Goal: Task Accomplishment & Management: Manage account settings

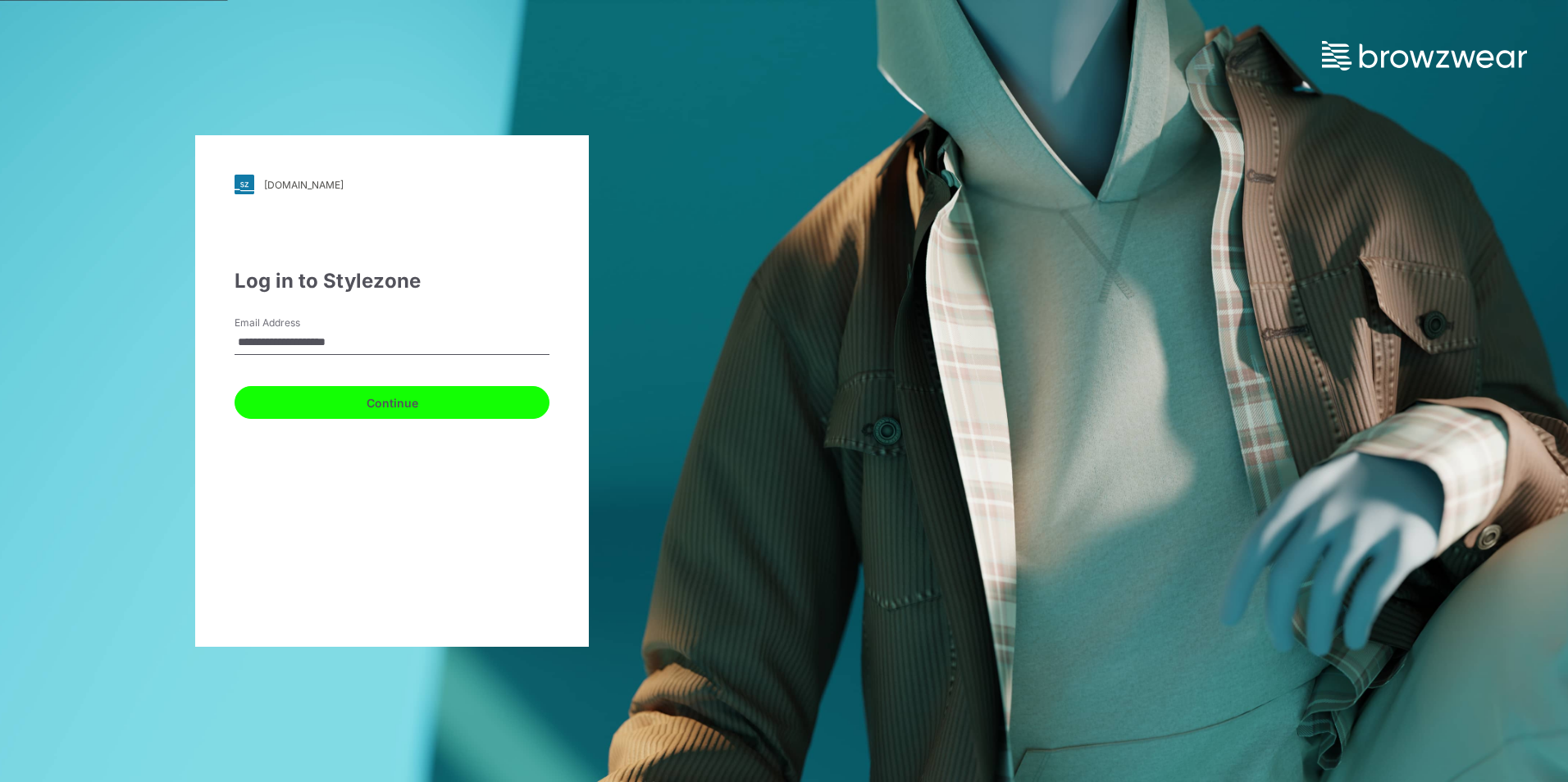
click at [420, 404] on button "Continue" at bounding box center [391, 402] width 315 height 33
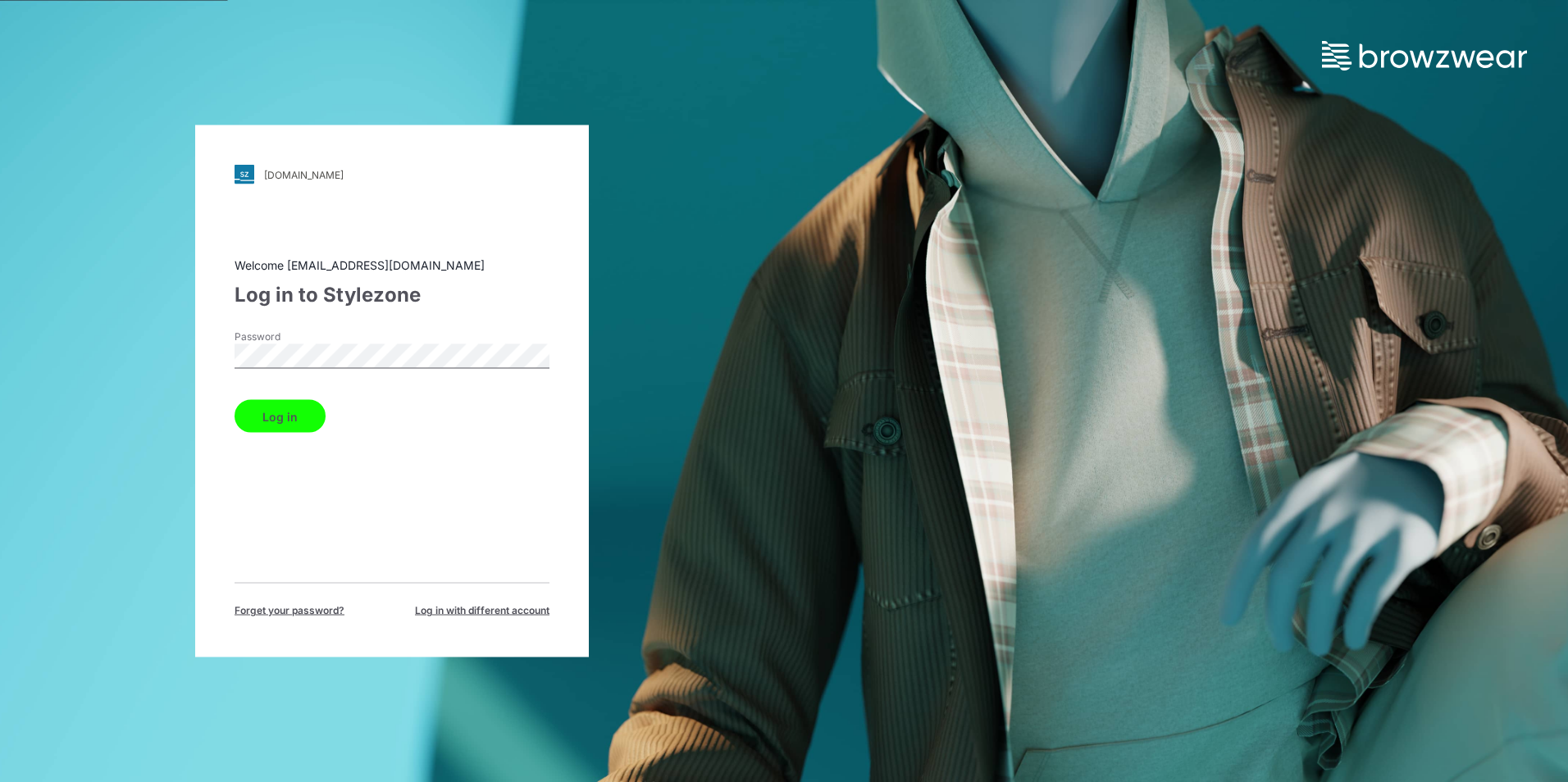
drag, startPoint x: 302, startPoint y: 320, endPoint x: 303, endPoint y: 338, distance: 18.0
click at [302, 325] on div "Welcome hst070015@hansoll.com Log in to Stylezone Password Log in Forget your p…" at bounding box center [391, 437] width 315 height 361
click at [301, 421] on button "Log in" at bounding box center [279, 416] width 91 height 33
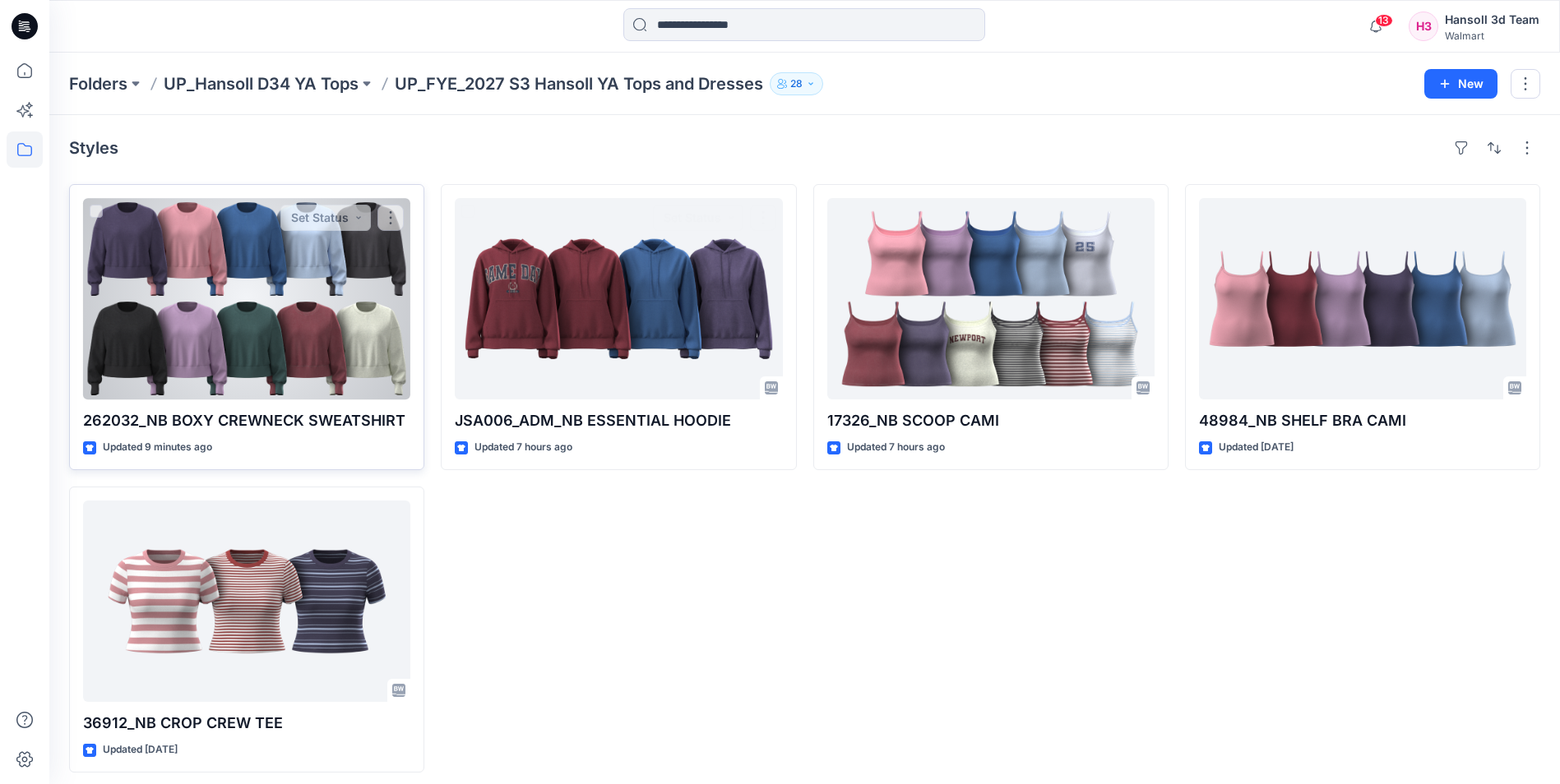
click at [367, 302] on div at bounding box center [247, 298] width 327 height 201
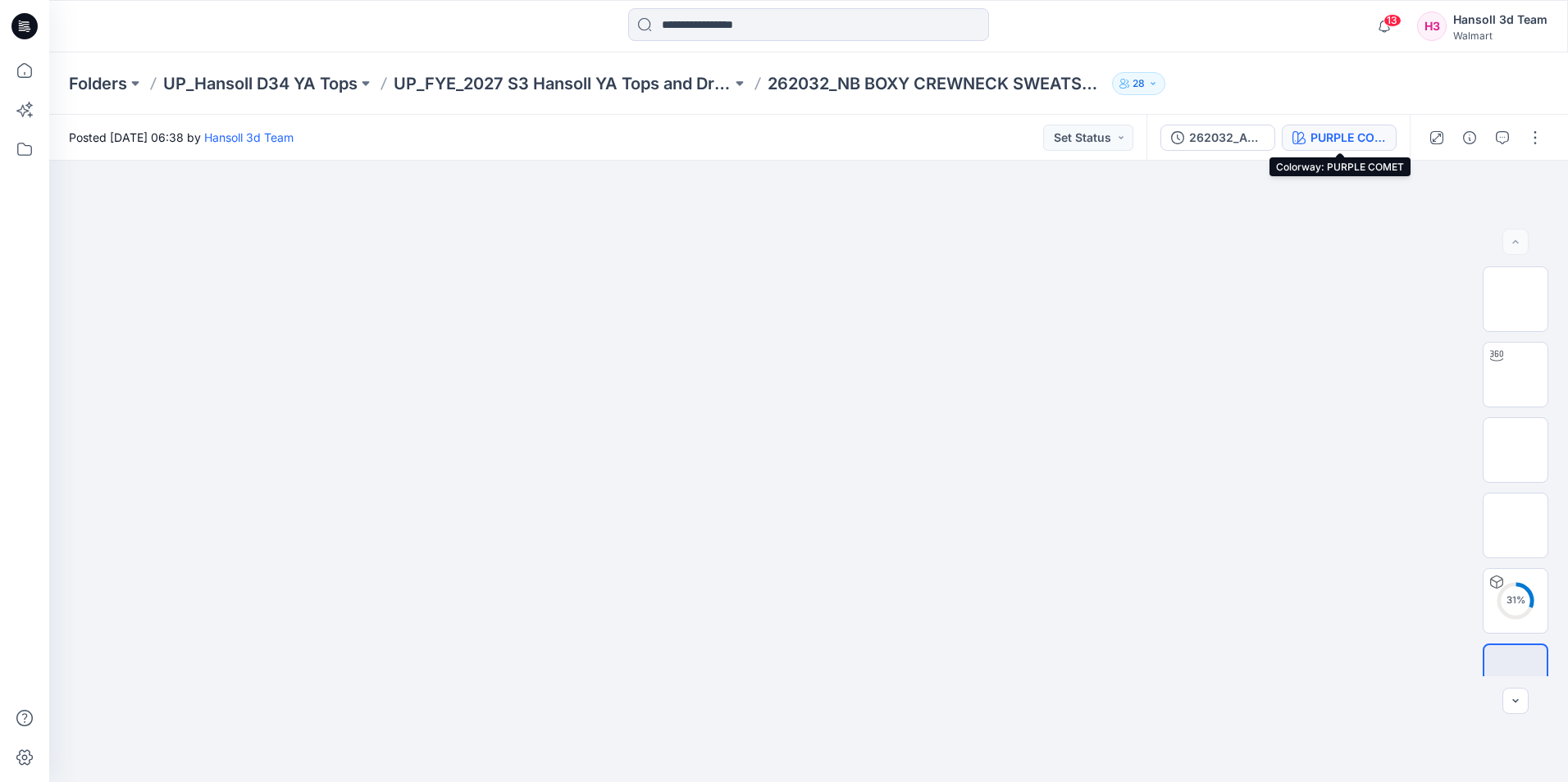
click at [1360, 133] on div "PURPLE COMET" at bounding box center [1348, 137] width 75 height 18
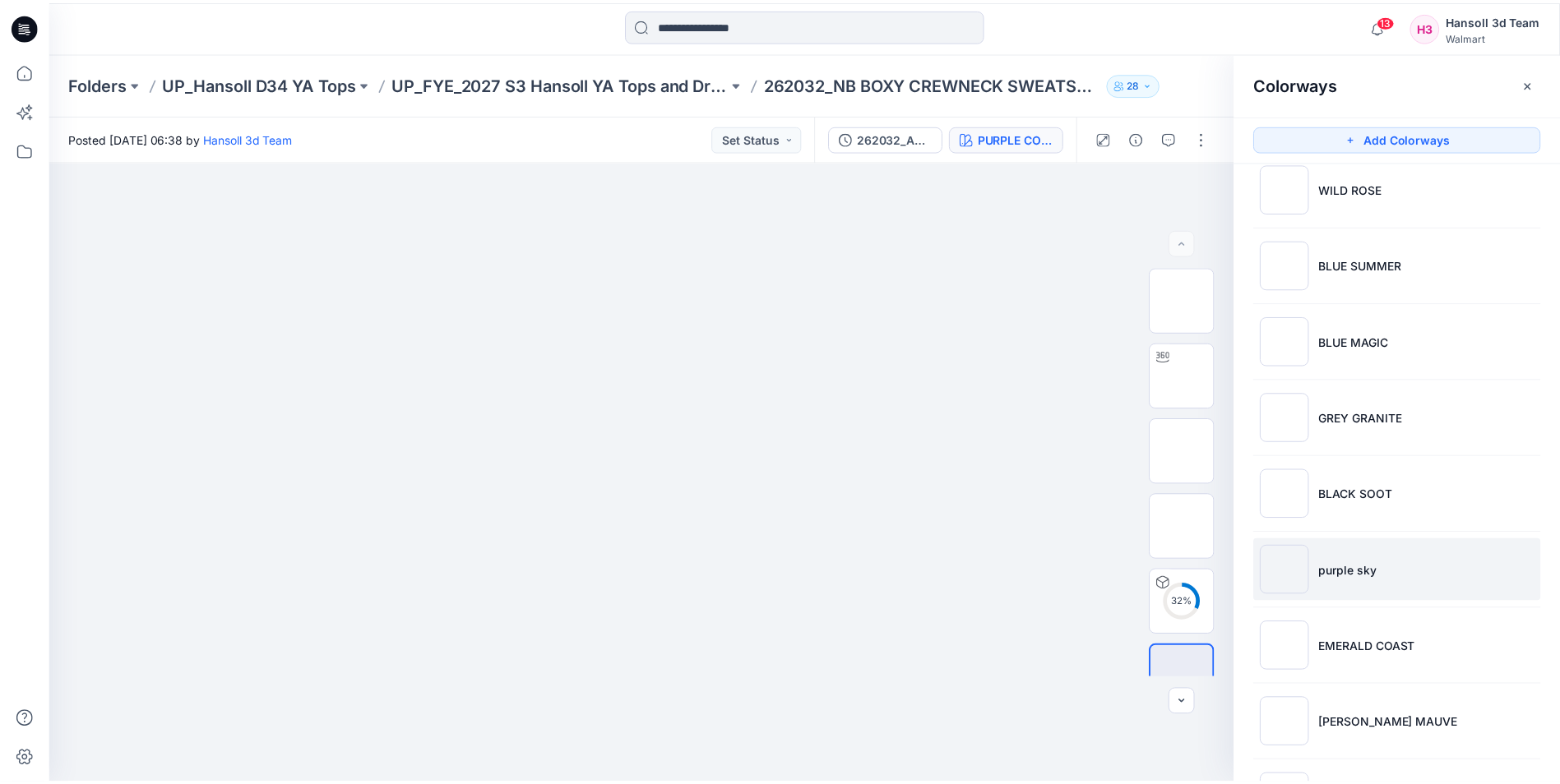
scroll to position [174, 0]
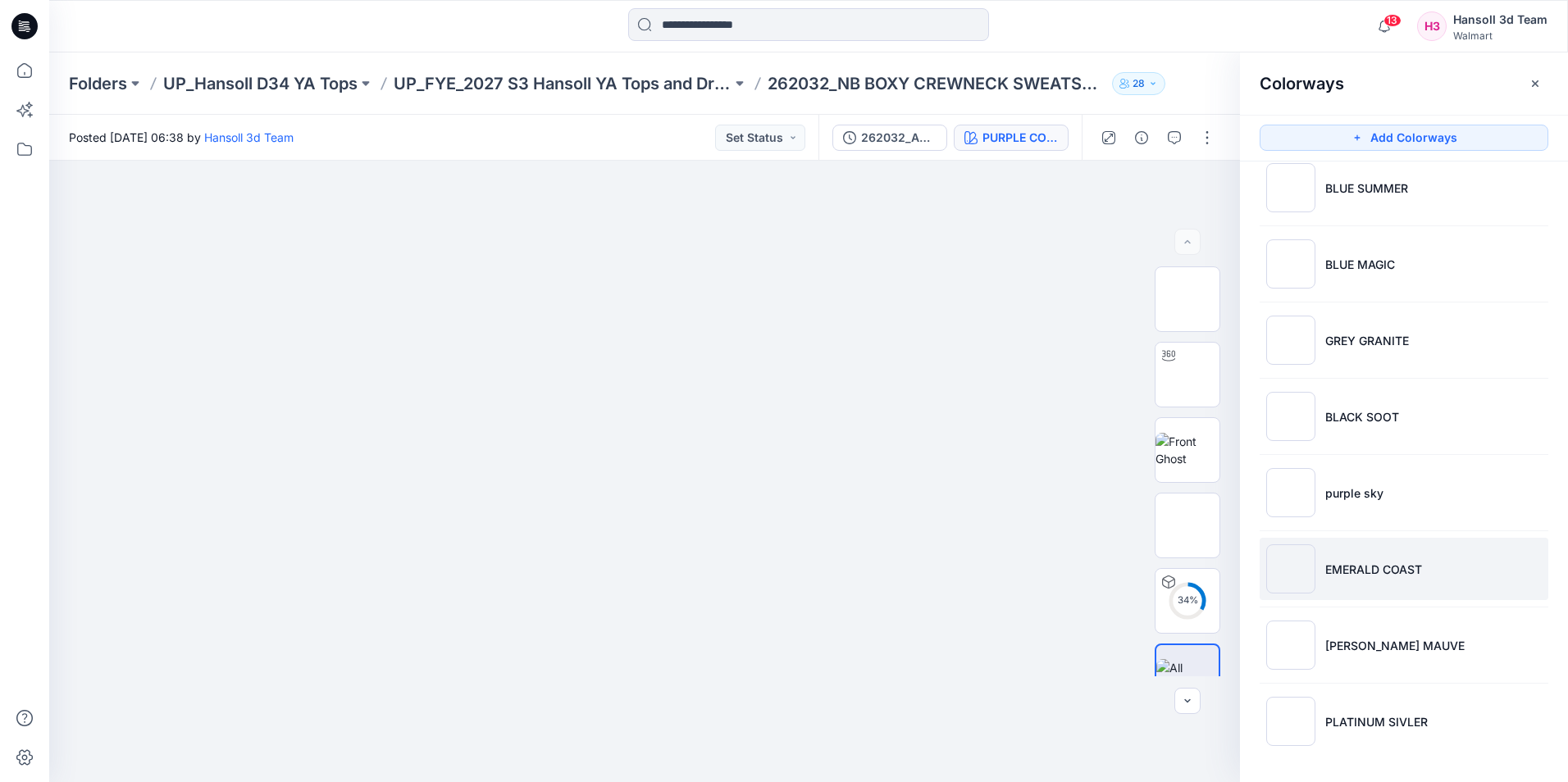
click at [1293, 583] on img at bounding box center [1291, 569] width 49 height 49
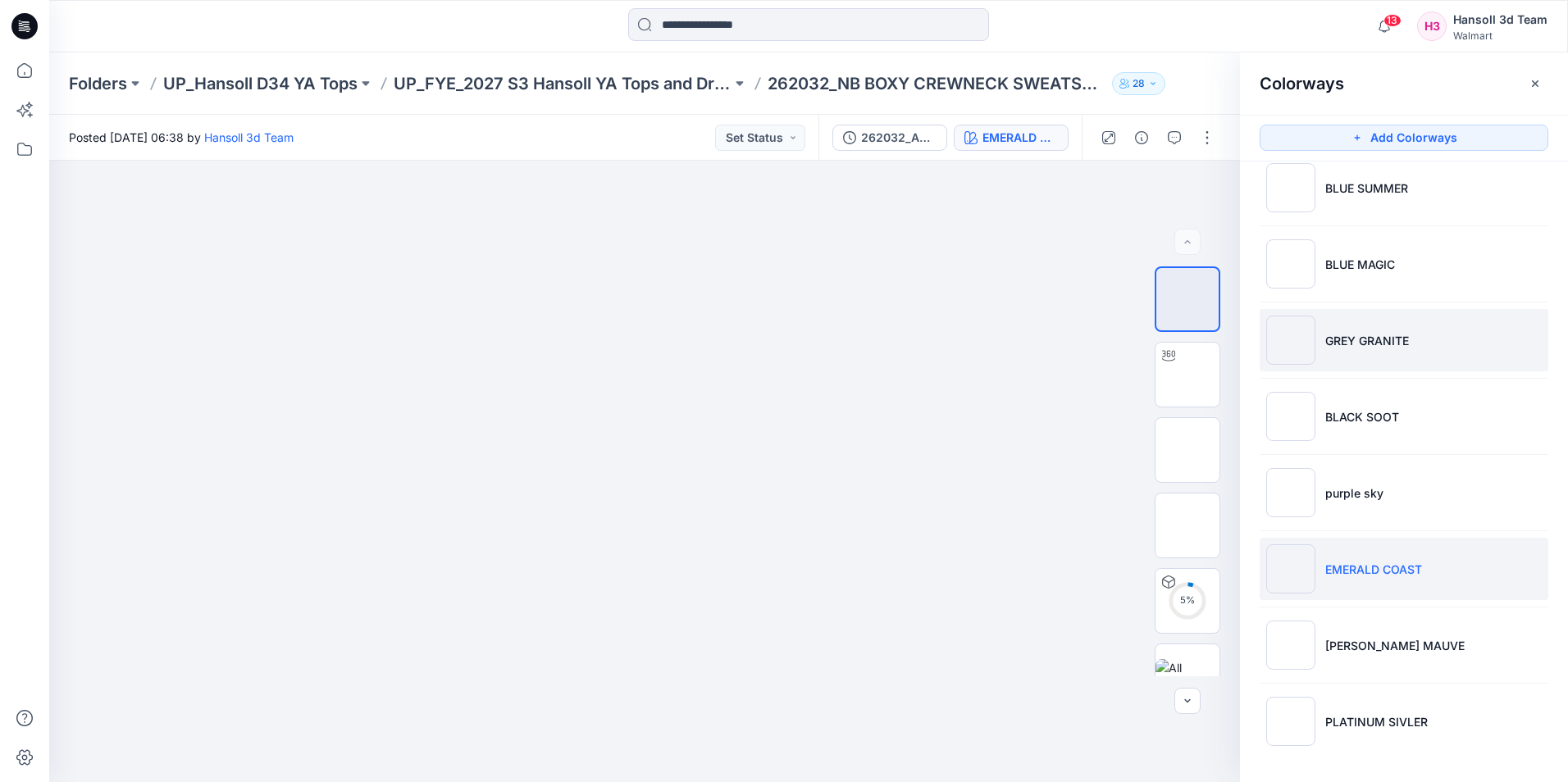
click at [1308, 346] on img at bounding box center [1291, 341] width 49 height 49
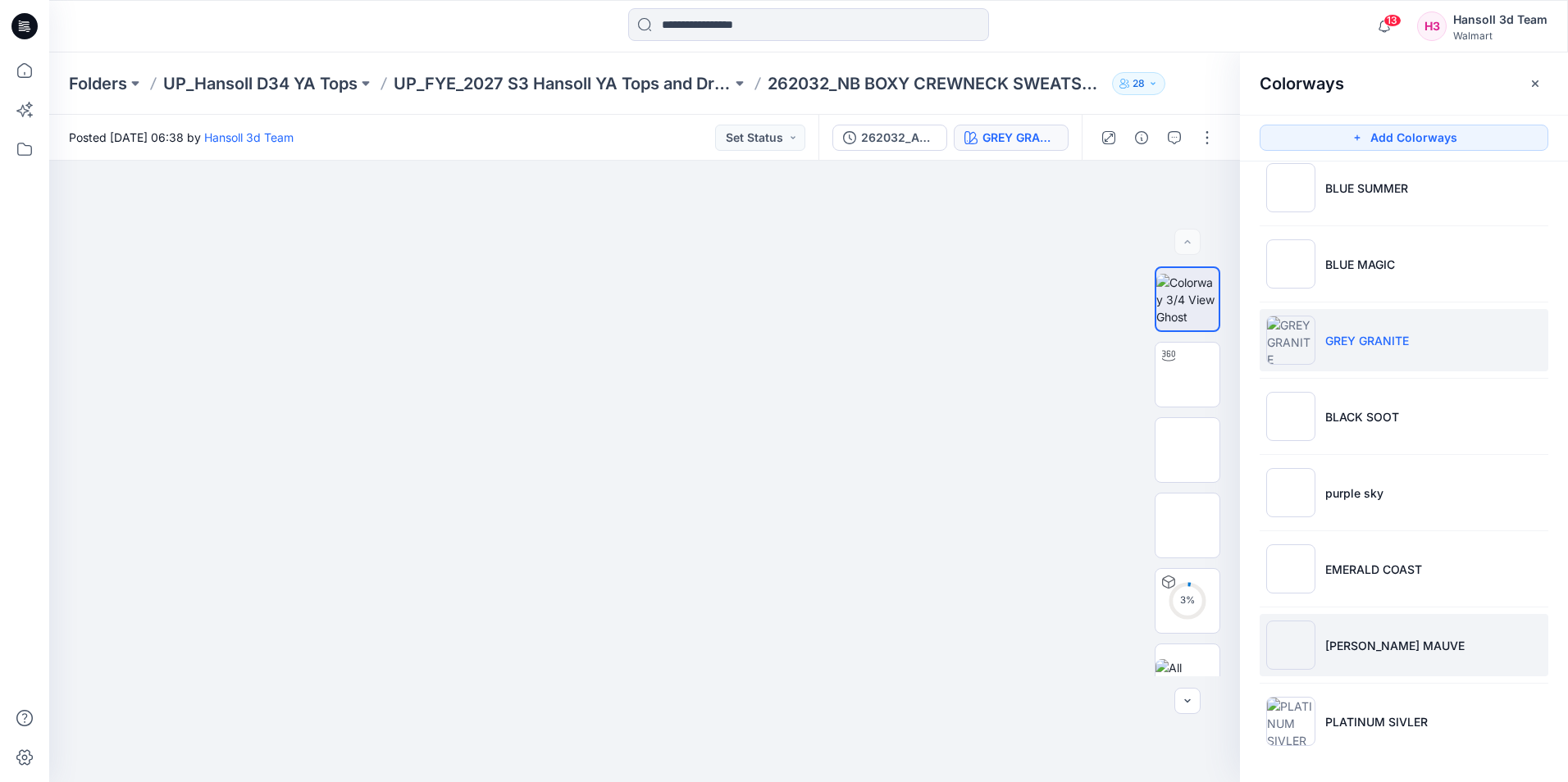
click at [1321, 639] on li "[PERSON_NAME] MAUVE" at bounding box center [1403, 645] width 288 height 62
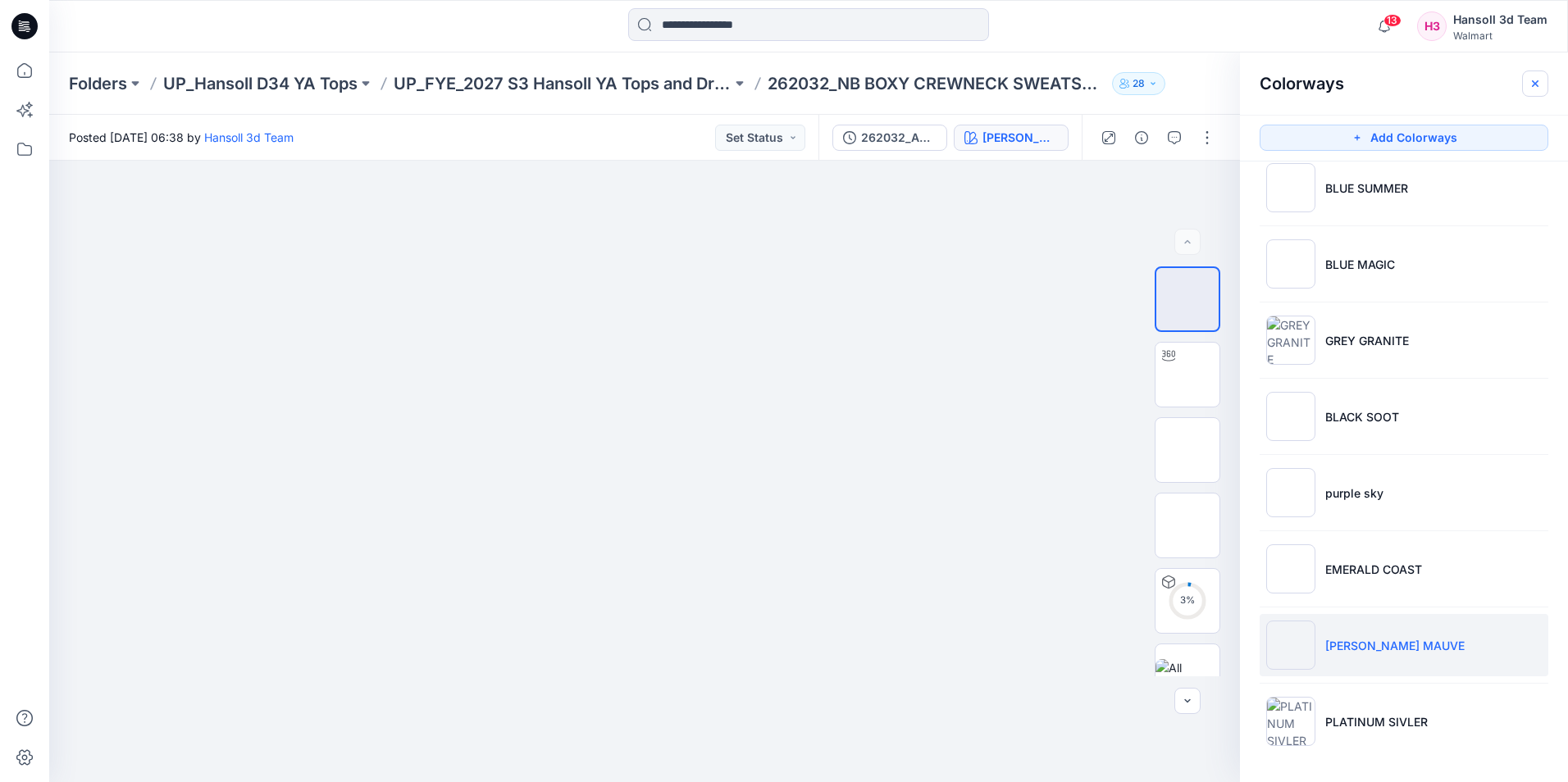
click at [1537, 90] on icon "button" at bounding box center [1534, 83] width 13 height 13
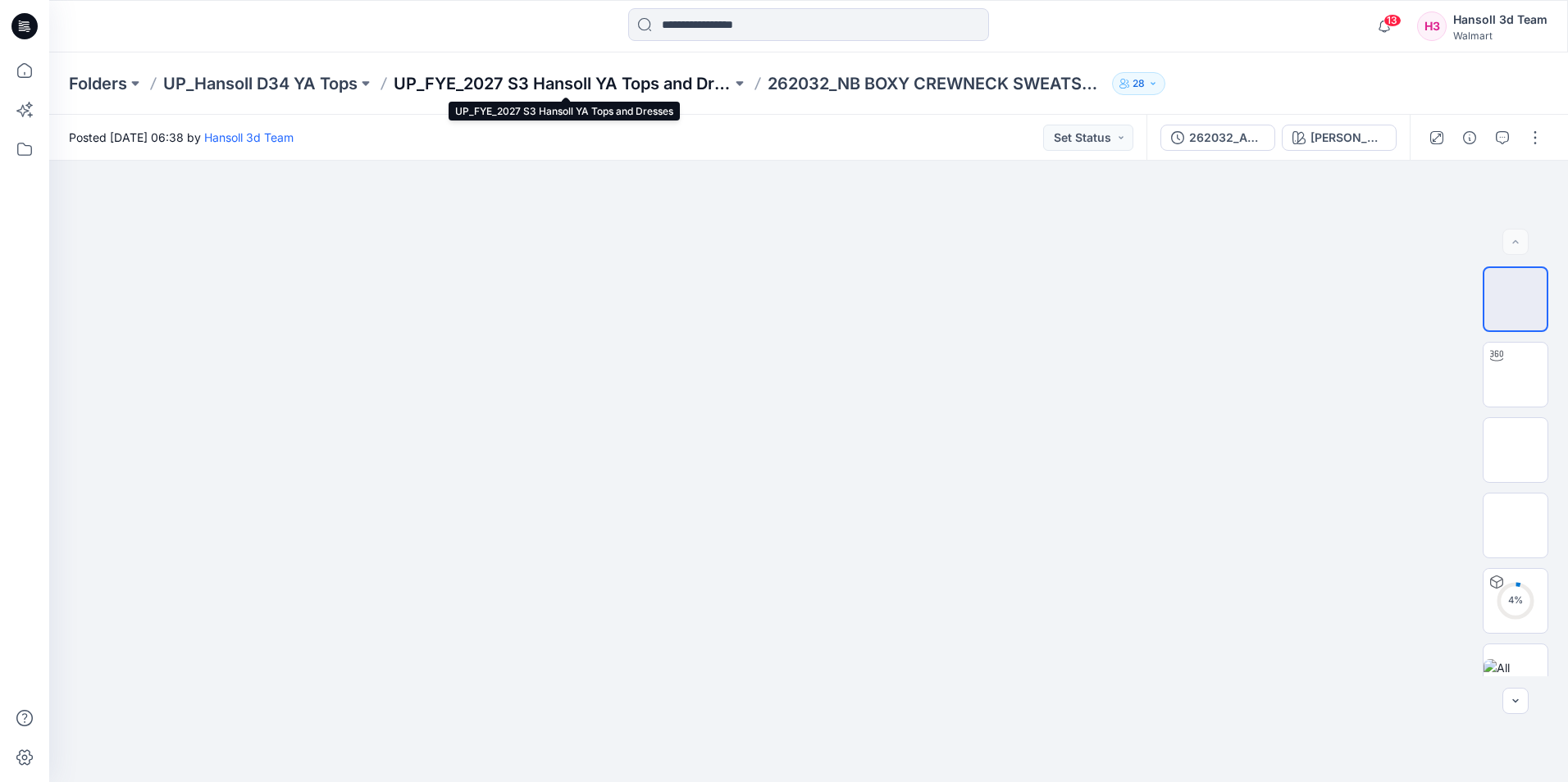
click at [650, 84] on p "UP_FYE_2027 S3 Hansoll YA Tops and Dresses" at bounding box center [563, 83] width 338 height 23
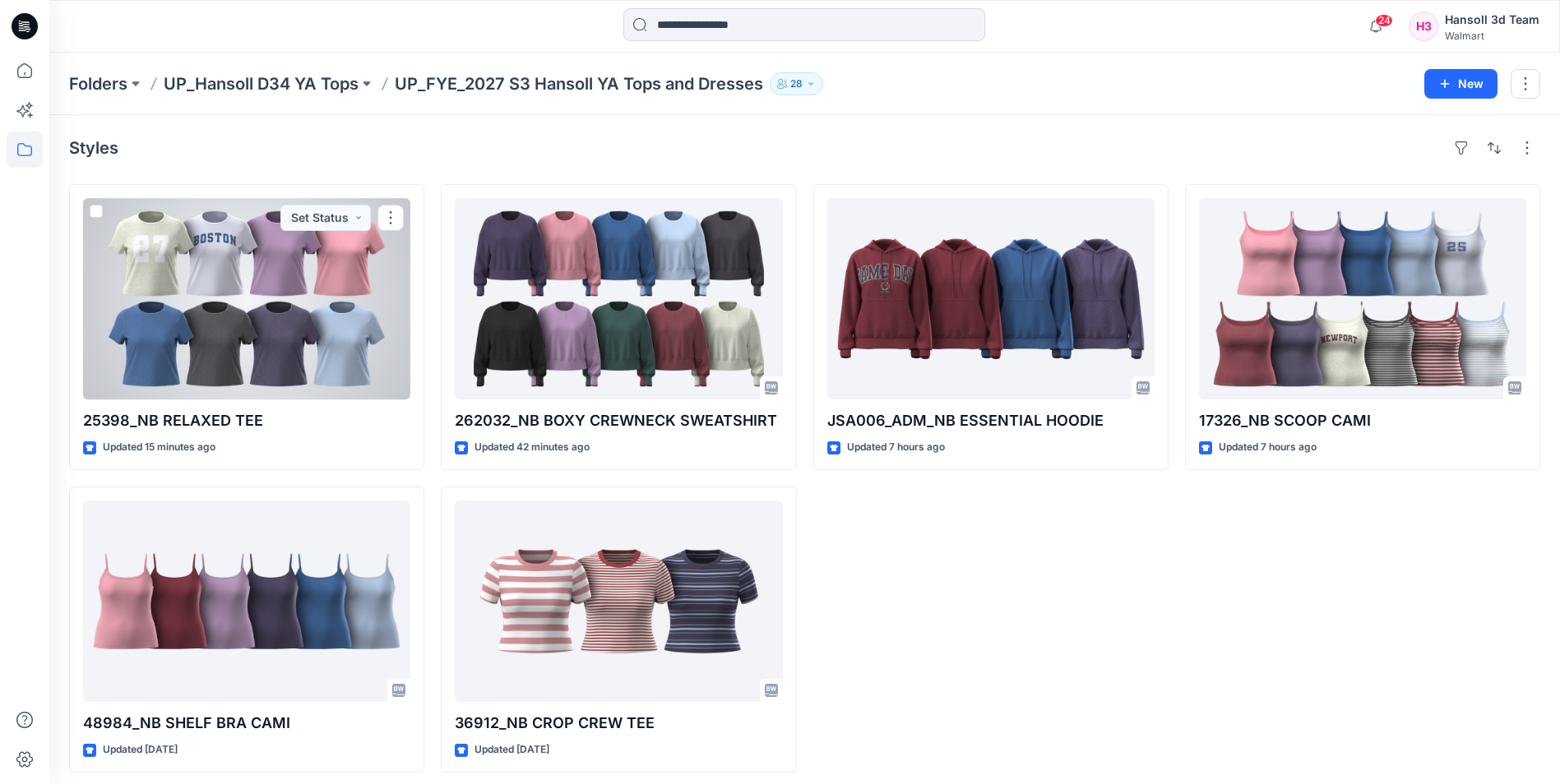
click at [211, 355] on div at bounding box center [247, 298] width 327 height 201
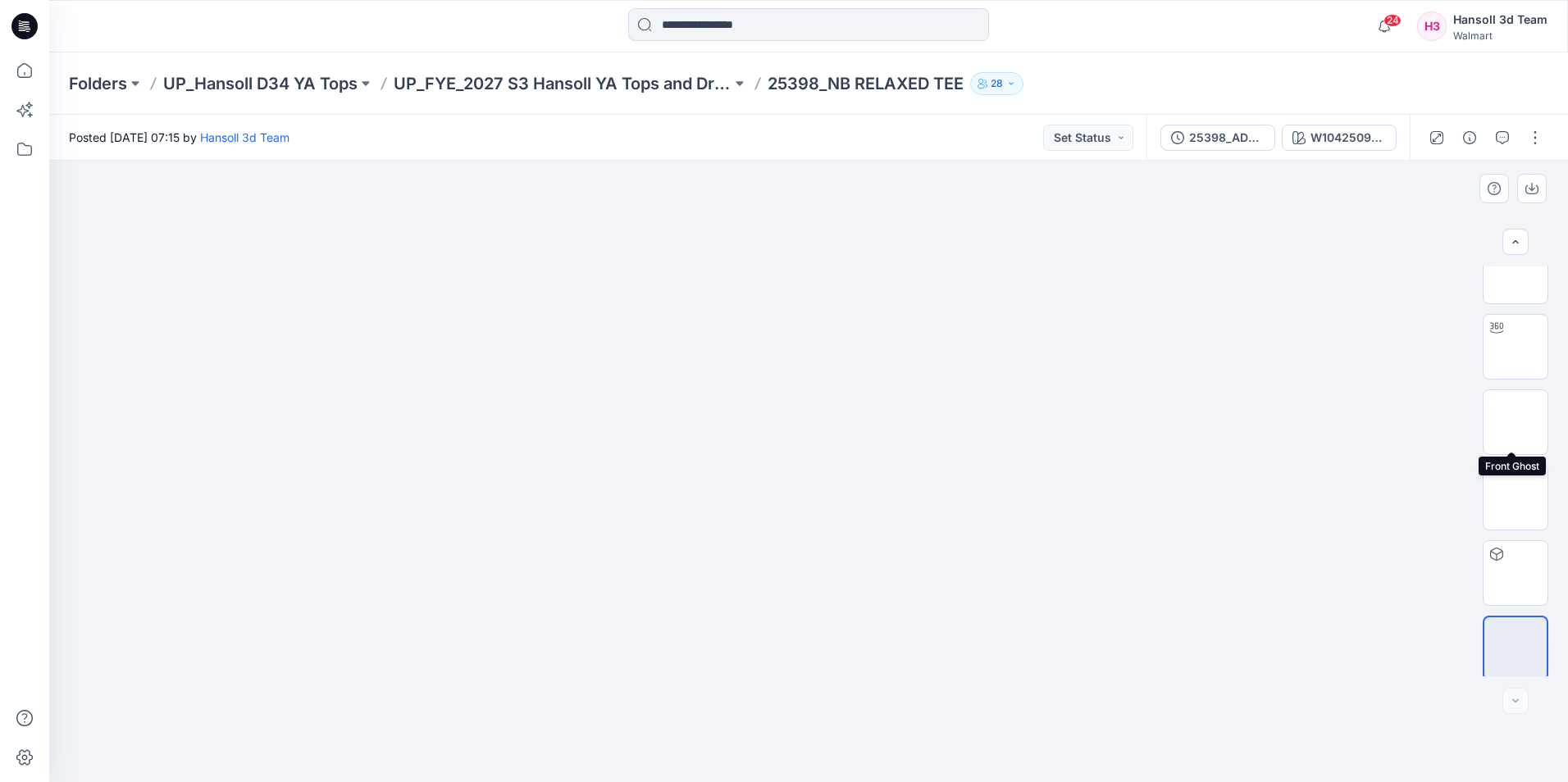
scroll to position [33, 0]
click at [1328, 138] on div "W104250911SK01AC" at bounding box center [1348, 137] width 75 height 18
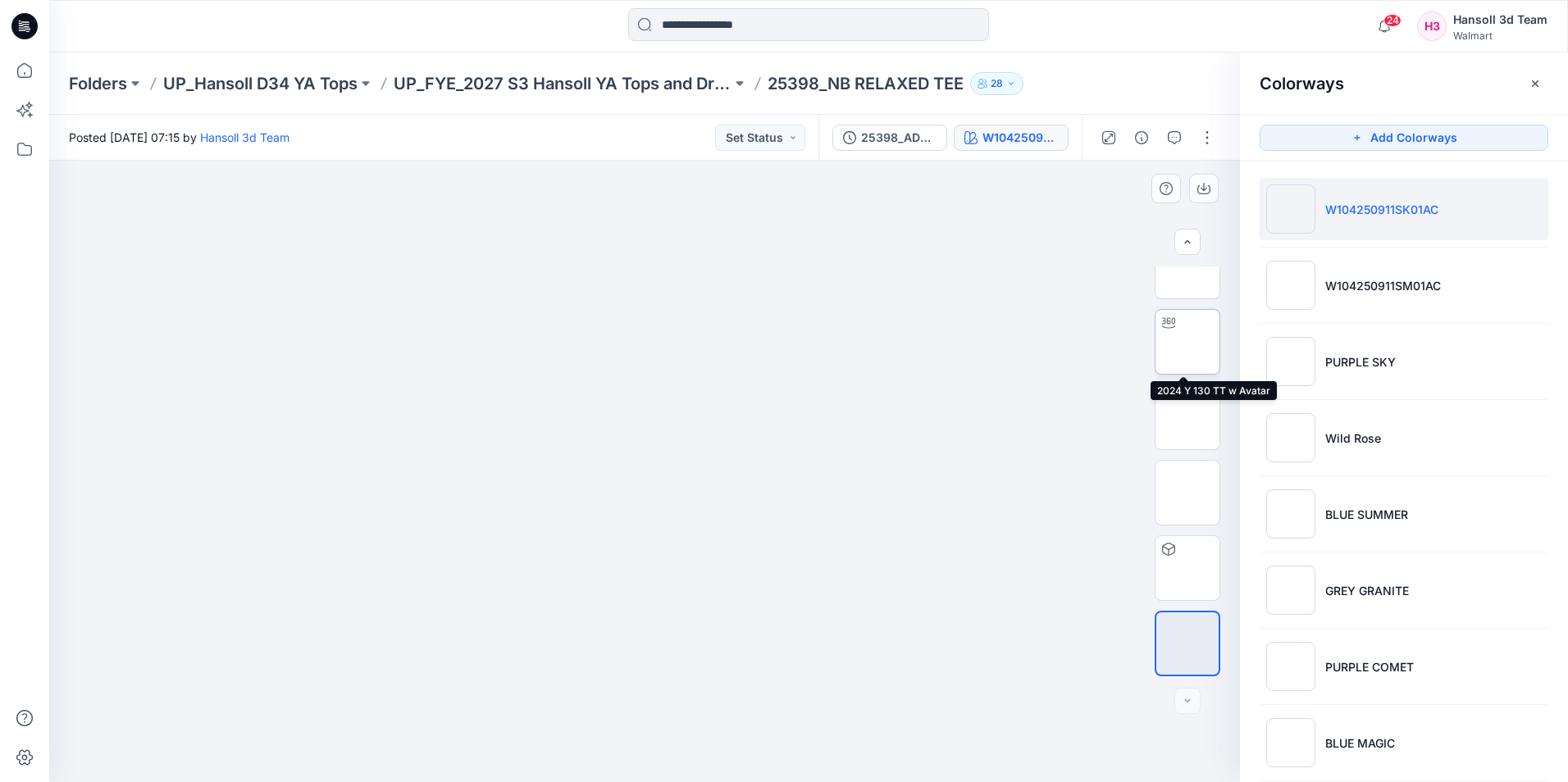
click at [1187, 342] on img at bounding box center [1187, 342] width 0 height 0
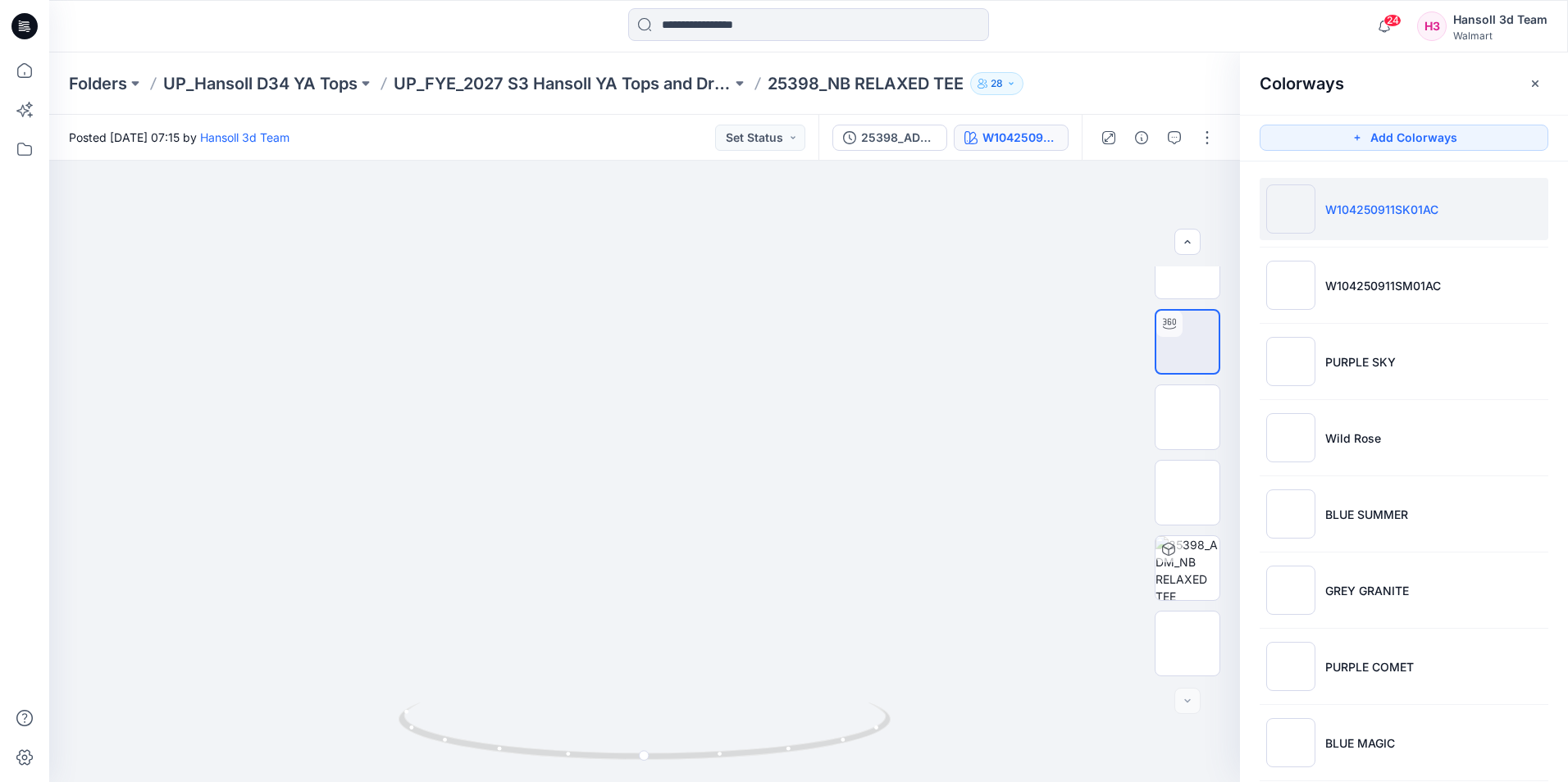
click at [828, 78] on p "25398_NB RELAXED TEE" at bounding box center [865, 83] width 196 height 23
click at [830, 80] on p "25398_NB RELAXED TEE" at bounding box center [865, 83] width 196 height 23
click at [699, 86] on p "UP_FYE_2027 S3 Hansoll YA Tops and Dresses" at bounding box center [563, 83] width 338 height 23
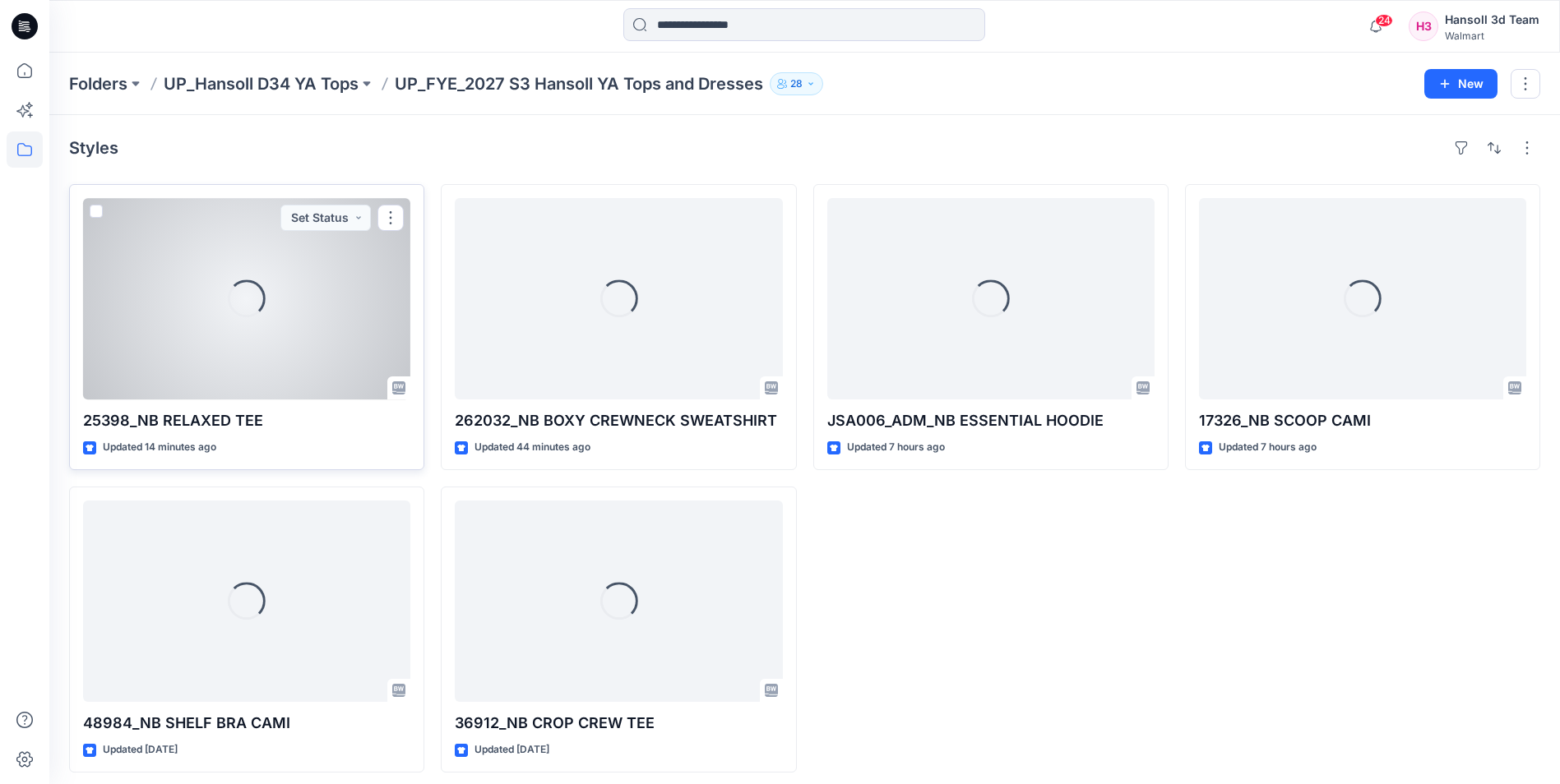
click at [260, 317] on div "Loading..." at bounding box center [247, 299] width 38 height 38
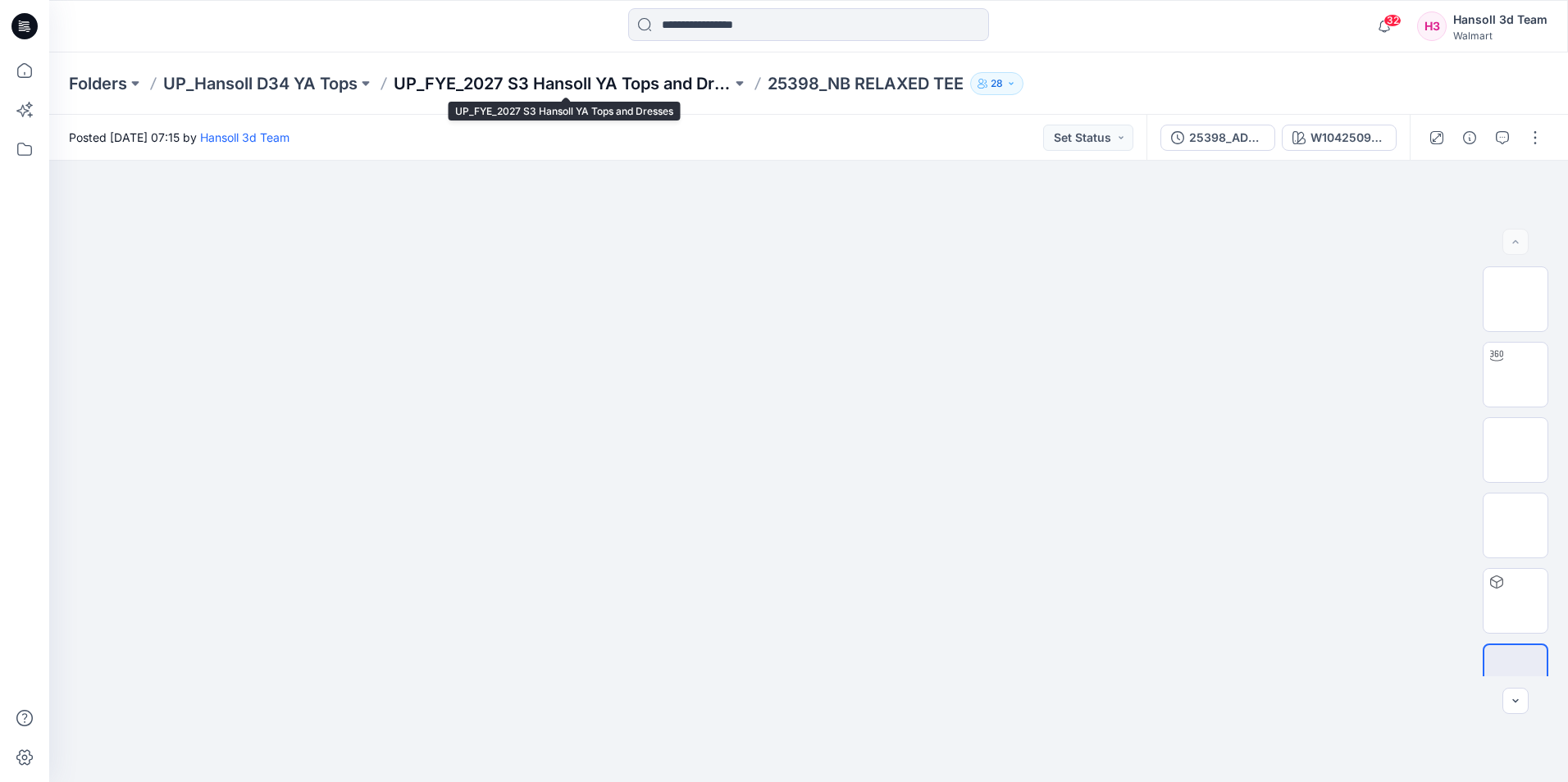
click at [633, 89] on p "UP_FYE_2027 S3 Hansoll YA Tops and Dresses" at bounding box center [563, 83] width 338 height 23
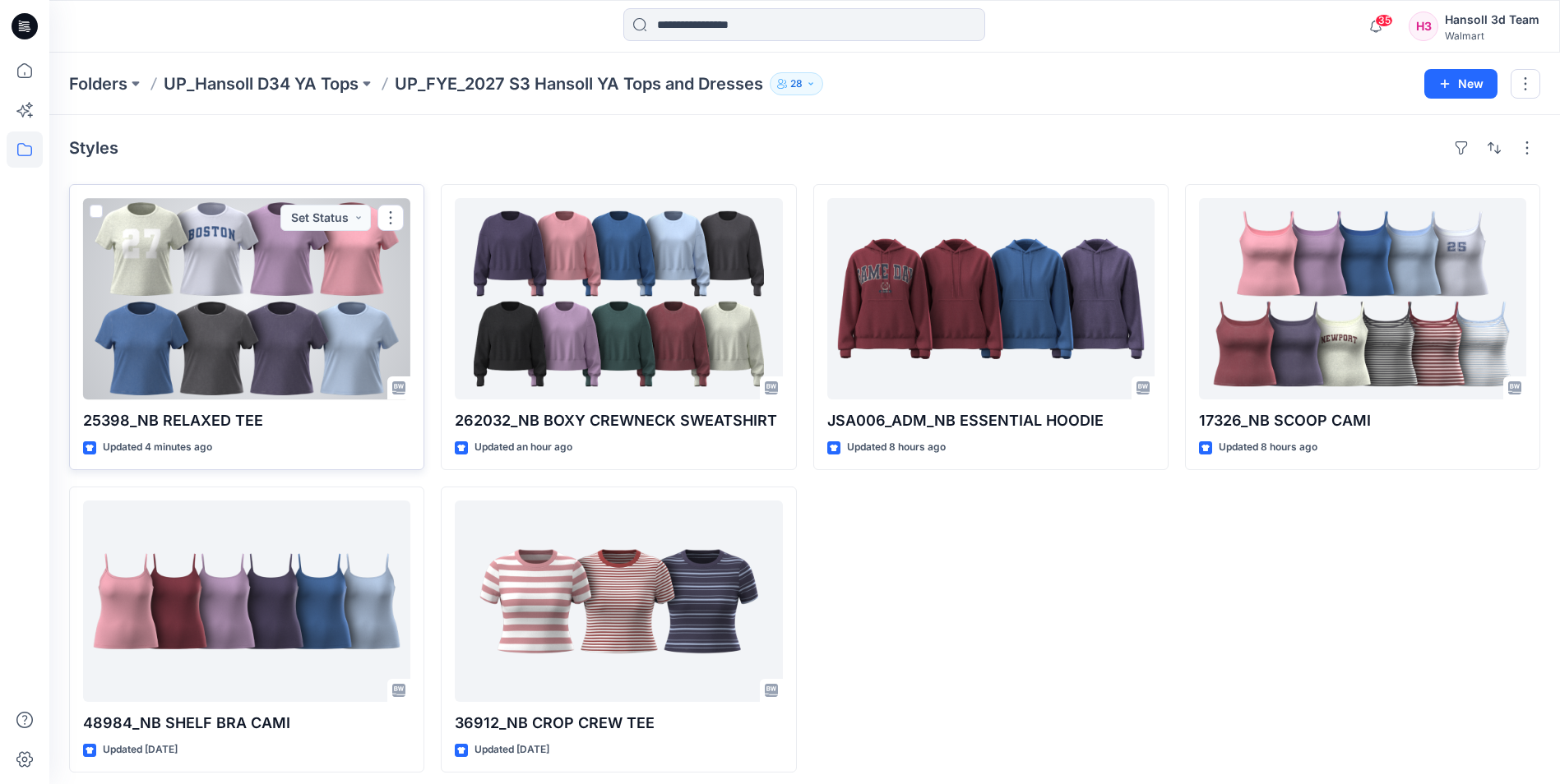
click at [334, 335] on div at bounding box center [247, 298] width 327 height 201
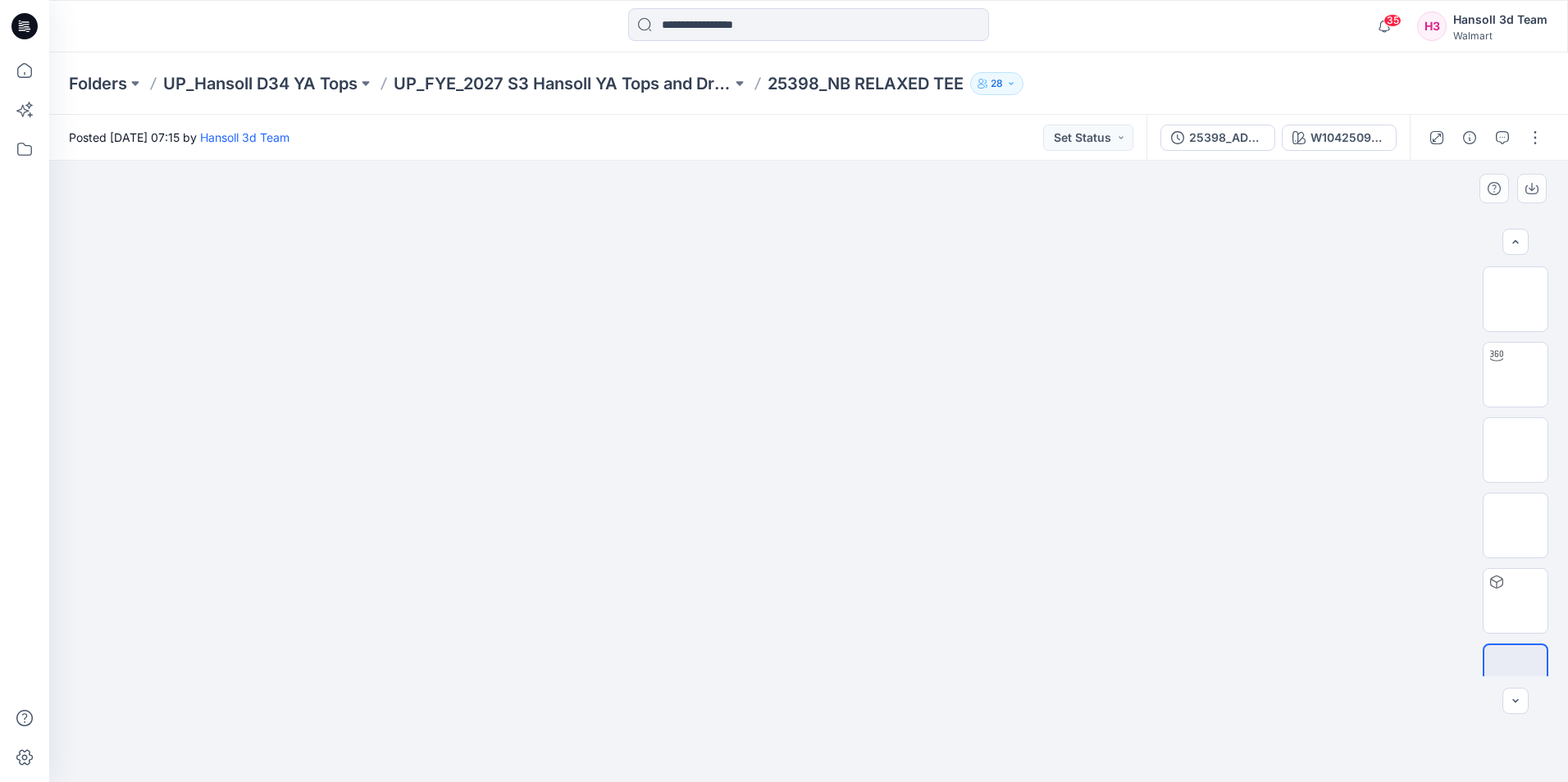
scroll to position [33, 0]
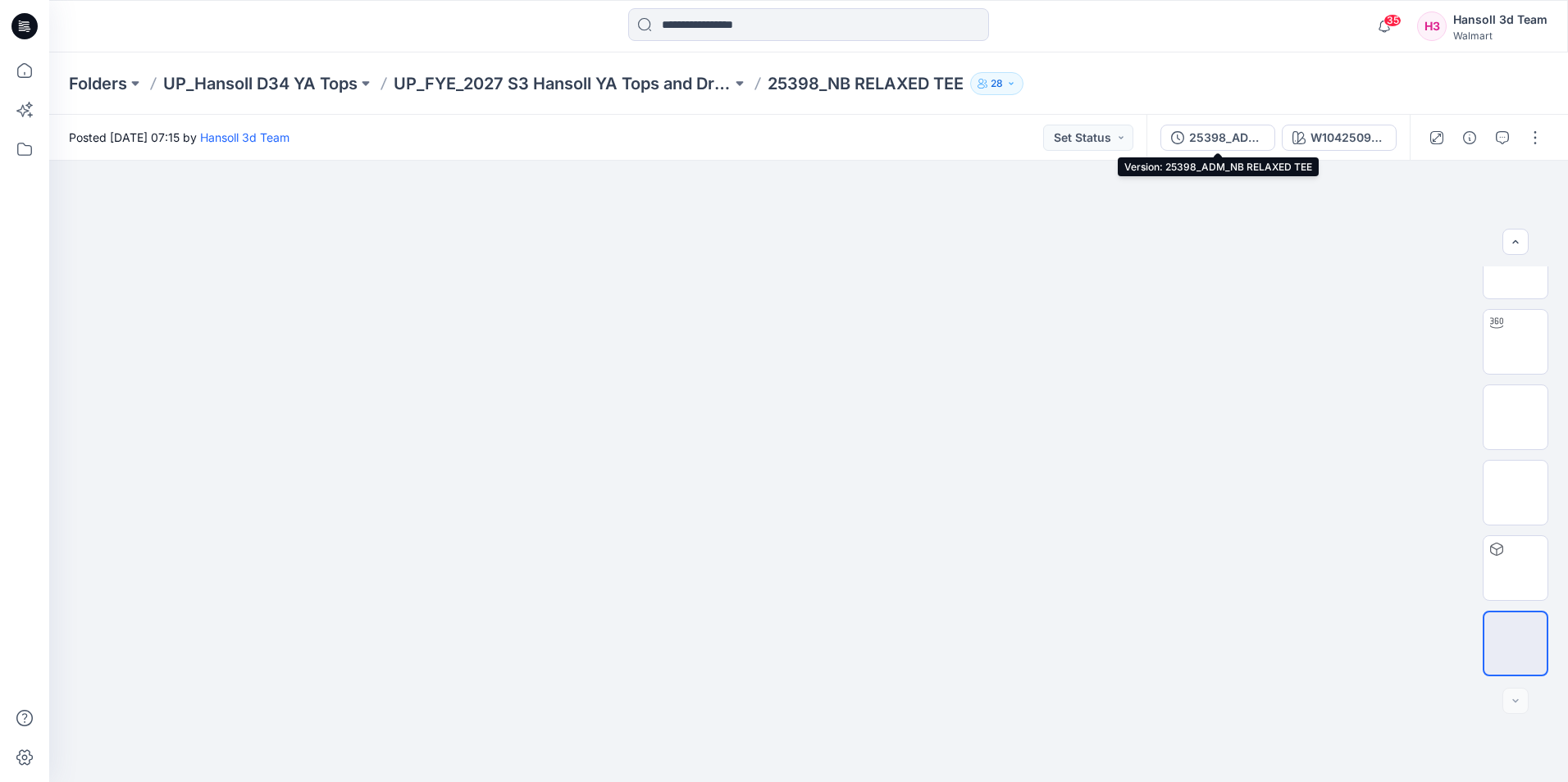
drag, startPoint x: 1251, startPoint y: 137, endPoint x: 1265, endPoint y: 136, distance: 14.0
click at [1251, 137] on div "25398_ADM_NB RELAXED TEE" at bounding box center [1226, 137] width 75 height 18
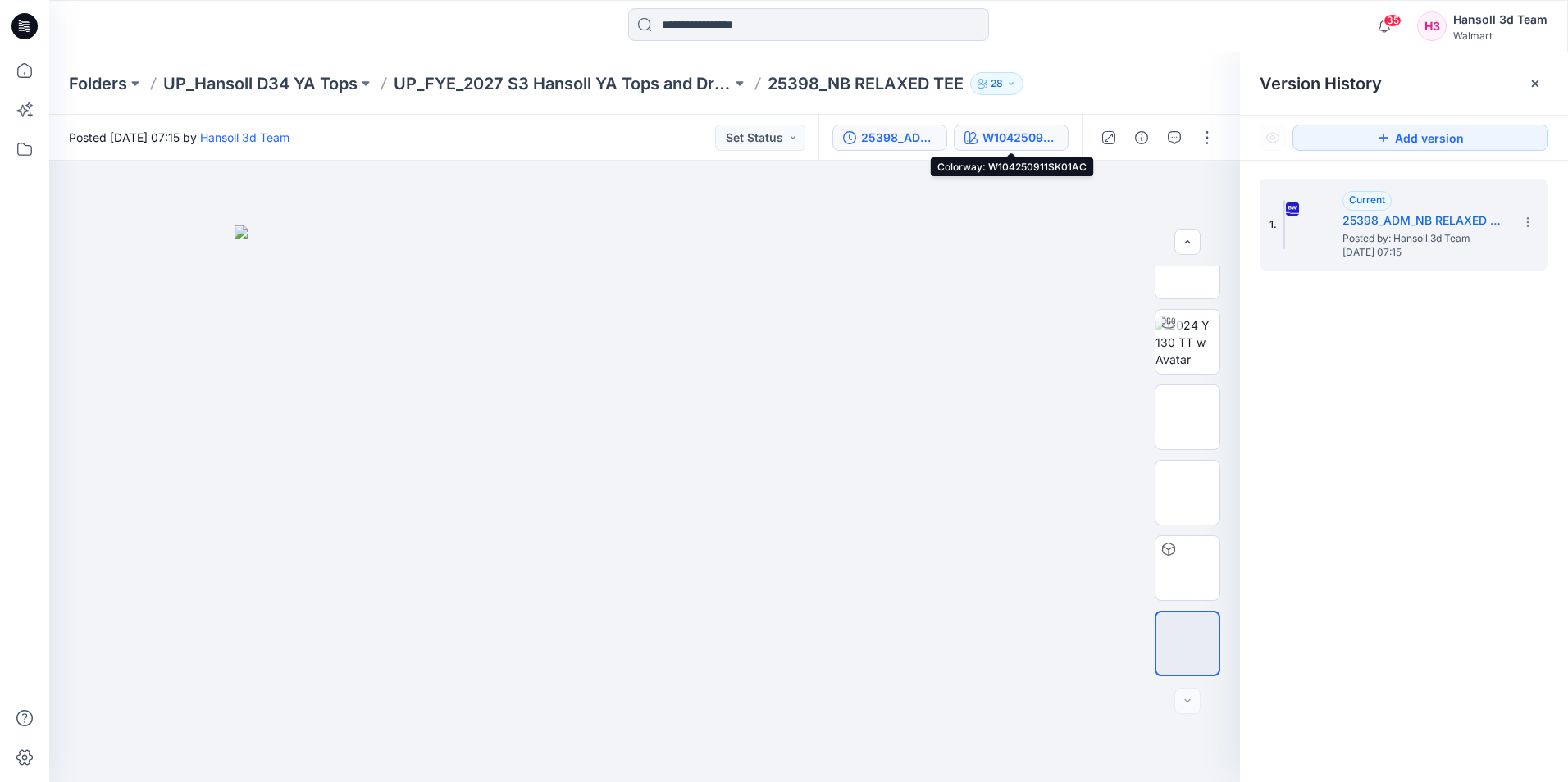
click at [1019, 128] on div "W104250911SK01AC" at bounding box center [1020, 137] width 75 height 18
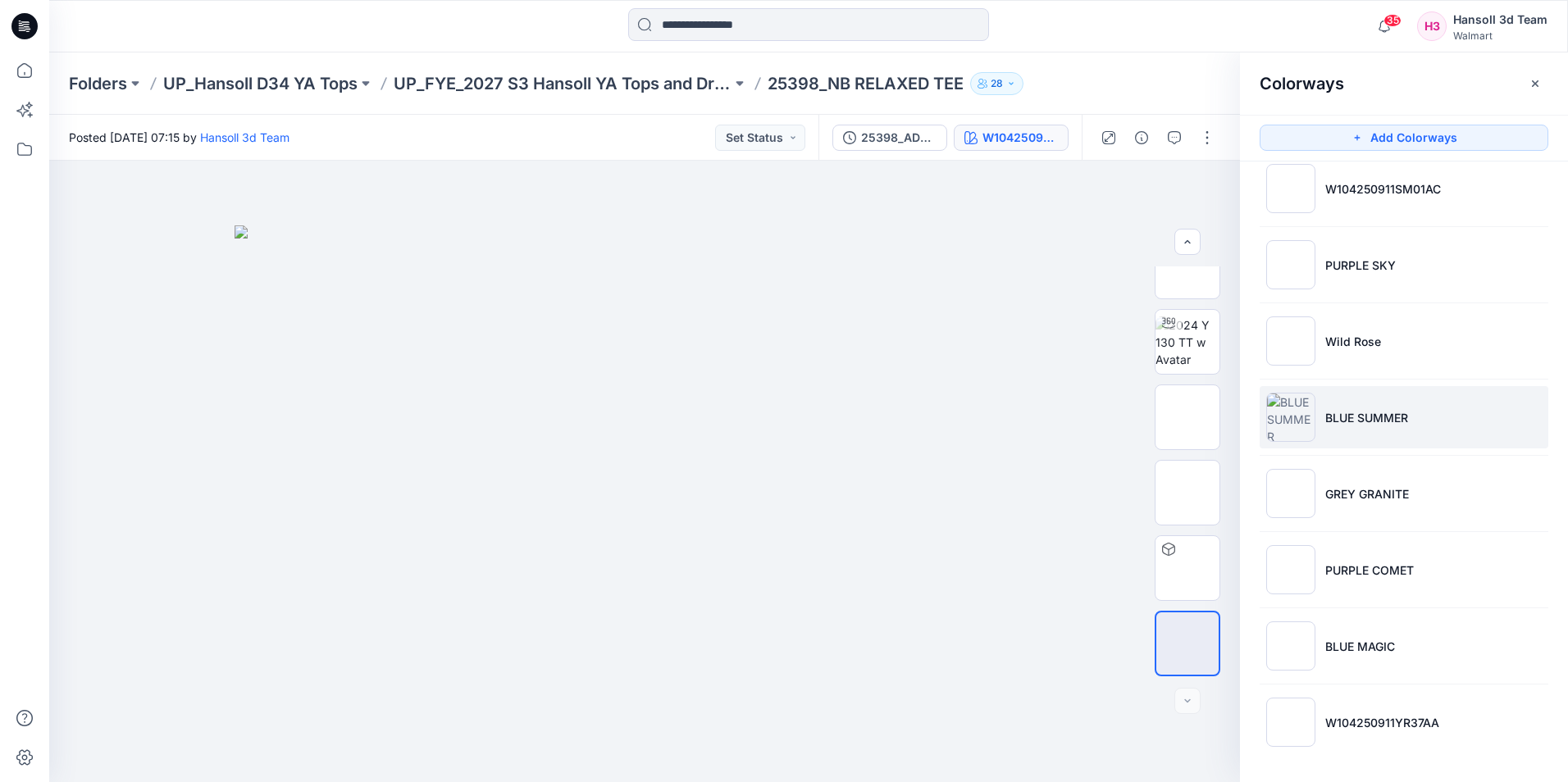
scroll to position [98, 0]
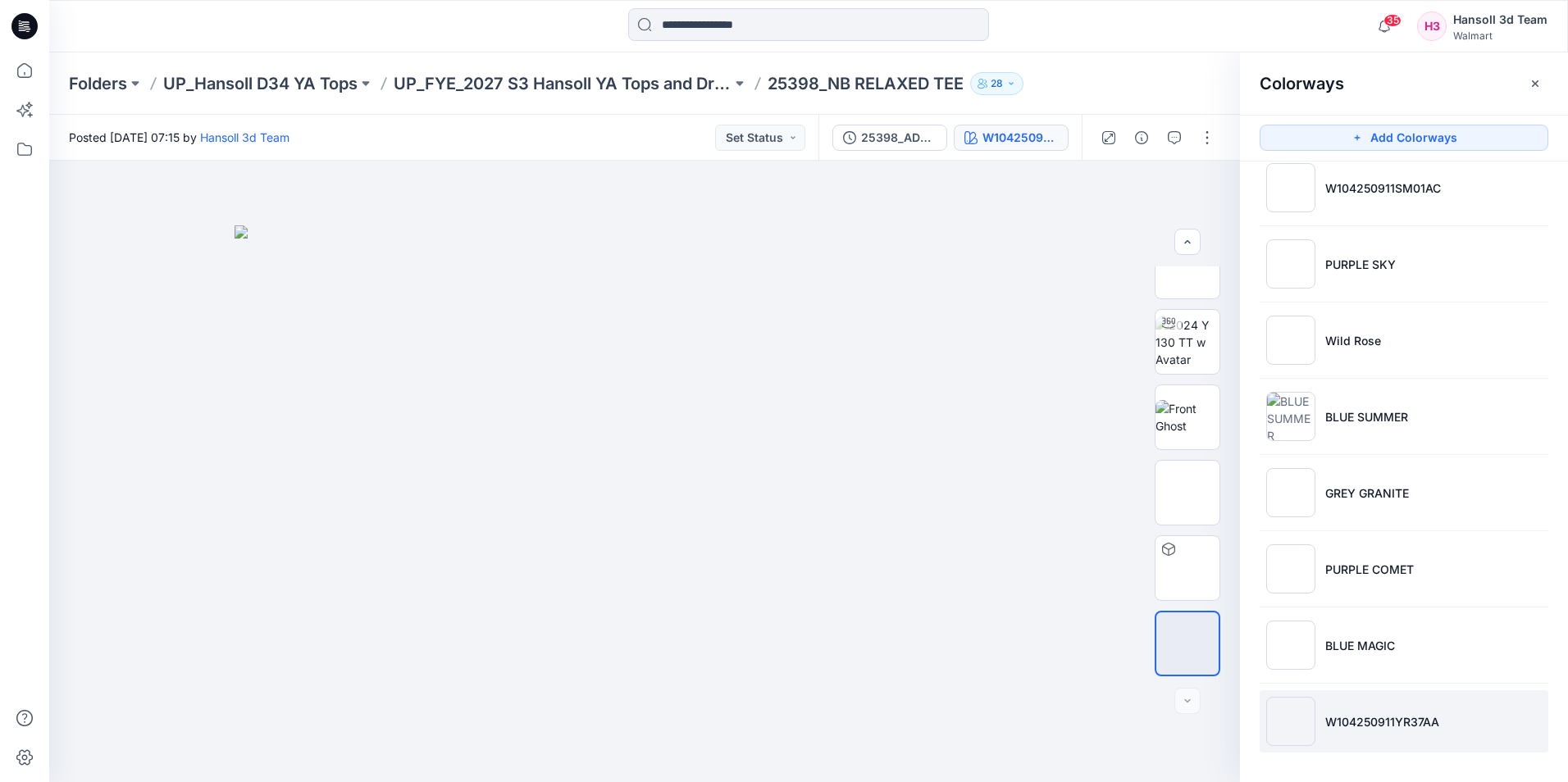
click at [1312, 735] on img at bounding box center [1291, 722] width 49 height 49
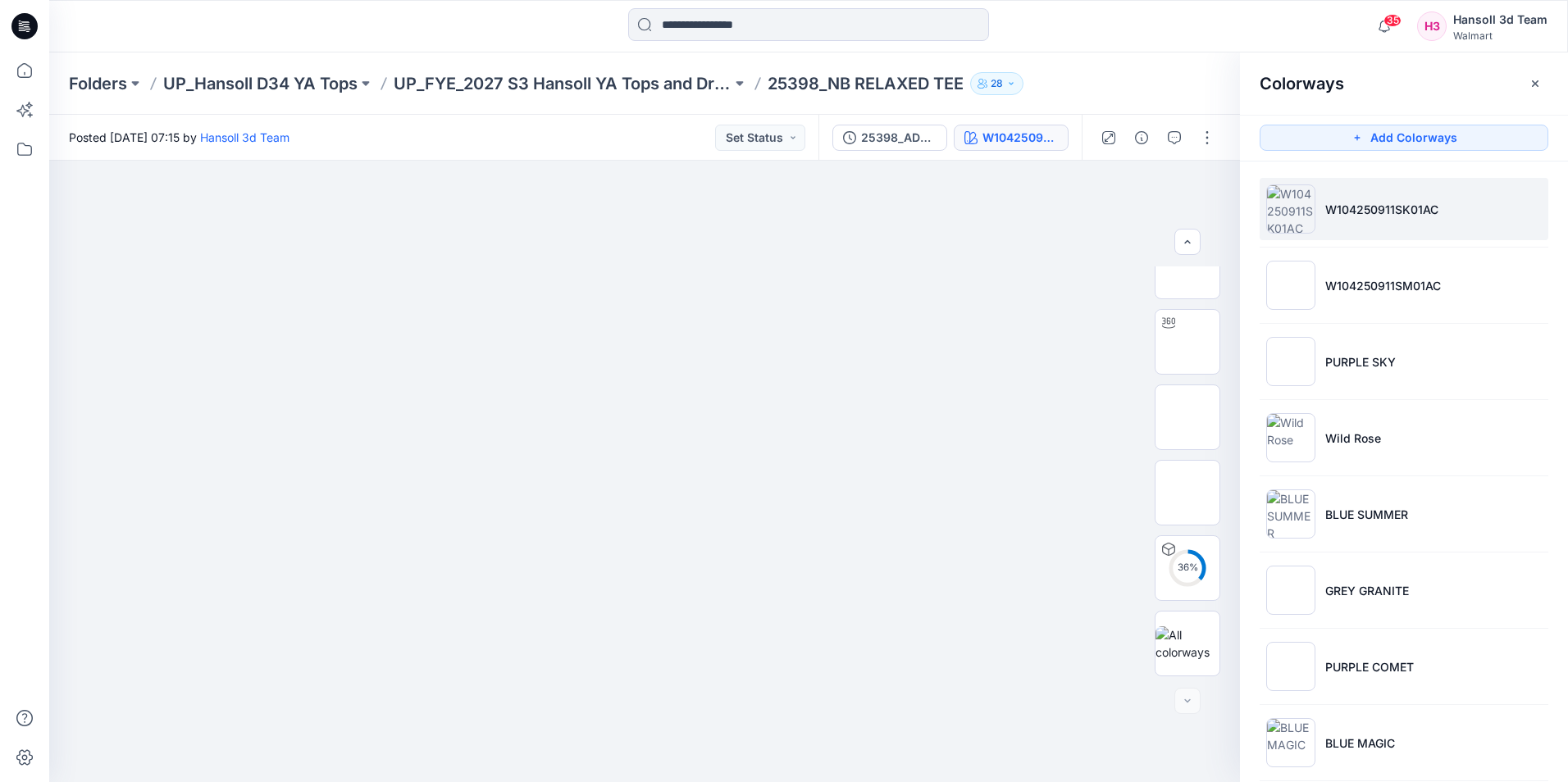
click at [1325, 206] on p "W104250911SK01AC" at bounding box center [1381, 208] width 114 height 17
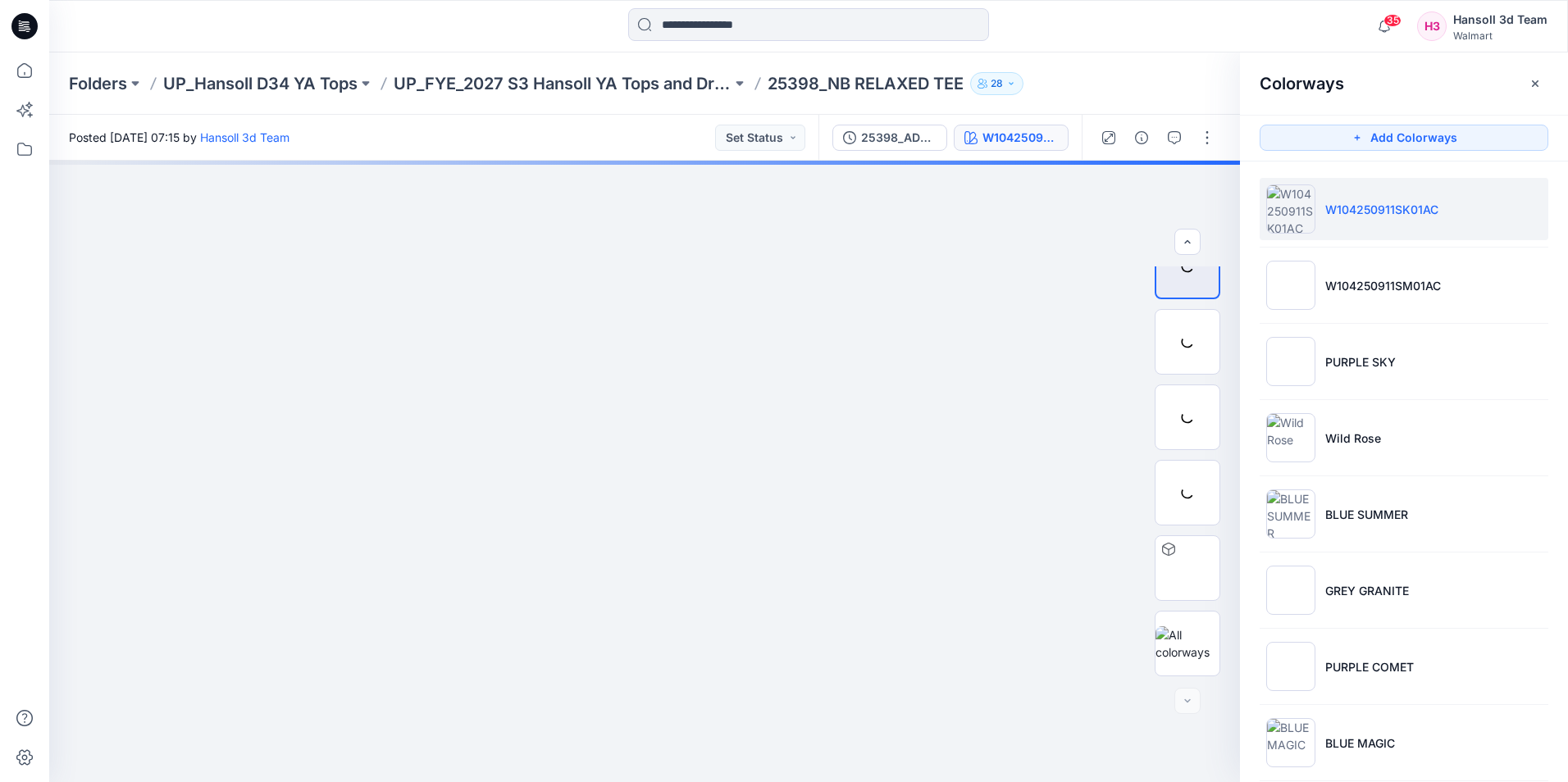
scroll to position [33, 0]
click at [1194, 626] on img at bounding box center [1187, 643] width 64 height 35
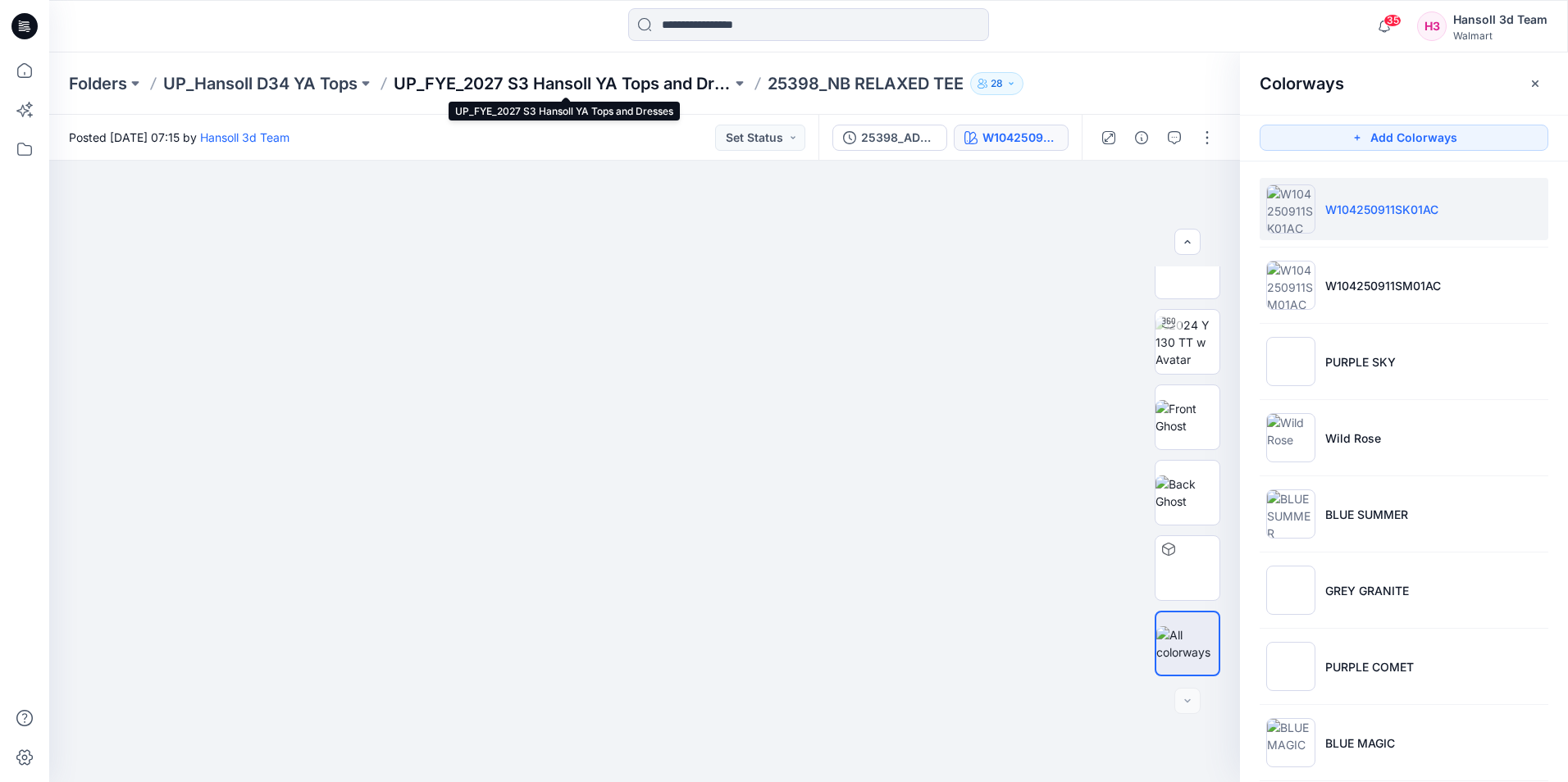
click at [664, 89] on p "UP_FYE_2027 S3 Hansoll YA Tops and Dresses" at bounding box center [563, 83] width 338 height 23
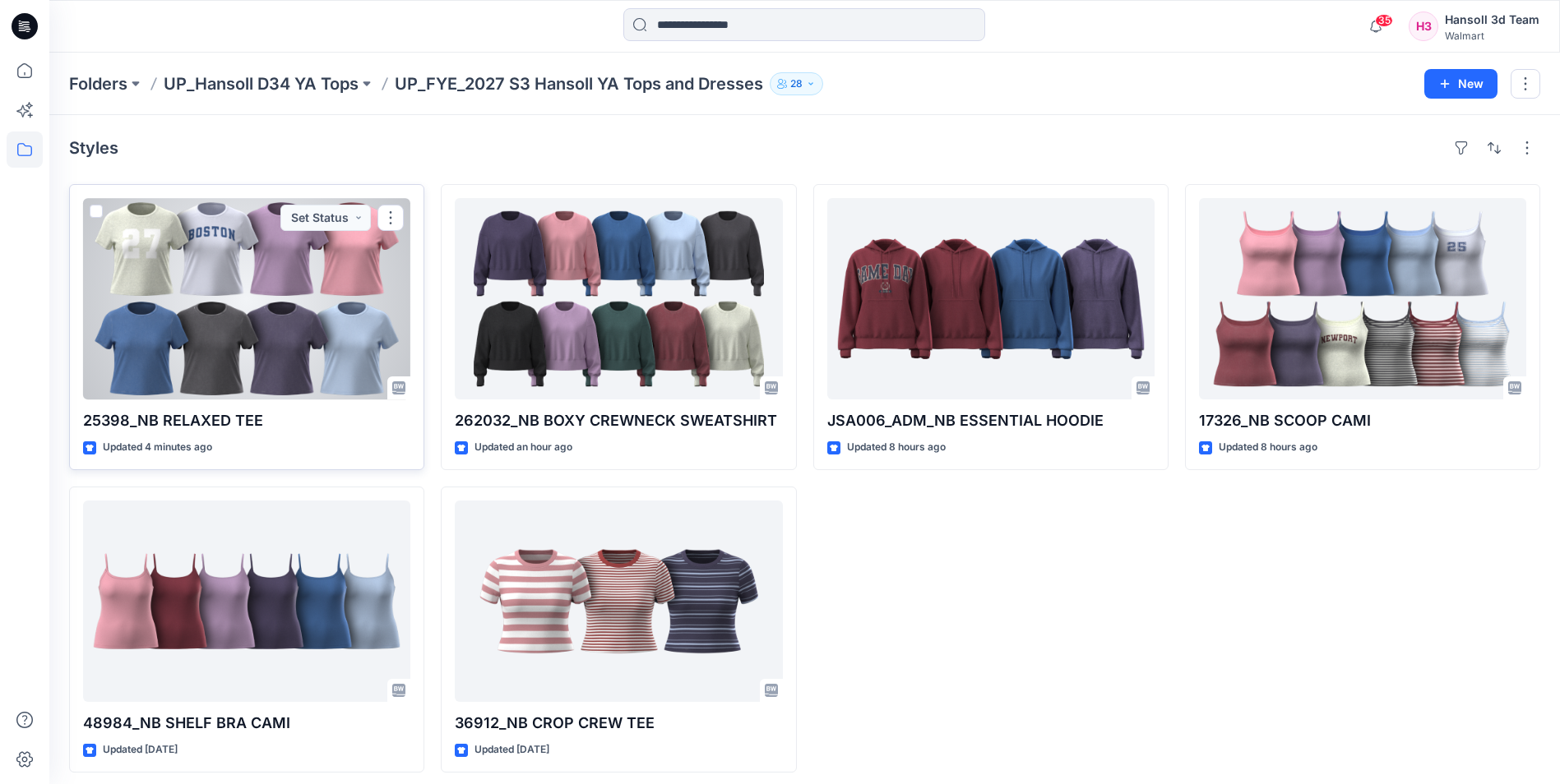
click at [256, 350] on div at bounding box center [247, 298] width 327 height 201
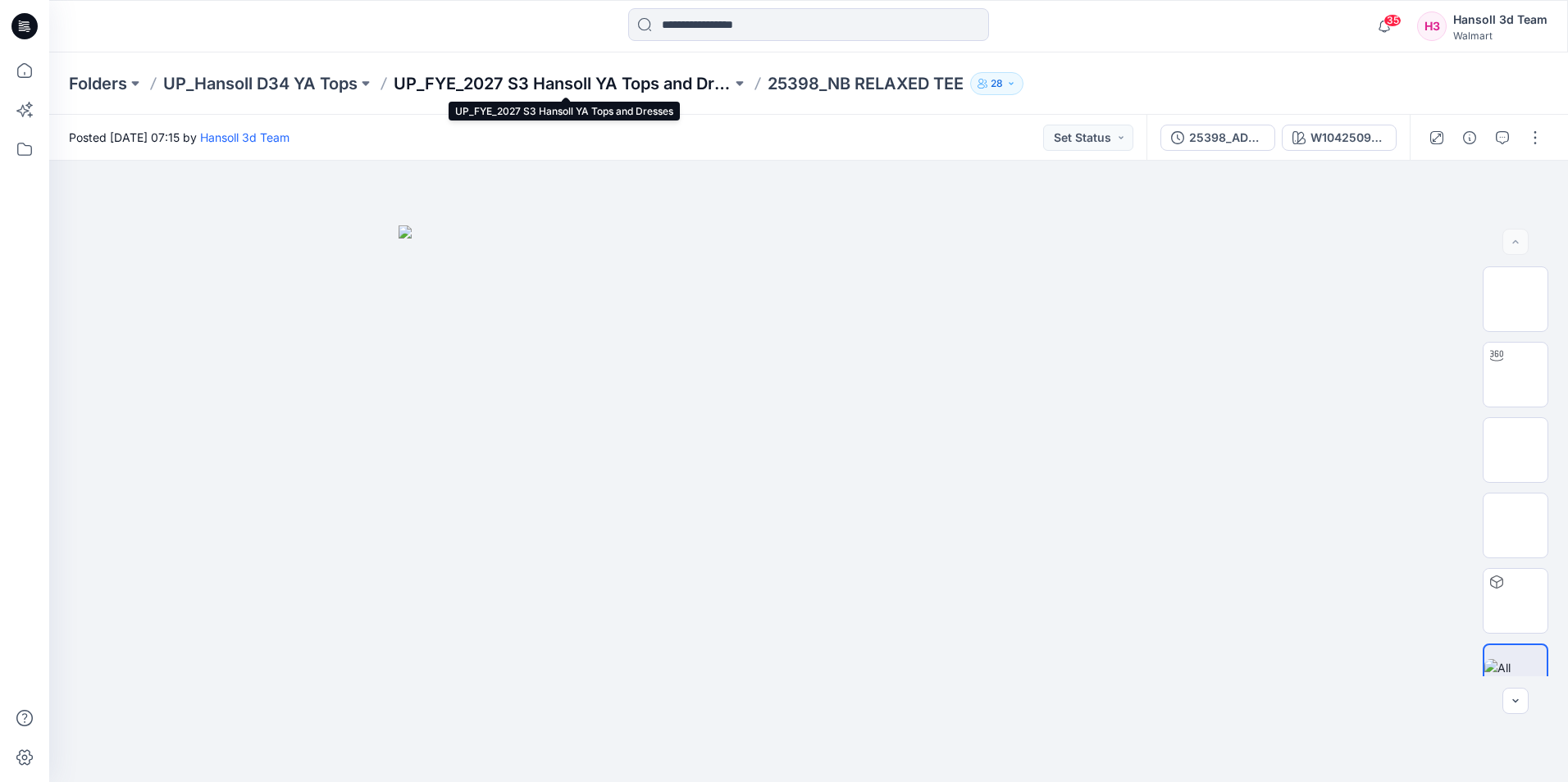
click at [659, 86] on p "UP_FYE_2027 S3 Hansoll YA Tops and Dresses" at bounding box center [563, 83] width 338 height 23
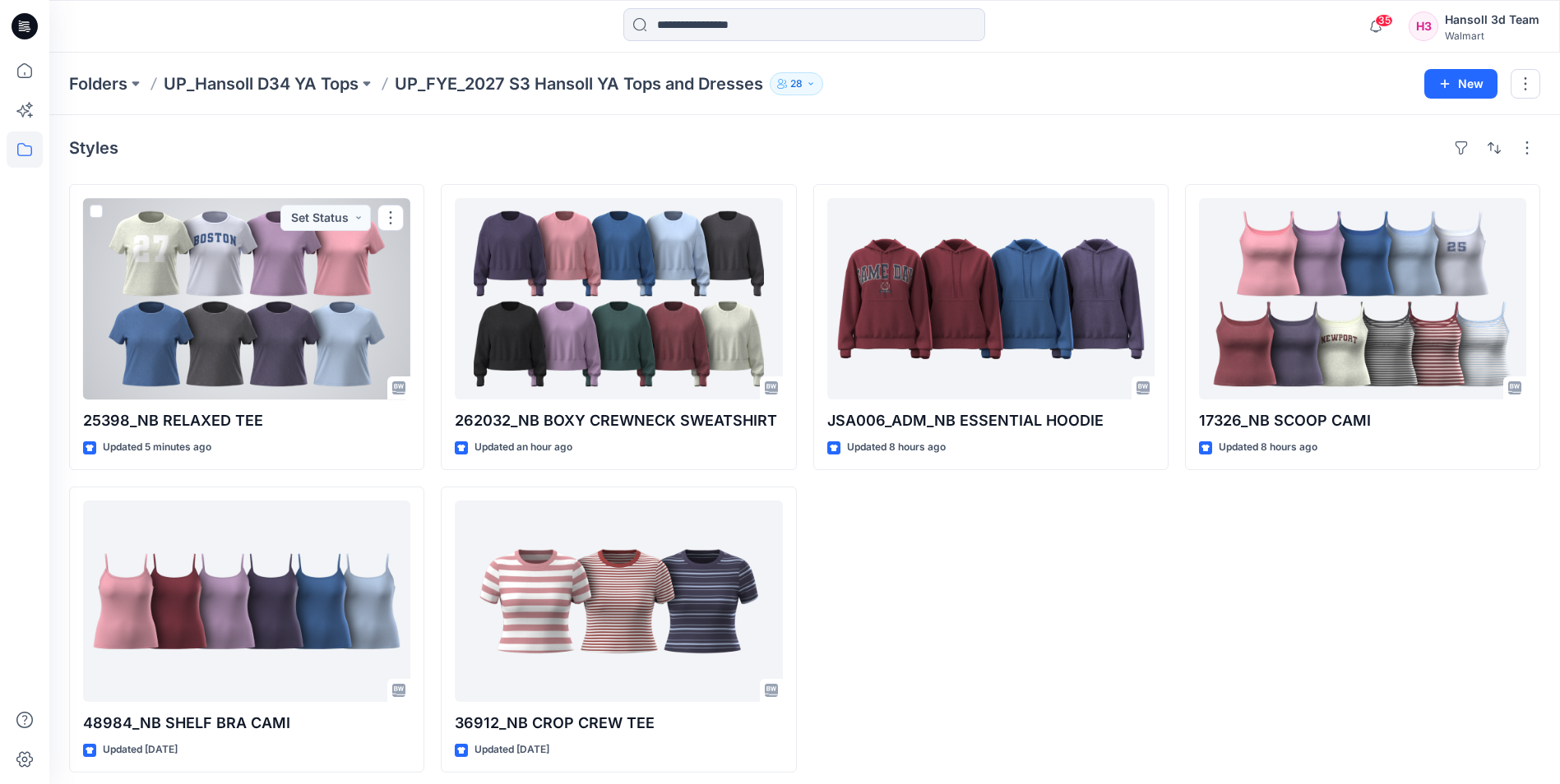
click at [333, 314] on div at bounding box center [247, 298] width 327 height 201
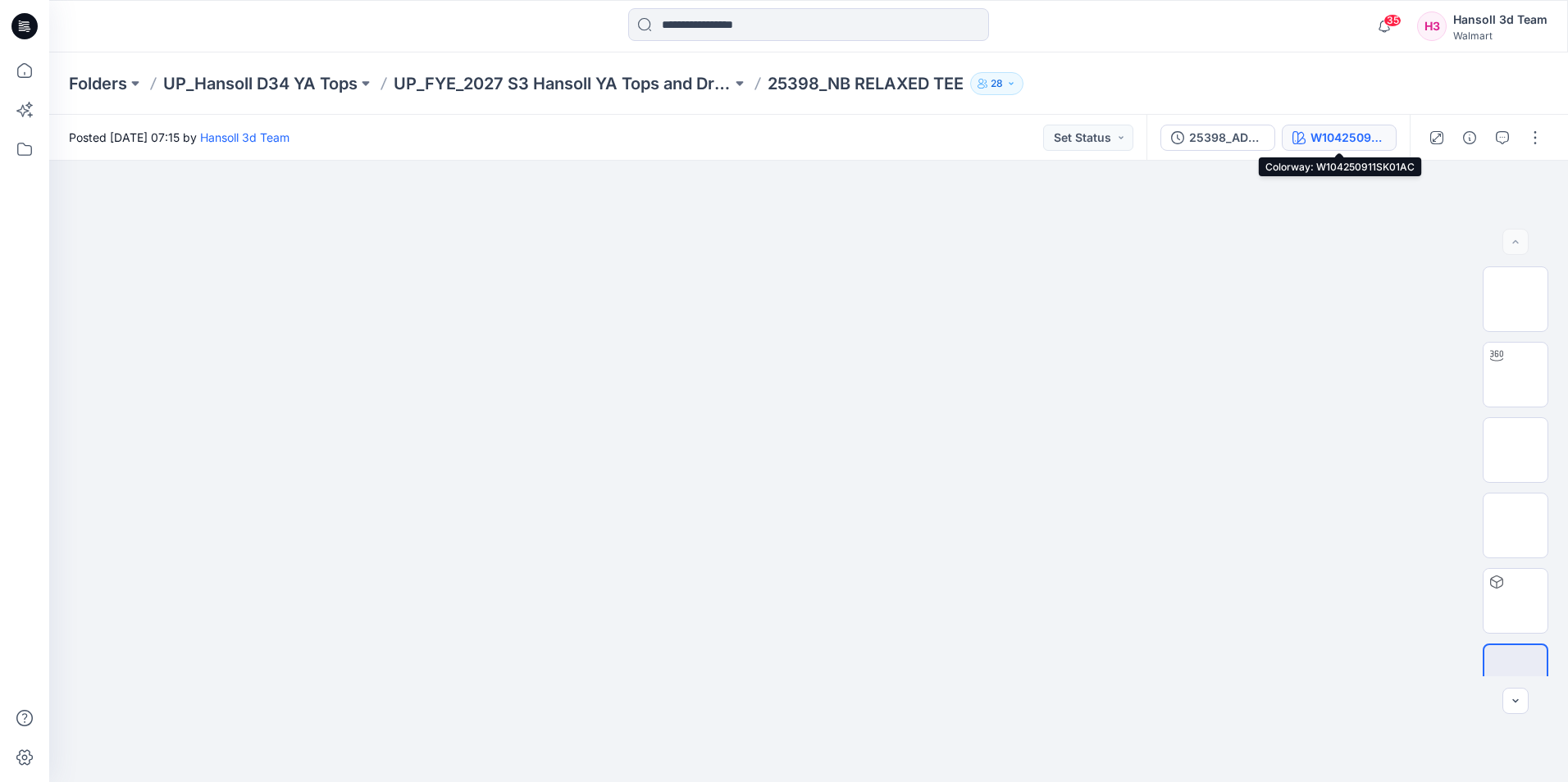
click at [1308, 132] on button "W104250911SK01AC" at bounding box center [1339, 137] width 115 height 27
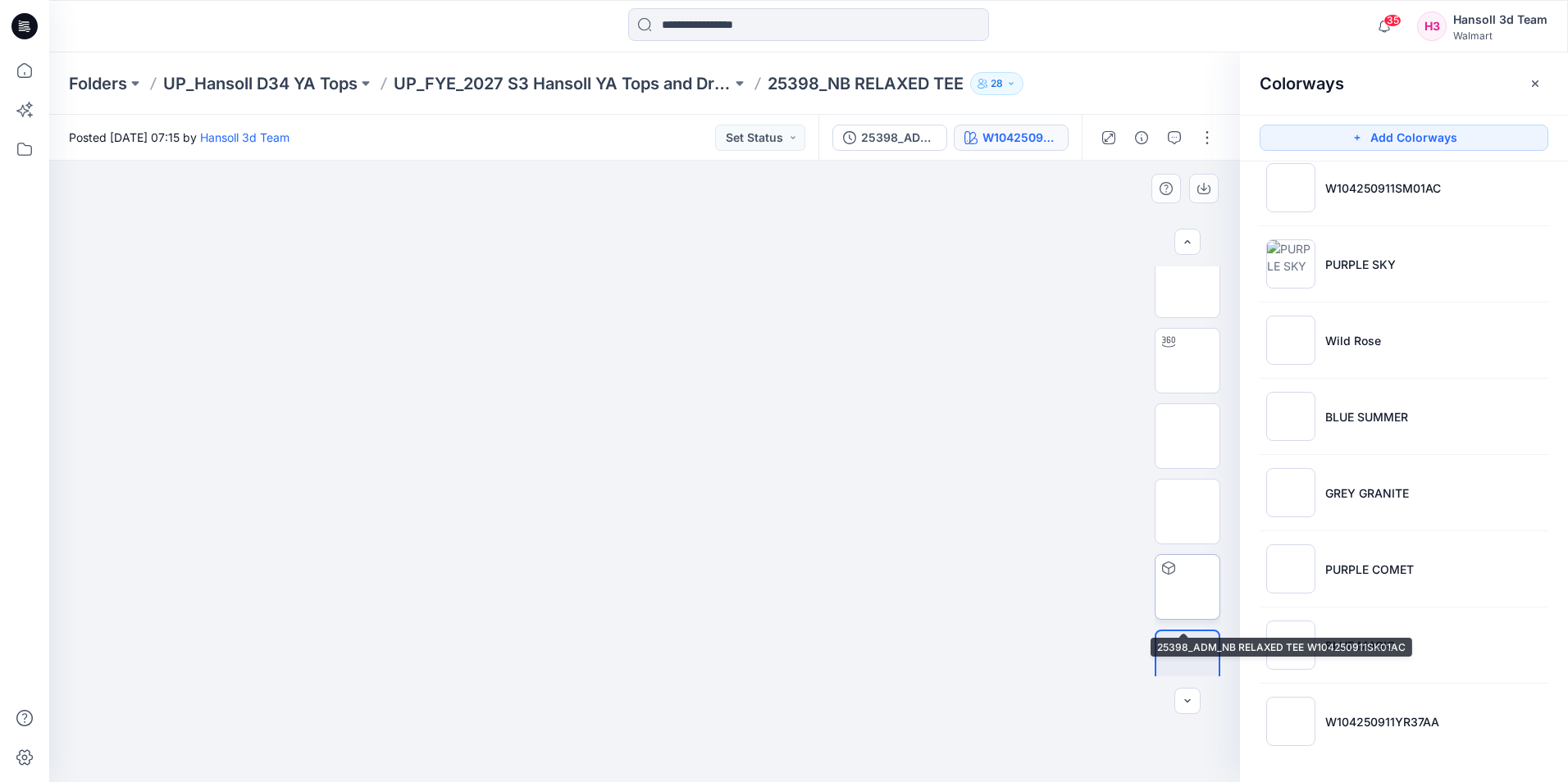
scroll to position [33, 0]
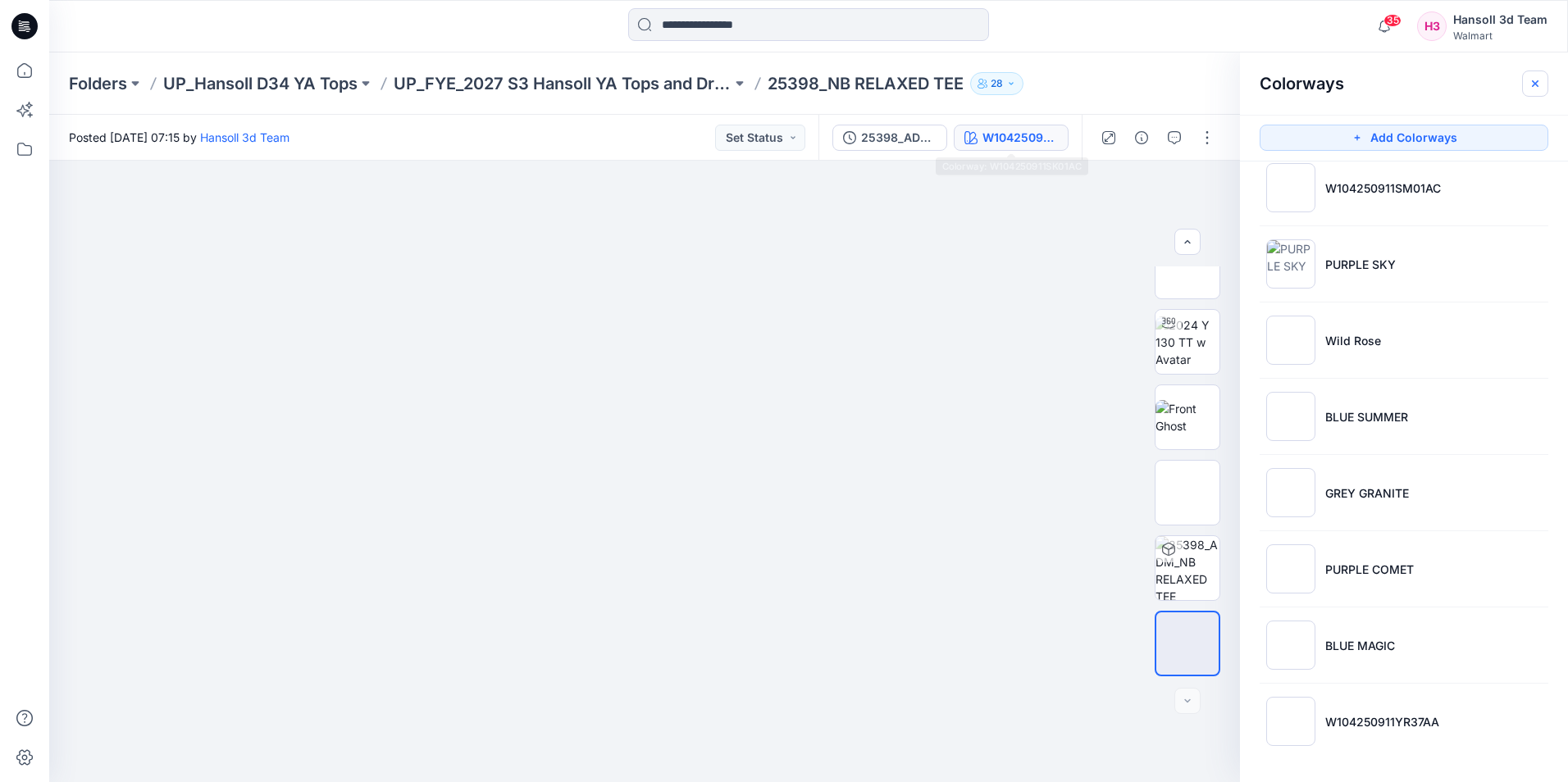
click at [1531, 82] on icon "button" at bounding box center [1534, 83] width 13 height 13
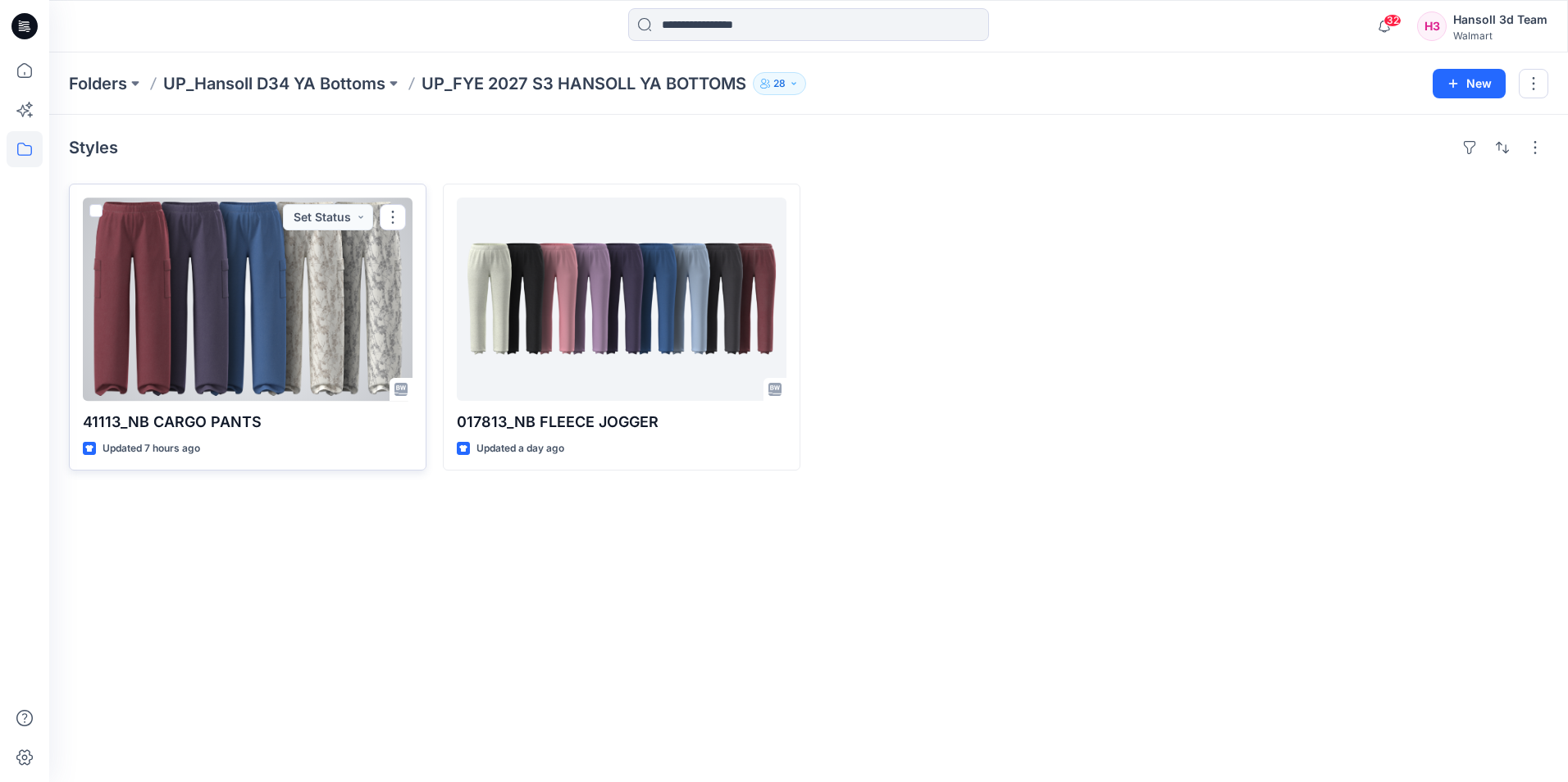
drag, startPoint x: 0, startPoint y: 0, endPoint x: 359, endPoint y: 273, distance: 451.0
click at [359, 273] on div at bounding box center [248, 299] width 330 height 203
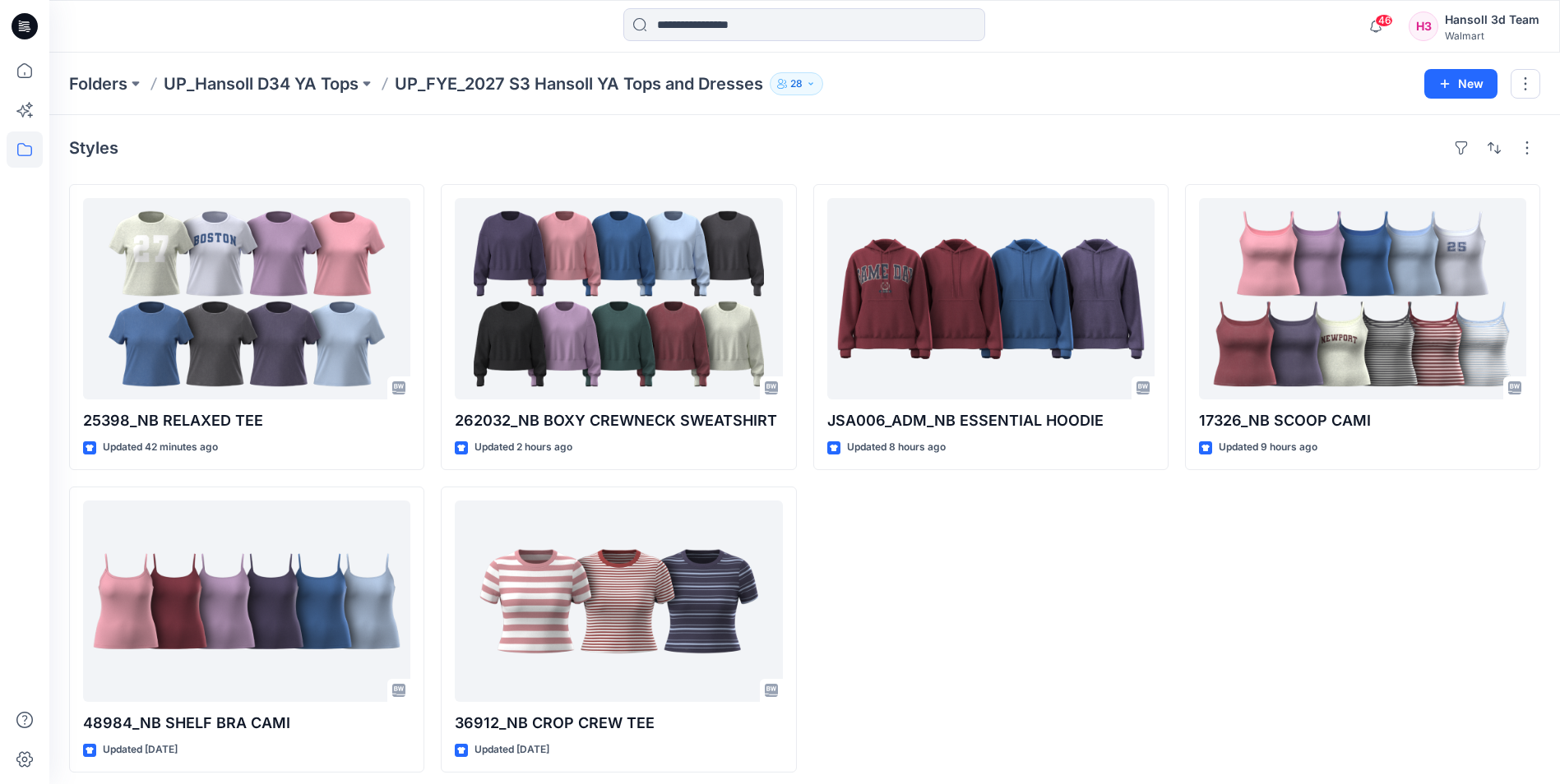
click at [1039, 569] on div "JSA006_ADM_NB ESSENTIAL HOODIE Updated 8 hours ago" at bounding box center [990, 478] width 356 height 588
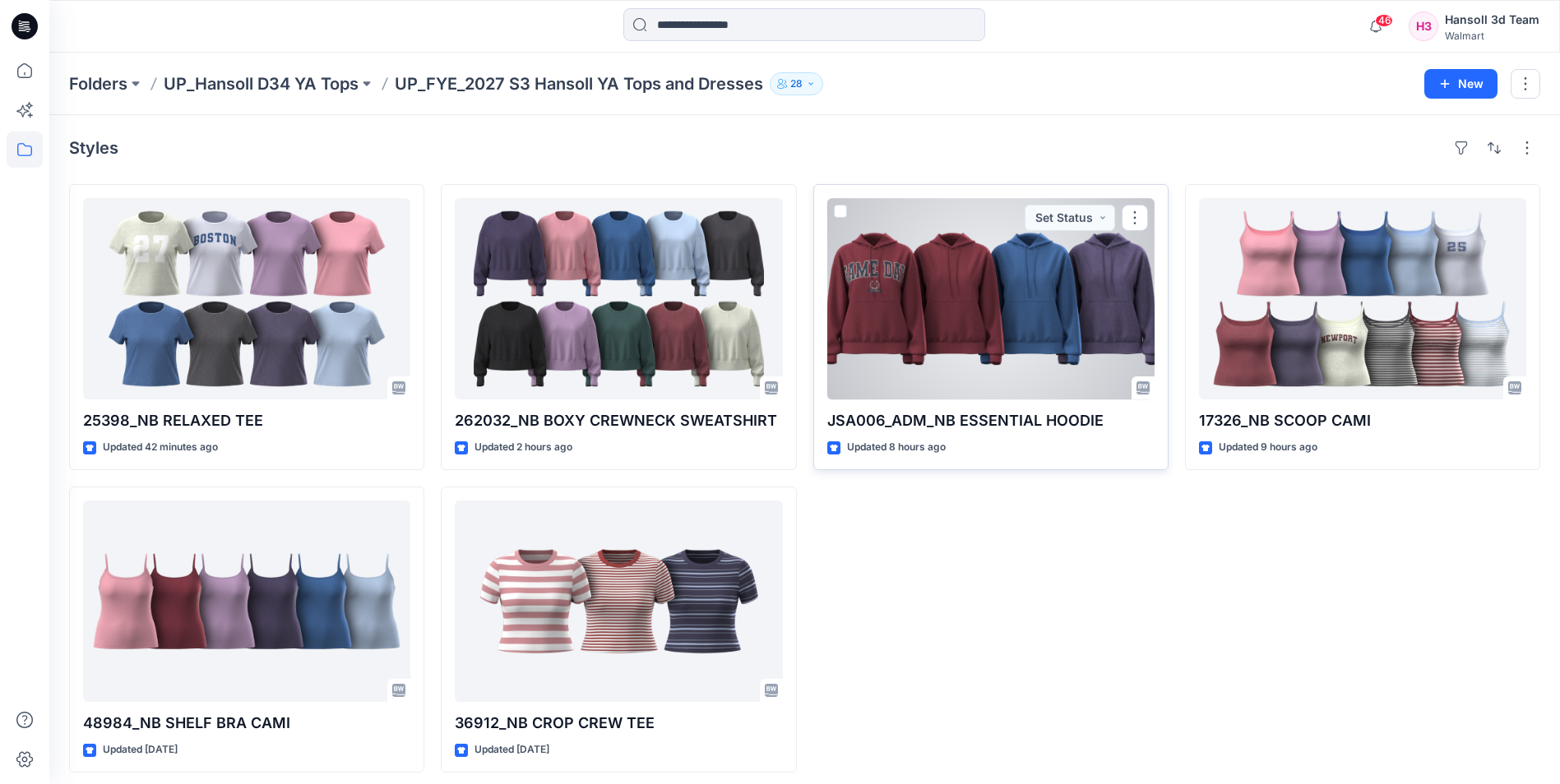
click at [1057, 330] on div at bounding box center [990, 298] width 327 height 201
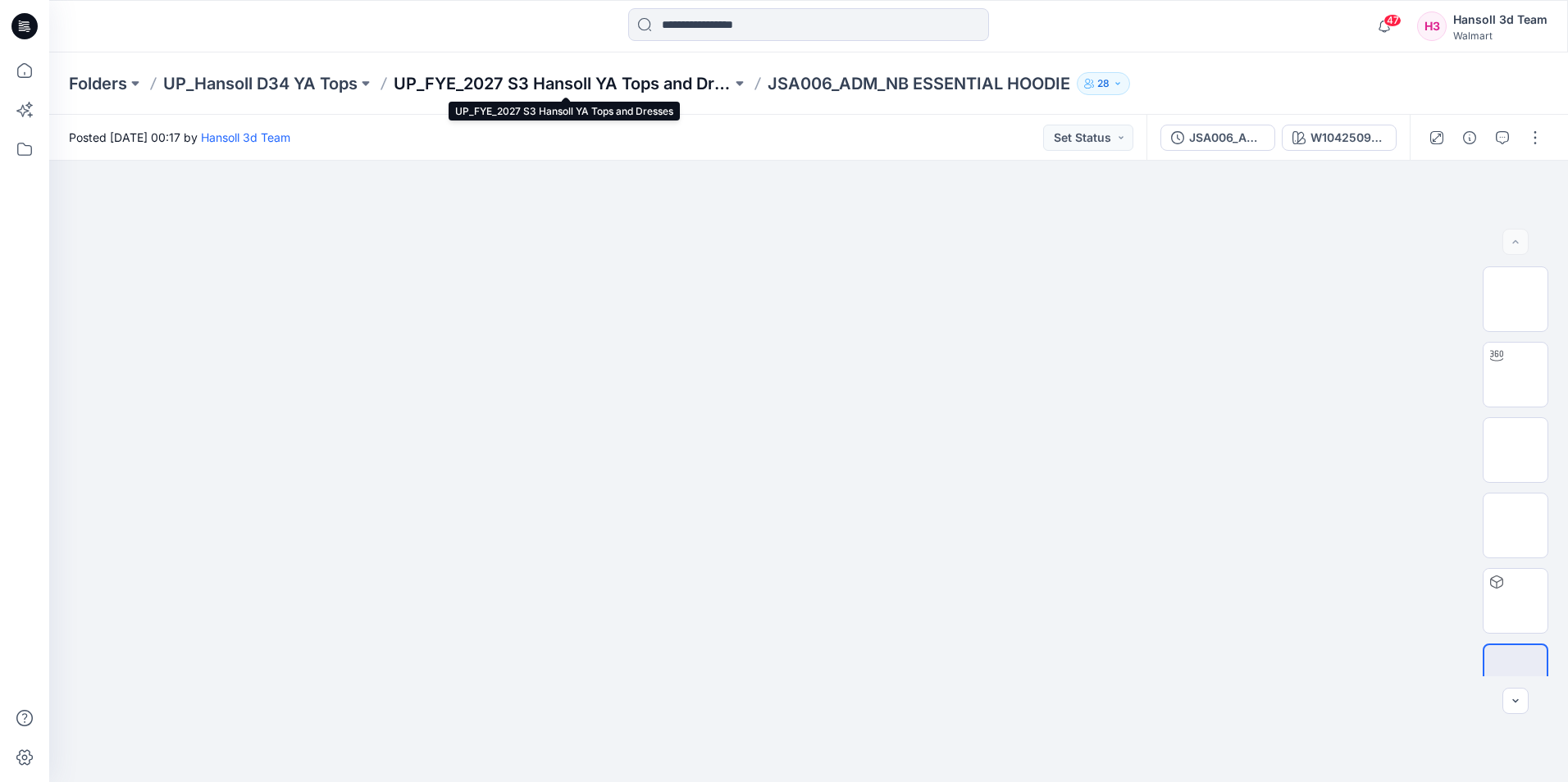
click at [609, 81] on p "UP_FYE_2027 S3 Hansoll YA Tops and Dresses" at bounding box center [563, 83] width 338 height 23
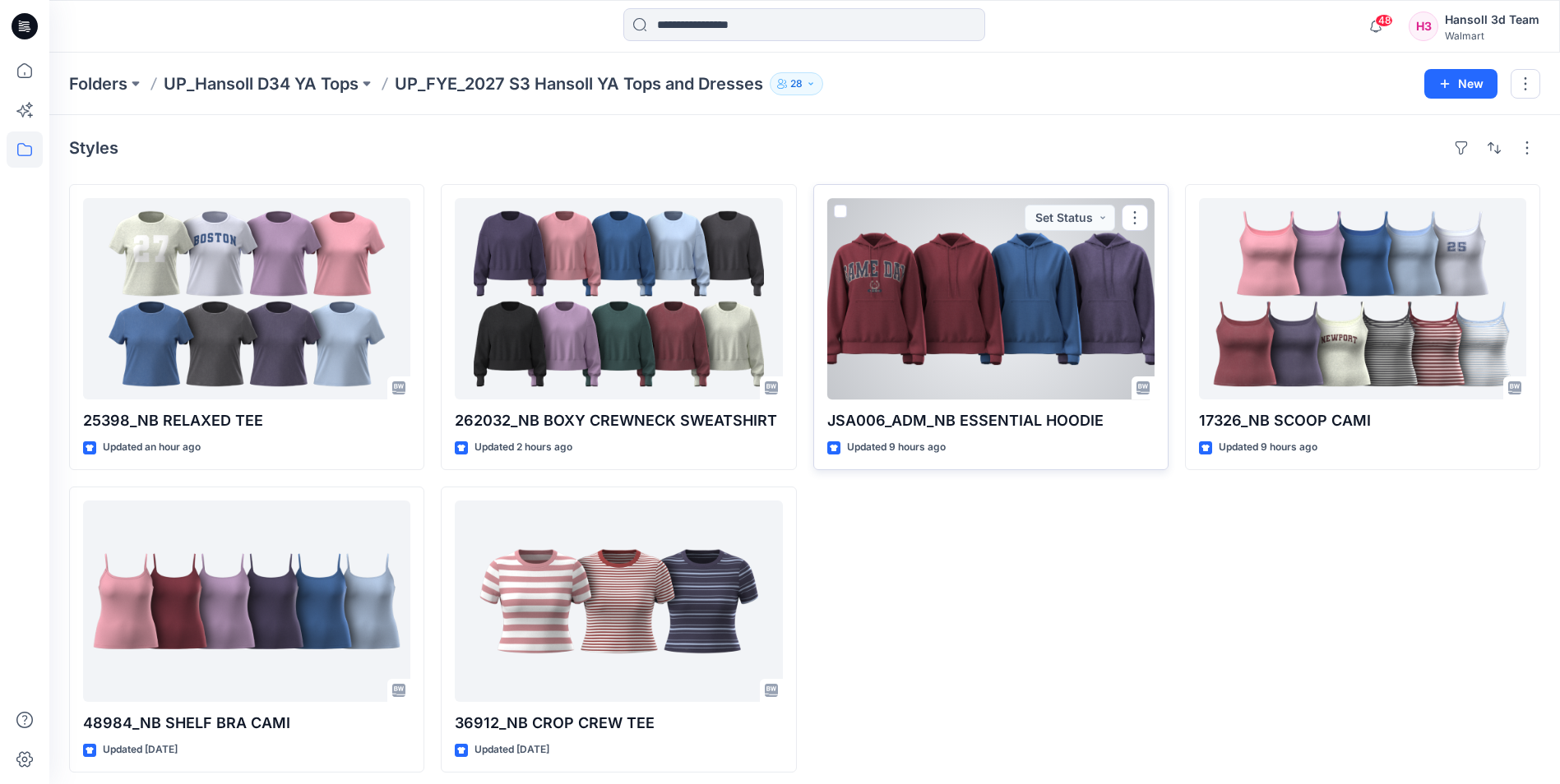
click at [976, 301] on div at bounding box center [990, 298] width 327 height 201
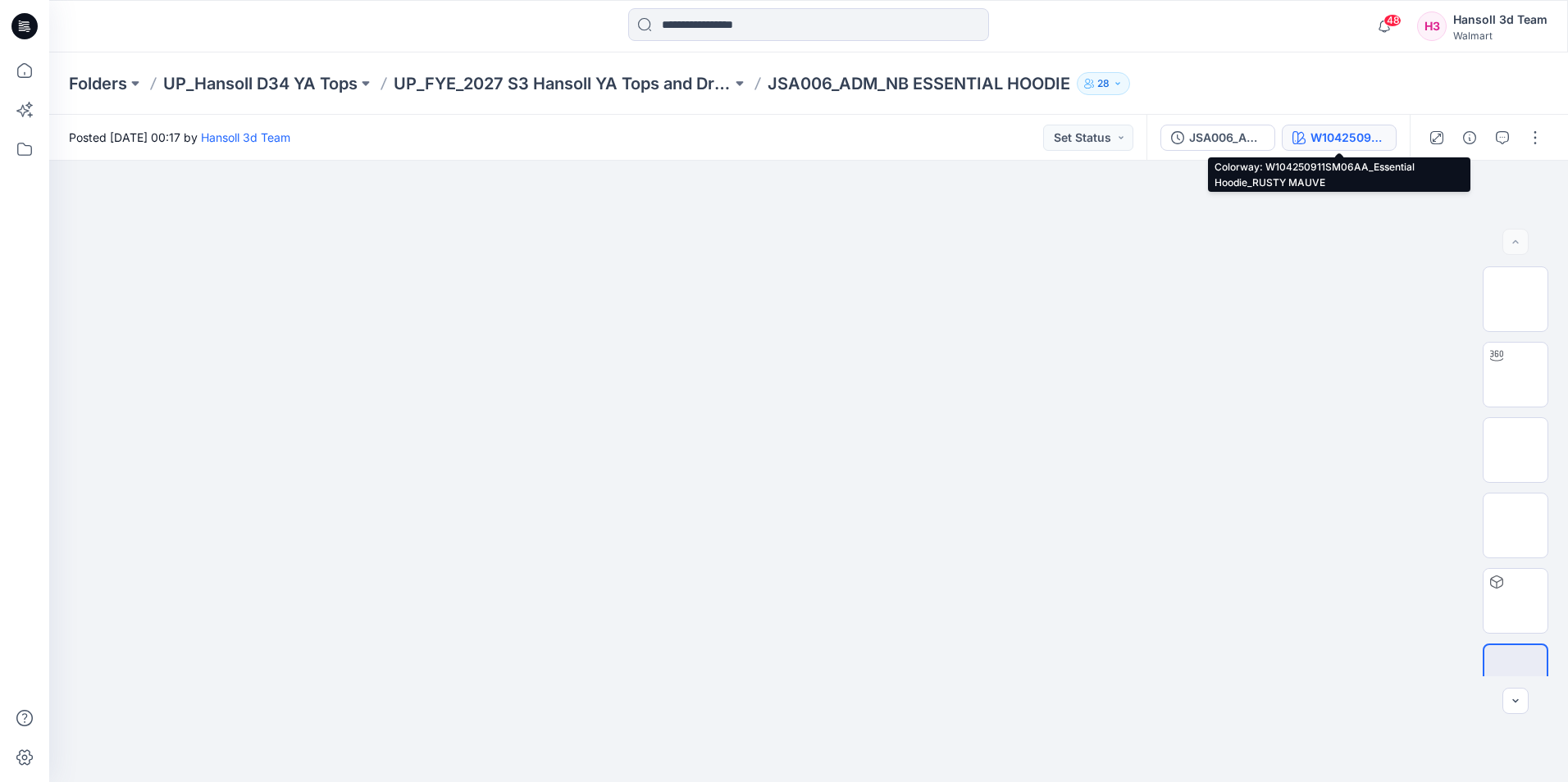
click at [1355, 136] on div "W104250911SM06AA_Essential Hoodie_RUSTY MAUVE" at bounding box center [1348, 137] width 75 height 18
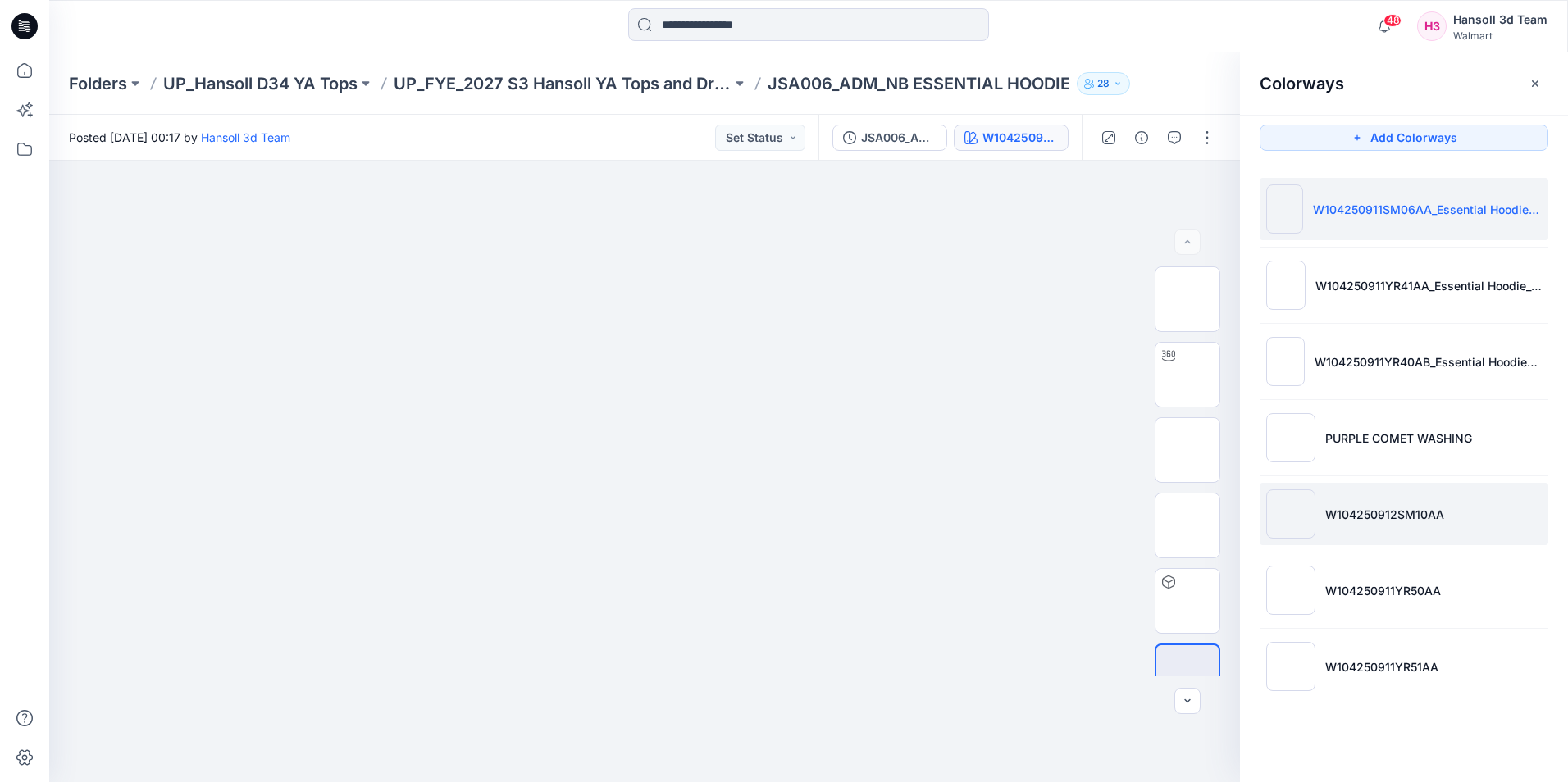
click at [1343, 520] on p "W104250912SM10AA" at bounding box center [1384, 513] width 118 height 17
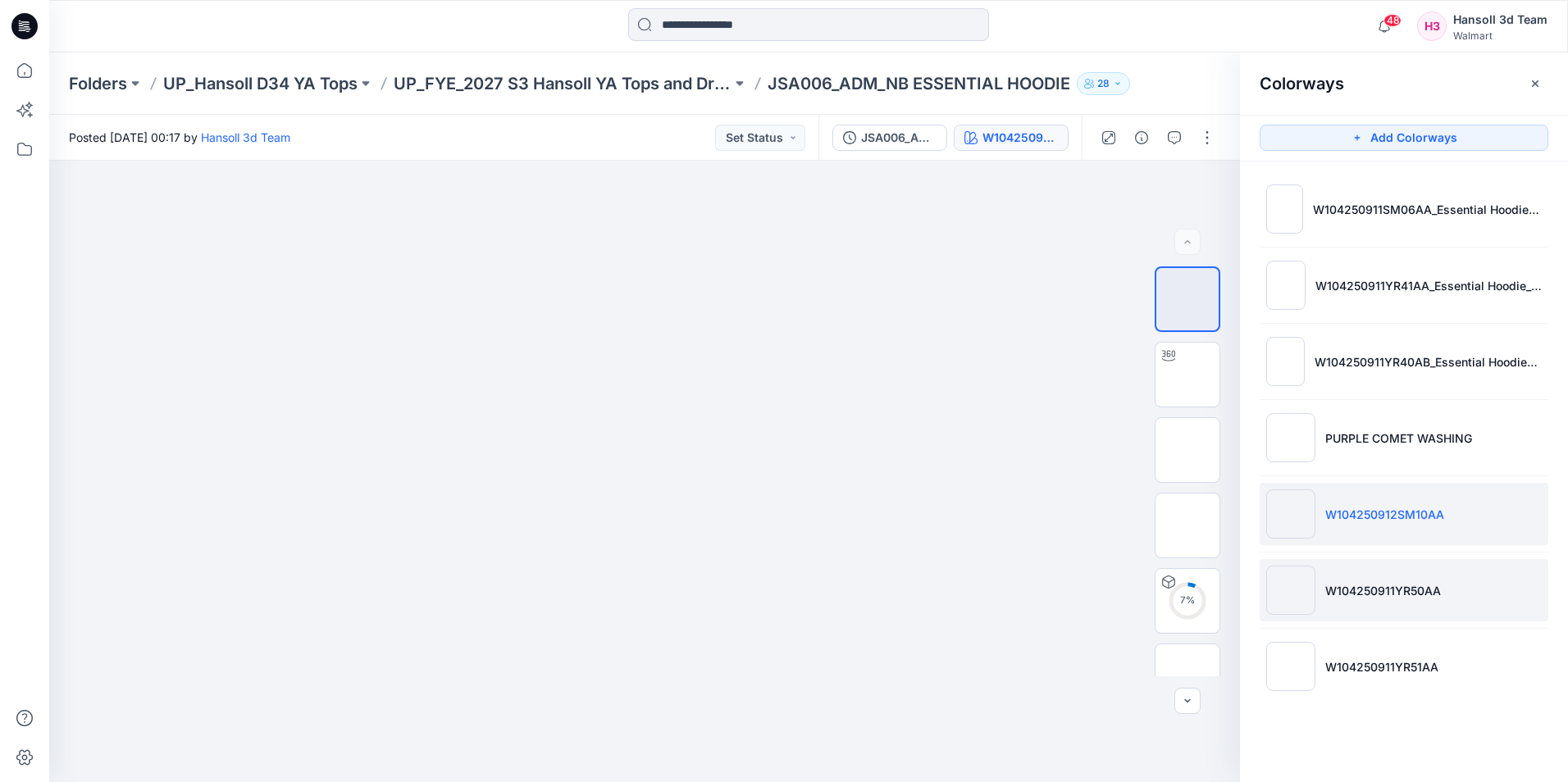
click at [1329, 593] on p "W104250911YR50AA" at bounding box center [1382, 590] width 116 height 17
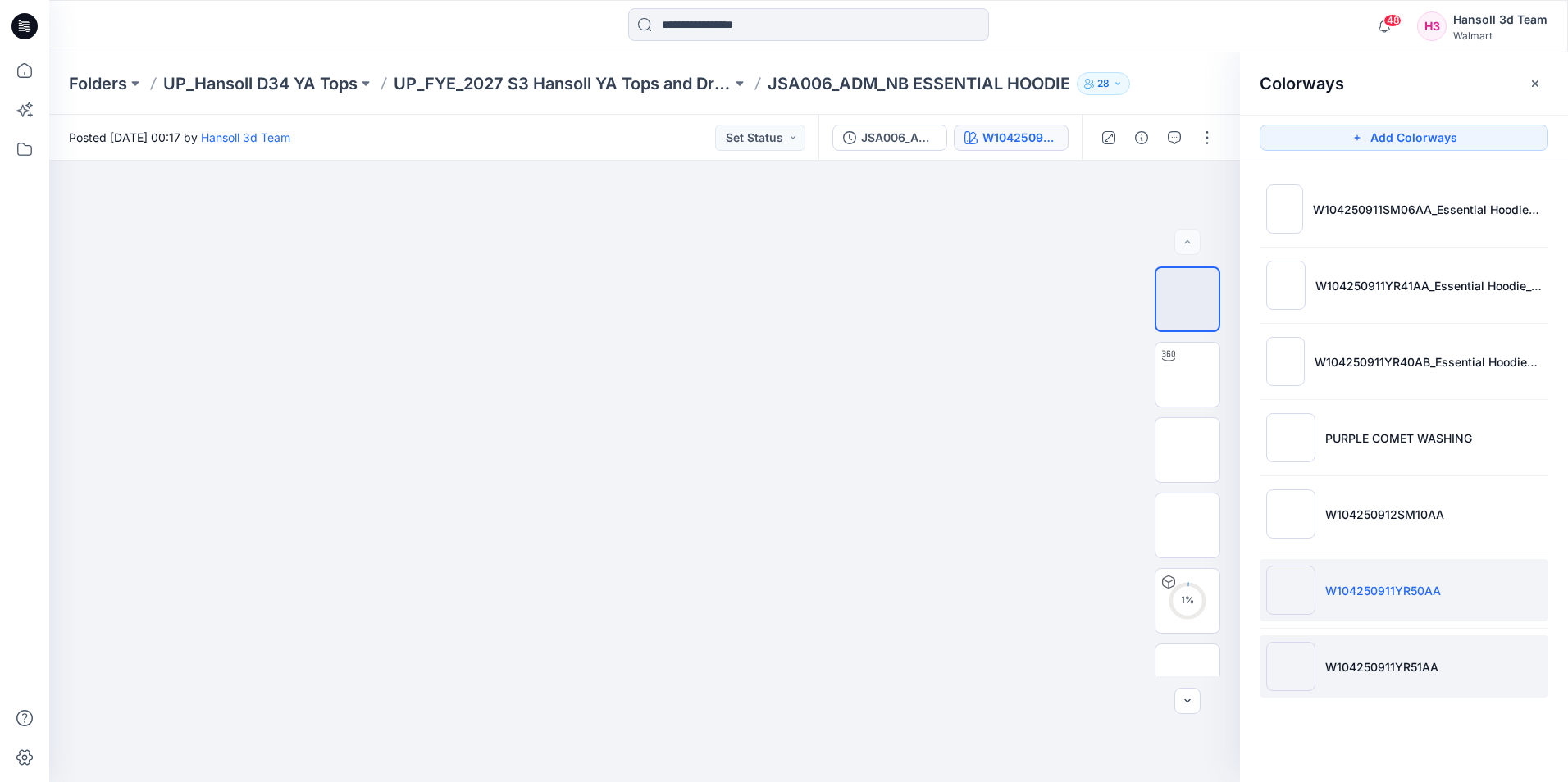
click at [1331, 637] on li "W104250911YR51AA" at bounding box center [1403, 665] width 288 height 62
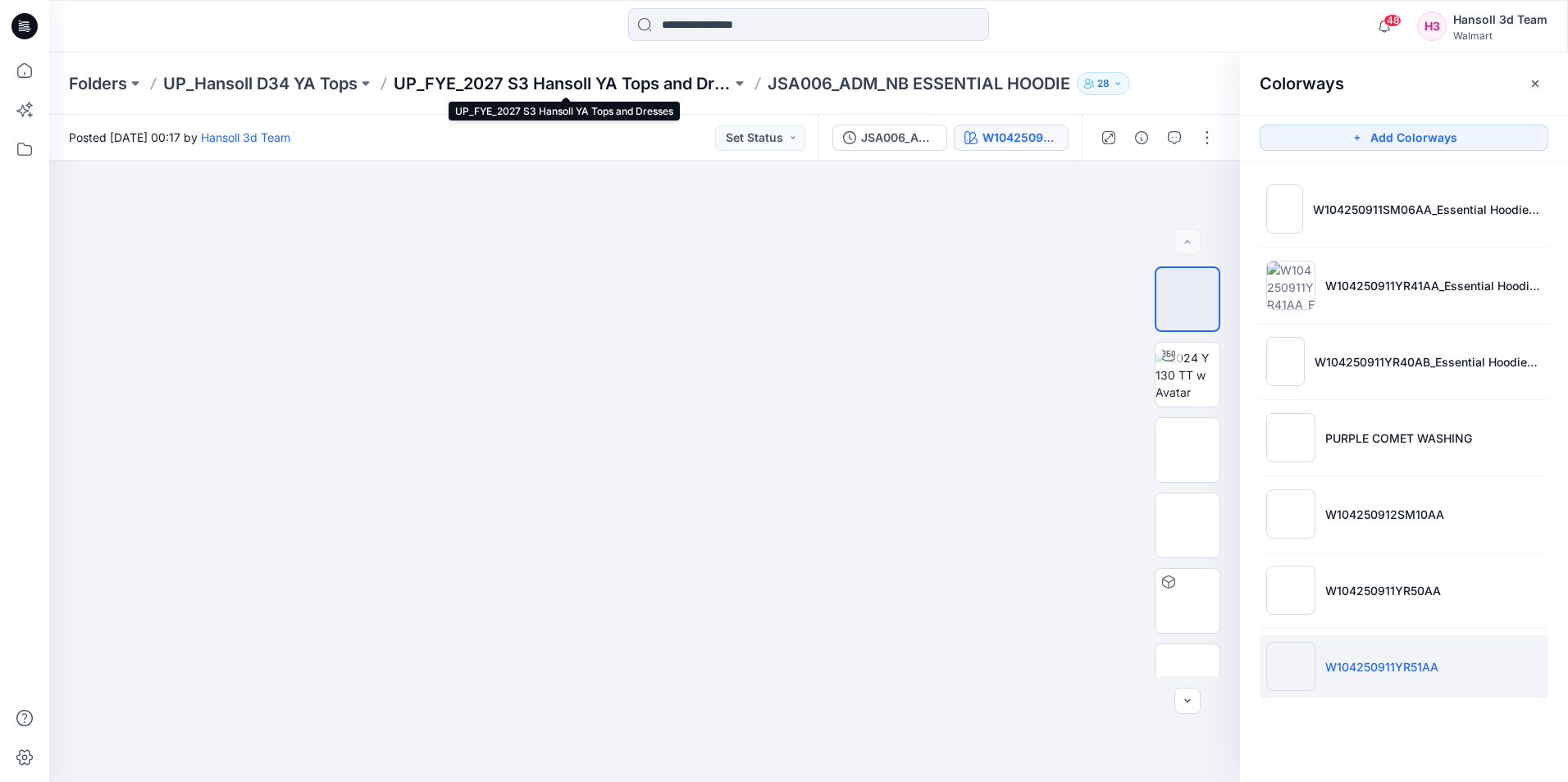
click at [630, 72] on p "UP_FYE_2027 S3 Hansoll YA Tops and Dresses" at bounding box center [563, 83] width 338 height 23
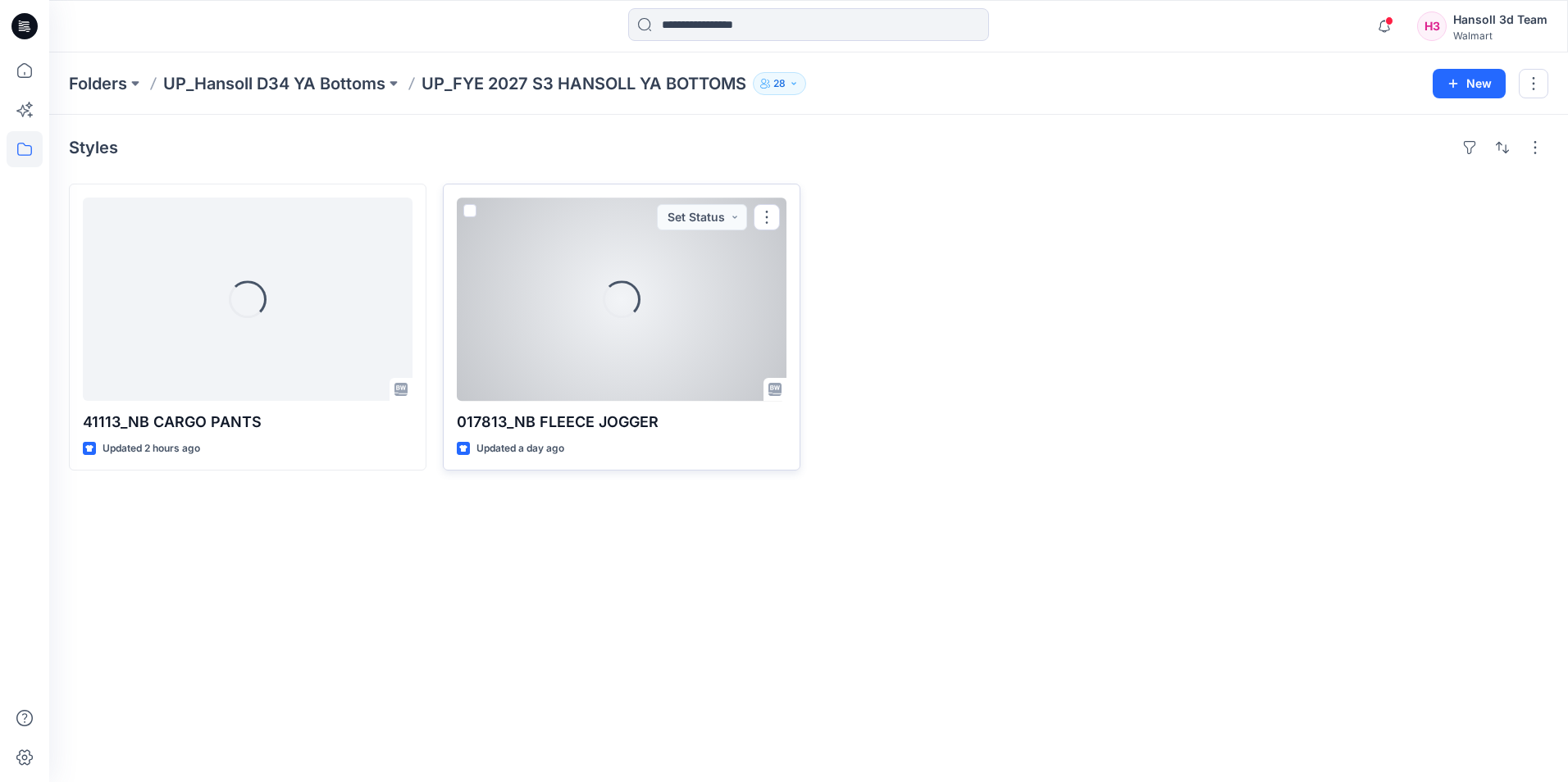
click at [591, 348] on div "Loading..." at bounding box center [621, 299] width 330 height 203
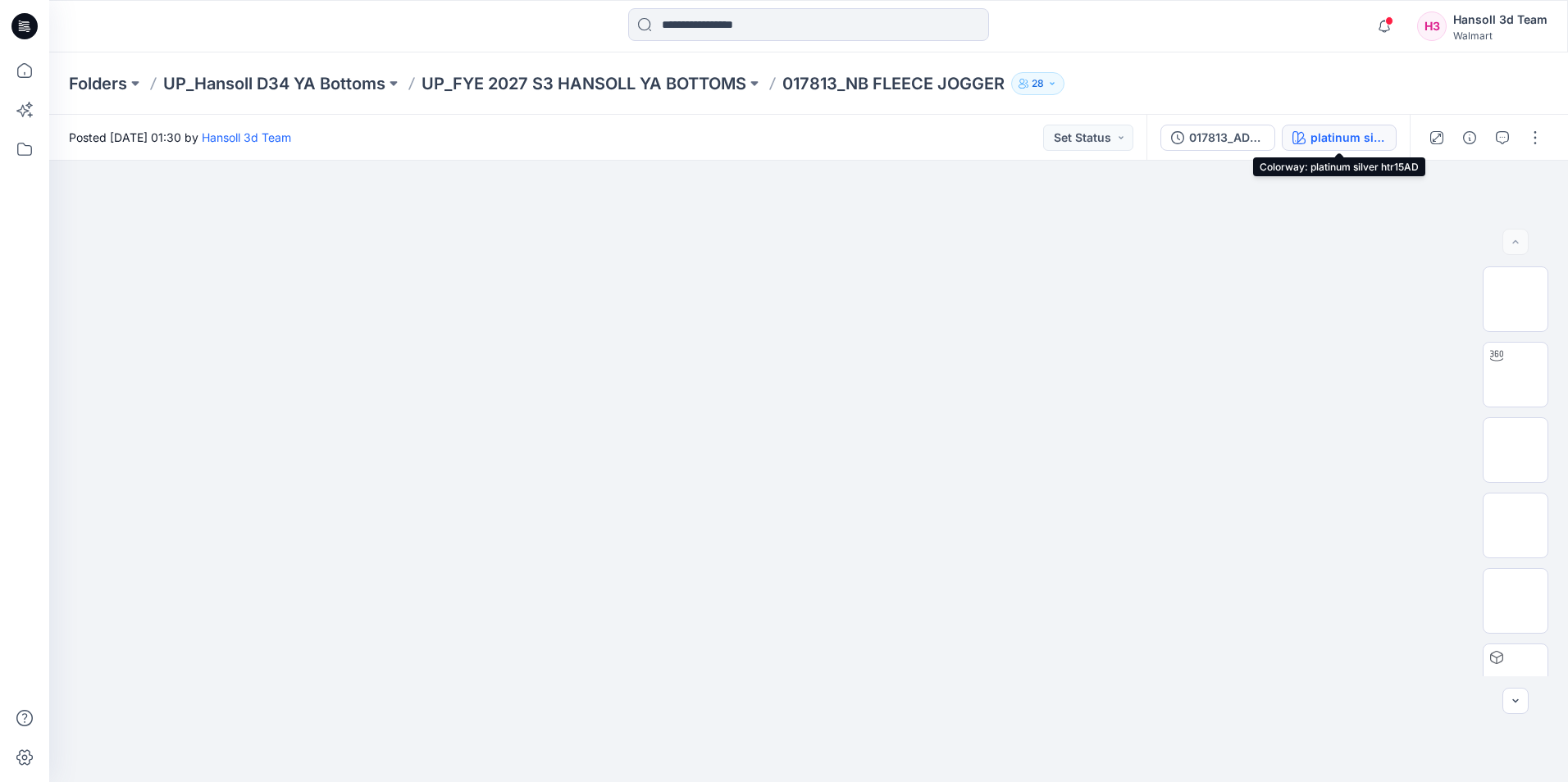
click at [1329, 143] on div "platinum silver htr15AD" at bounding box center [1348, 137] width 75 height 18
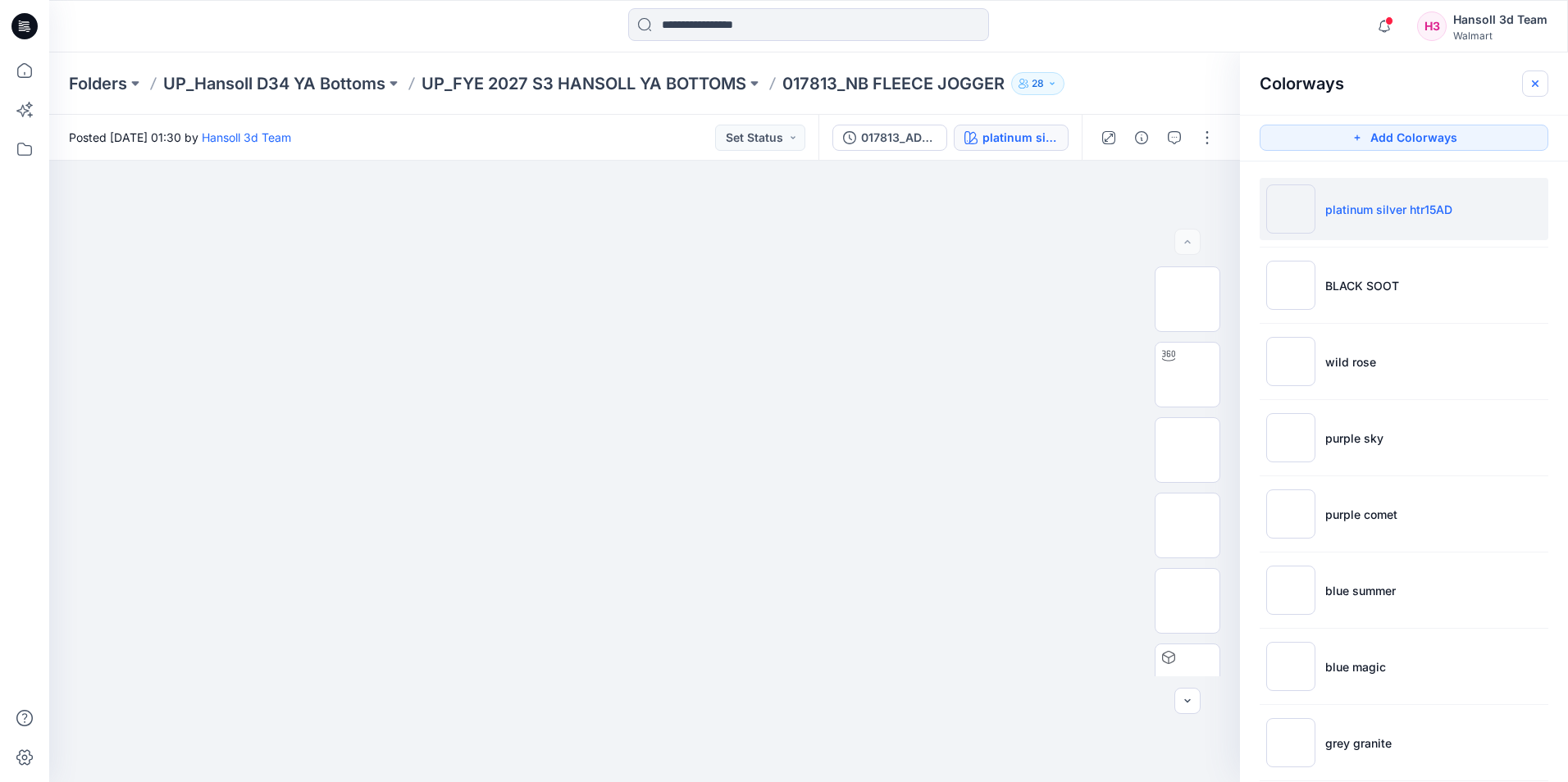
click at [1529, 94] on button "button" at bounding box center [1534, 83] width 27 height 27
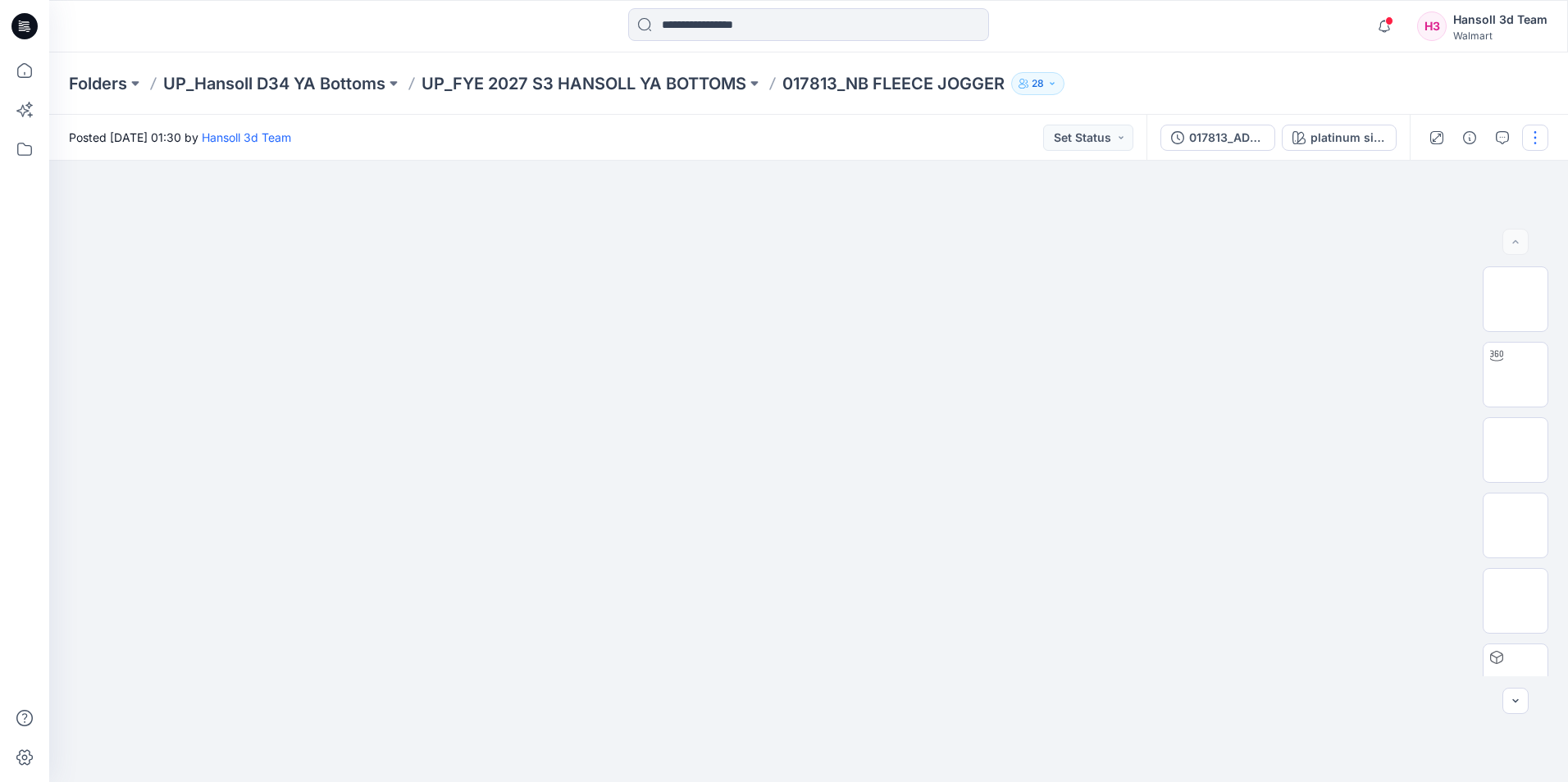
click at [1527, 144] on button "button" at bounding box center [1534, 137] width 27 height 27
click at [1442, 227] on button "Edit" at bounding box center [1465, 221] width 151 height 31
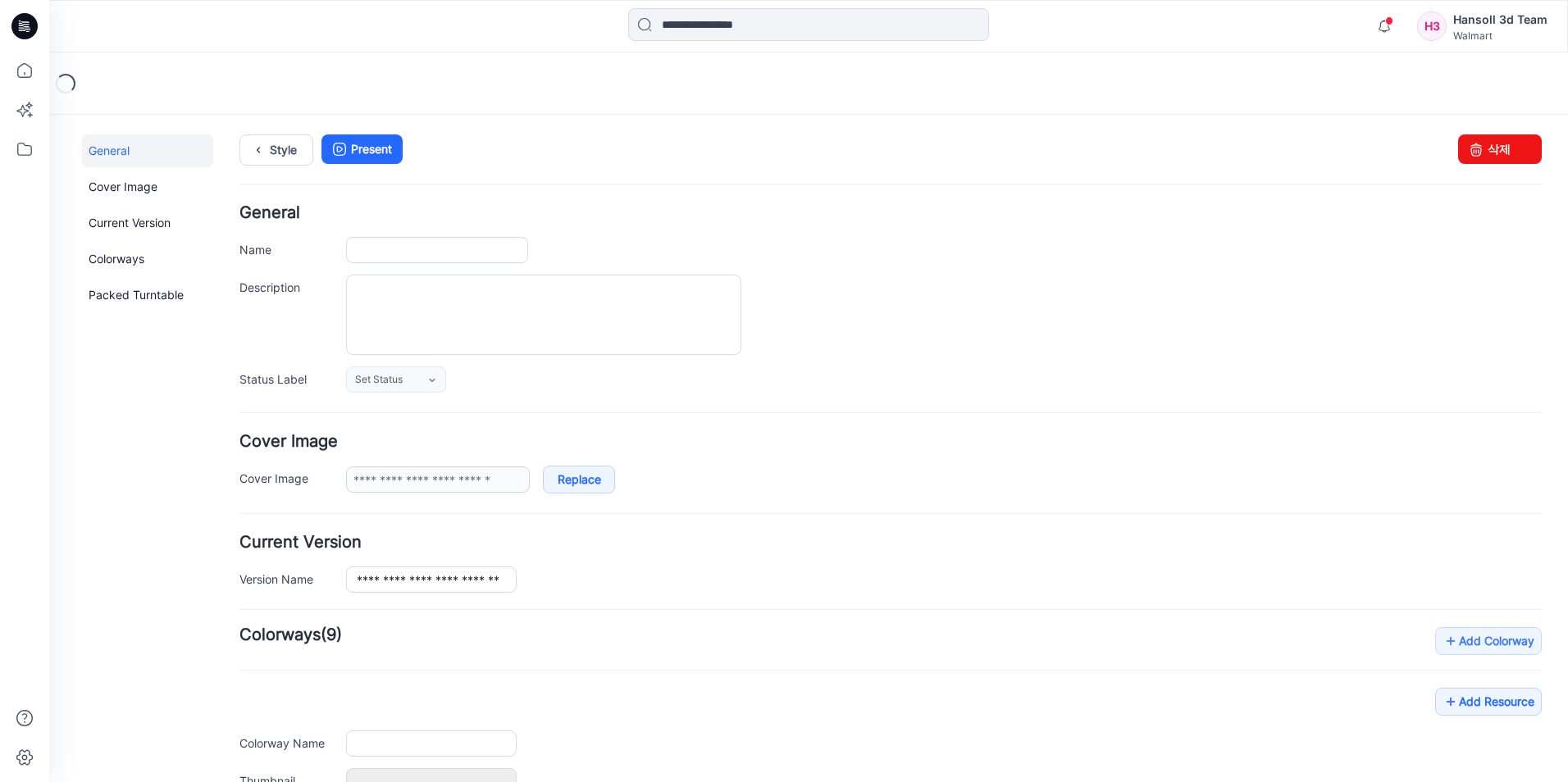
type input "**********"
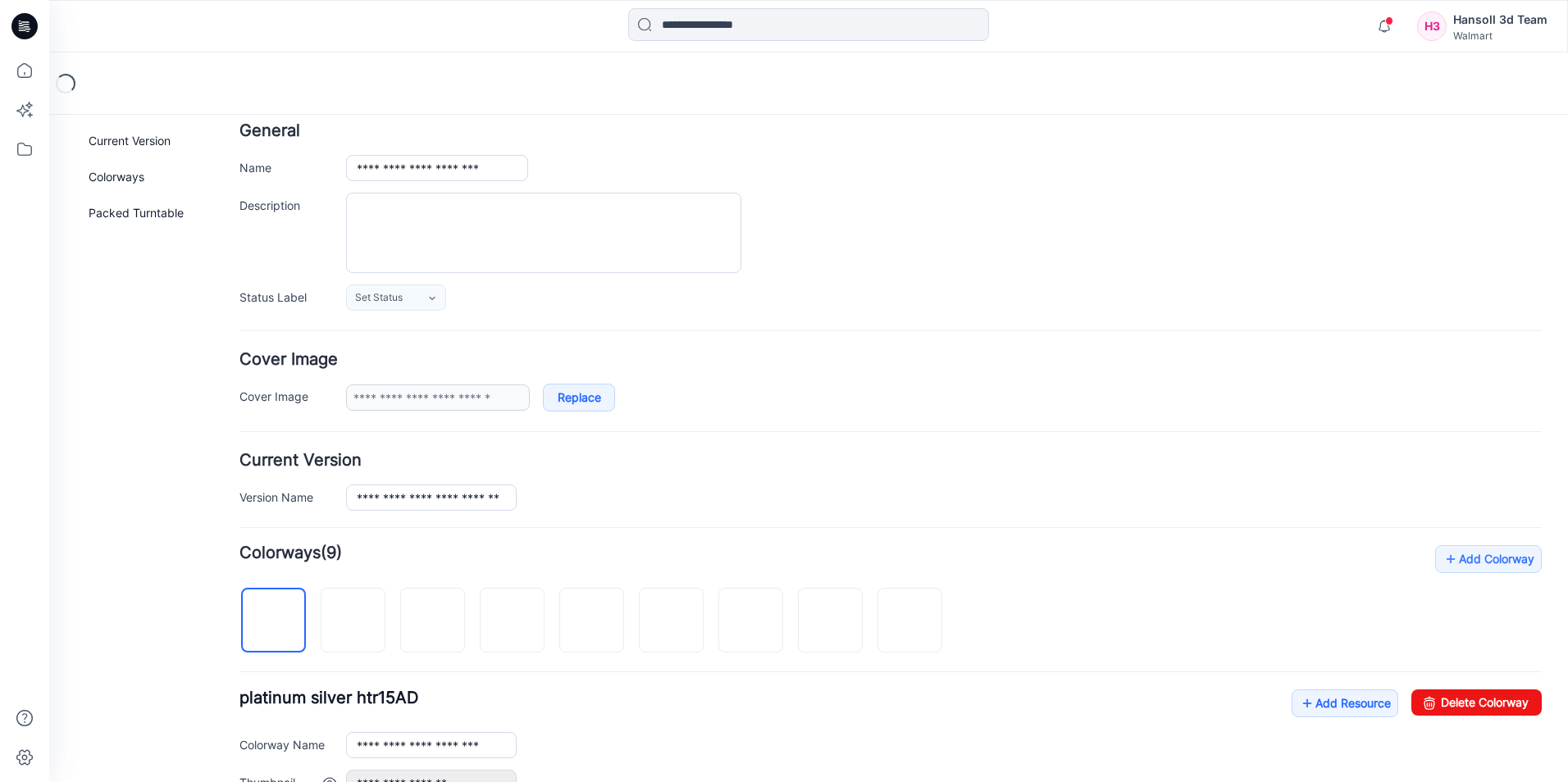
scroll to position [328, 0]
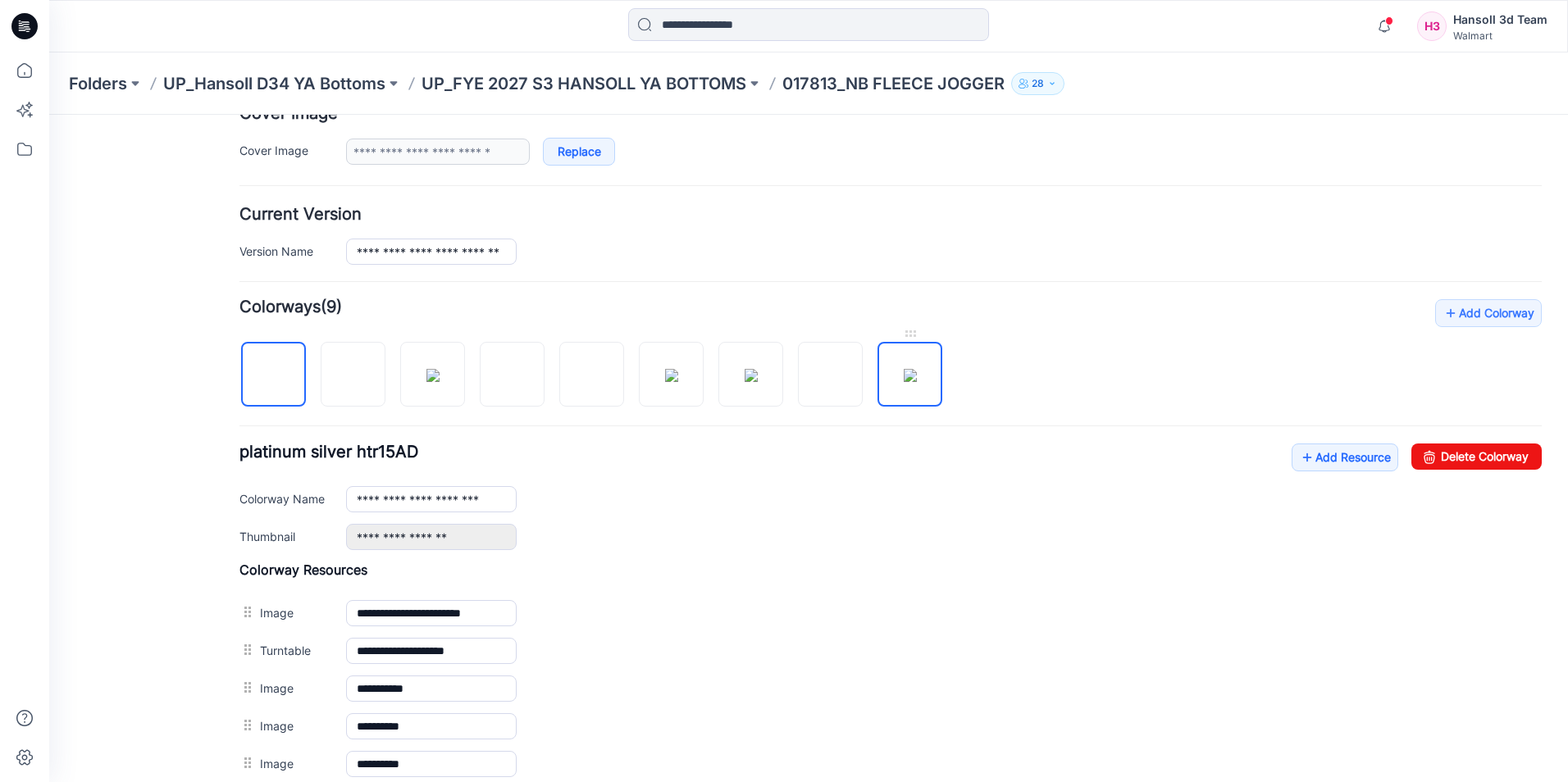
click at [903, 379] on img at bounding box center [909, 375] width 13 height 13
click at [1433, 461] on link "Delete Colorway" at bounding box center [1476, 456] width 130 height 27
type input "**********"
click at [801, 85] on p "017813_NB FLEECE JOGGER" at bounding box center [893, 83] width 222 height 23
click at [677, 78] on p "UP_FYE 2027 S3 HANSOLL YA BOTTOMS" at bounding box center [584, 83] width 325 height 23
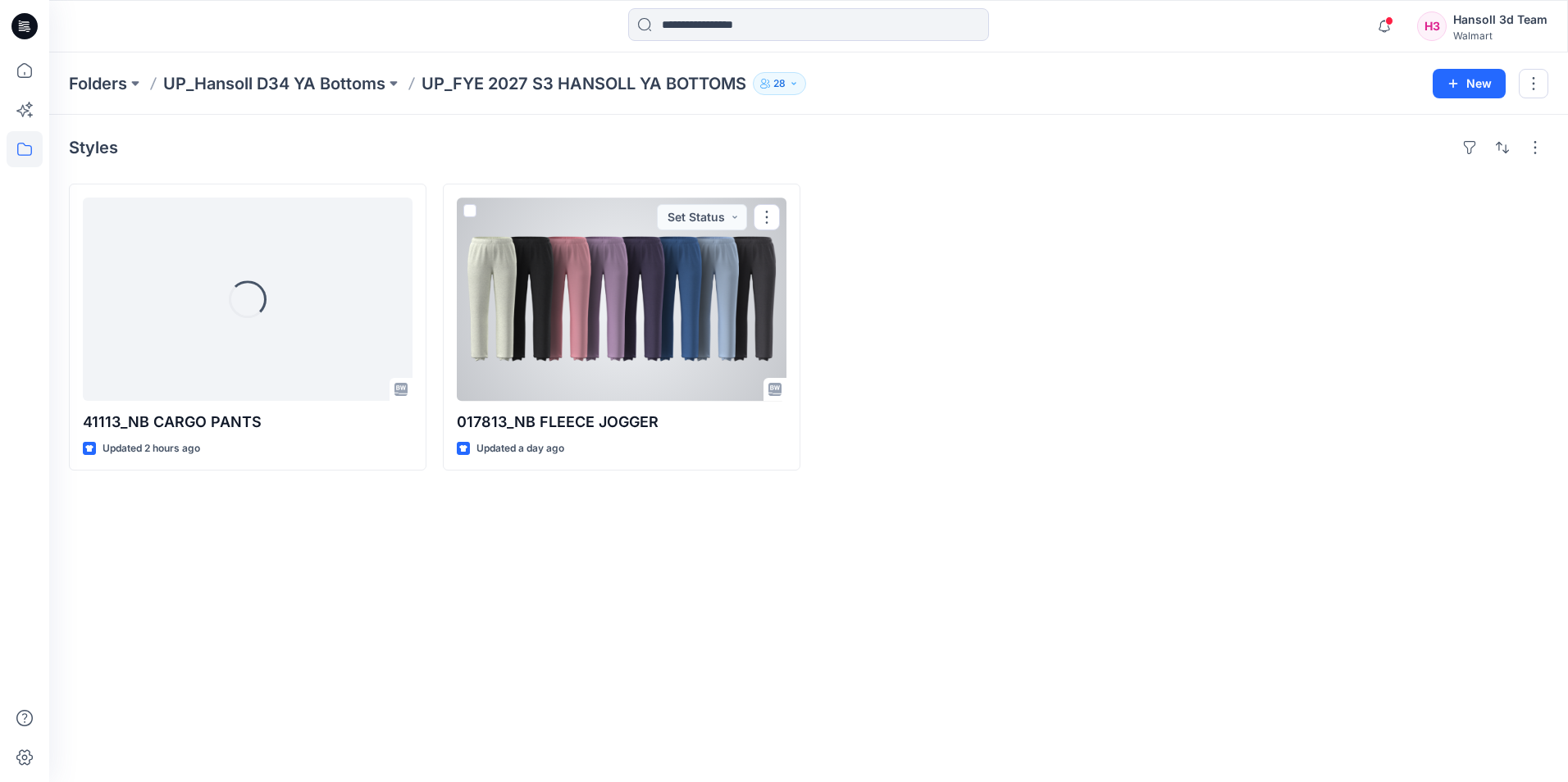
click at [591, 363] on div at bounding box center [621, 299] width 330 height 203
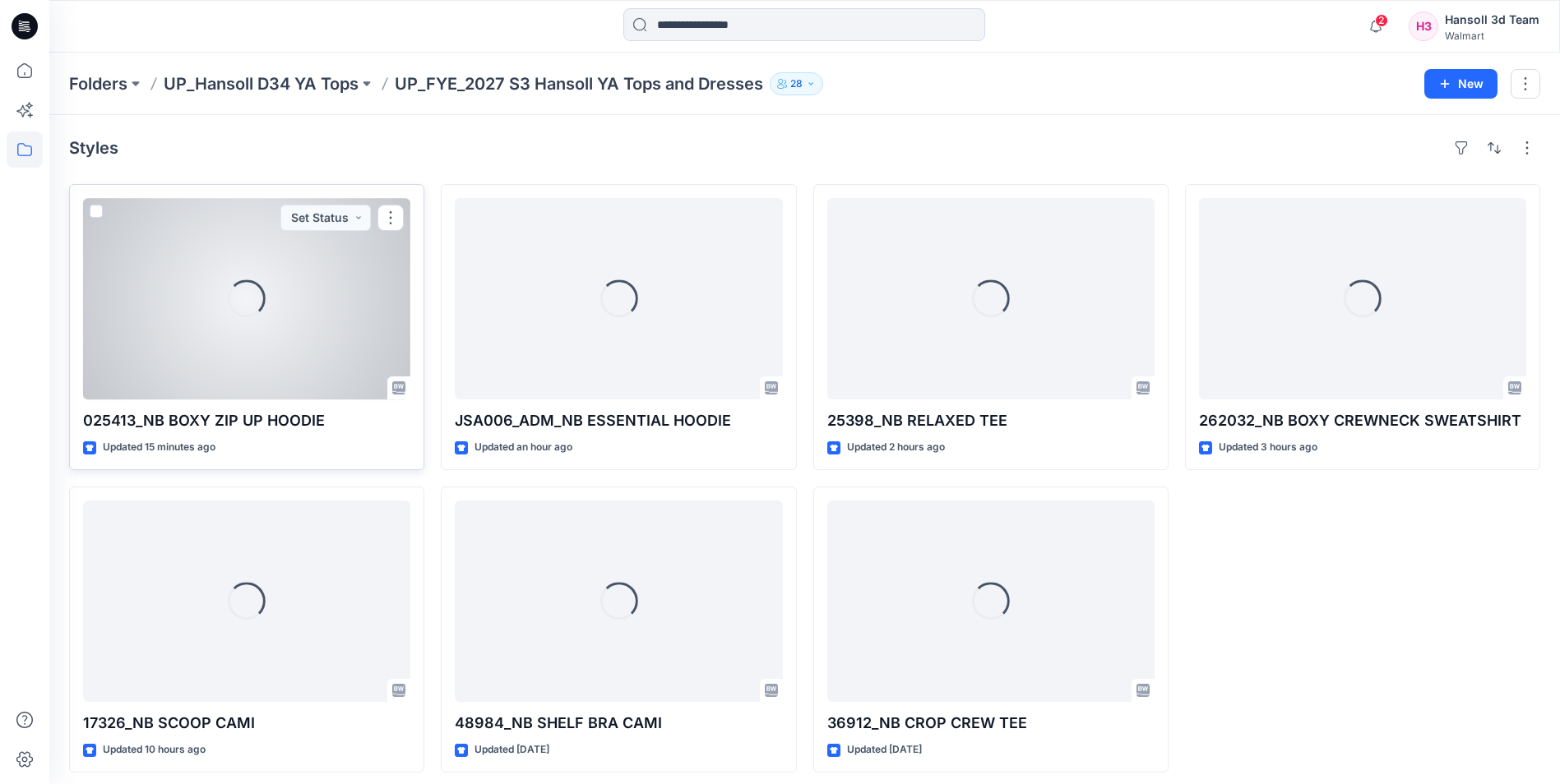
click at [191, 371] on div "Loading..." at bounding box center [247, 298] width 327 height 201
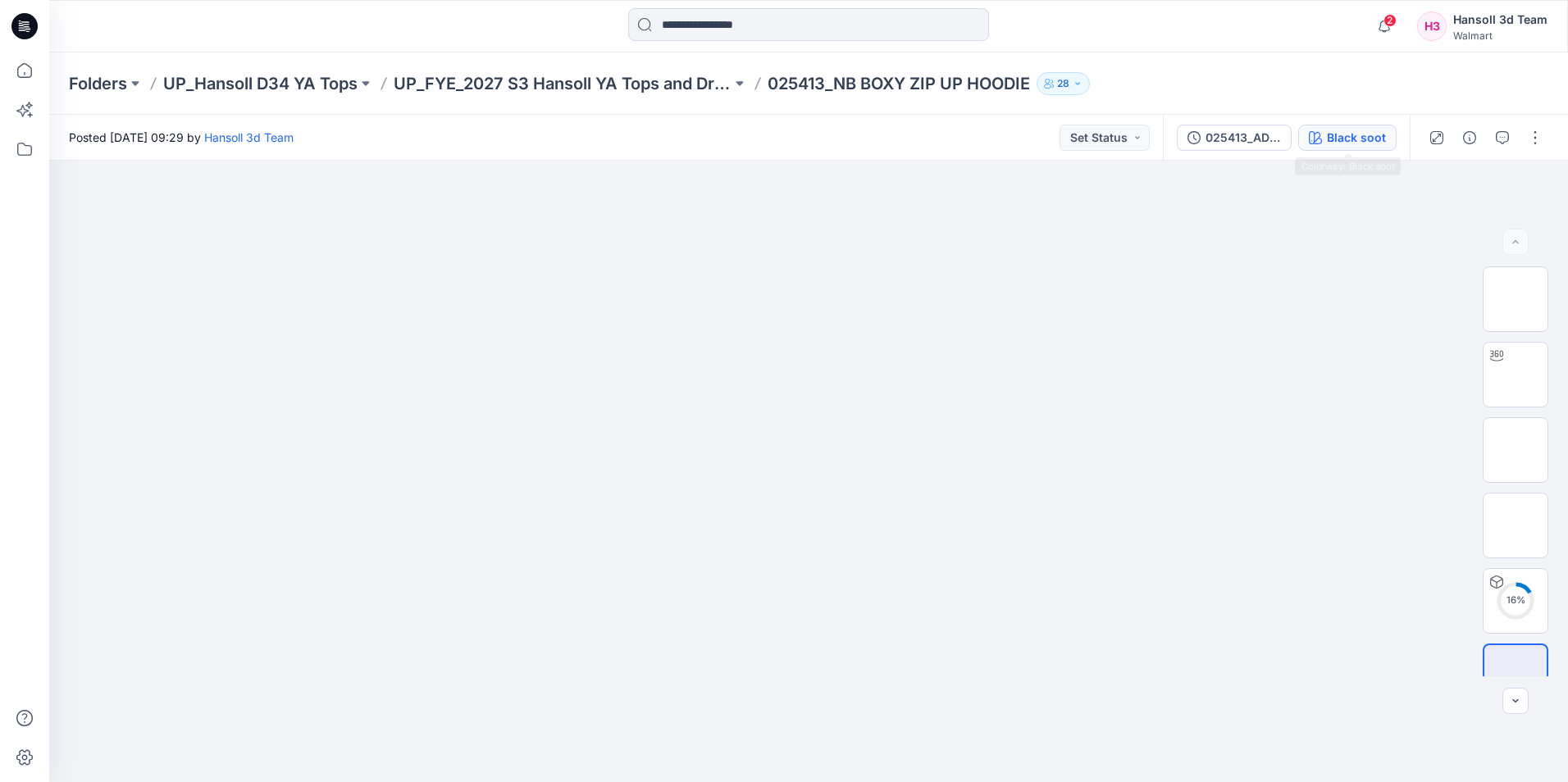
click at [1306, 136] on button "Black soot" at bounding box center [1347, 137] width 99 height 27
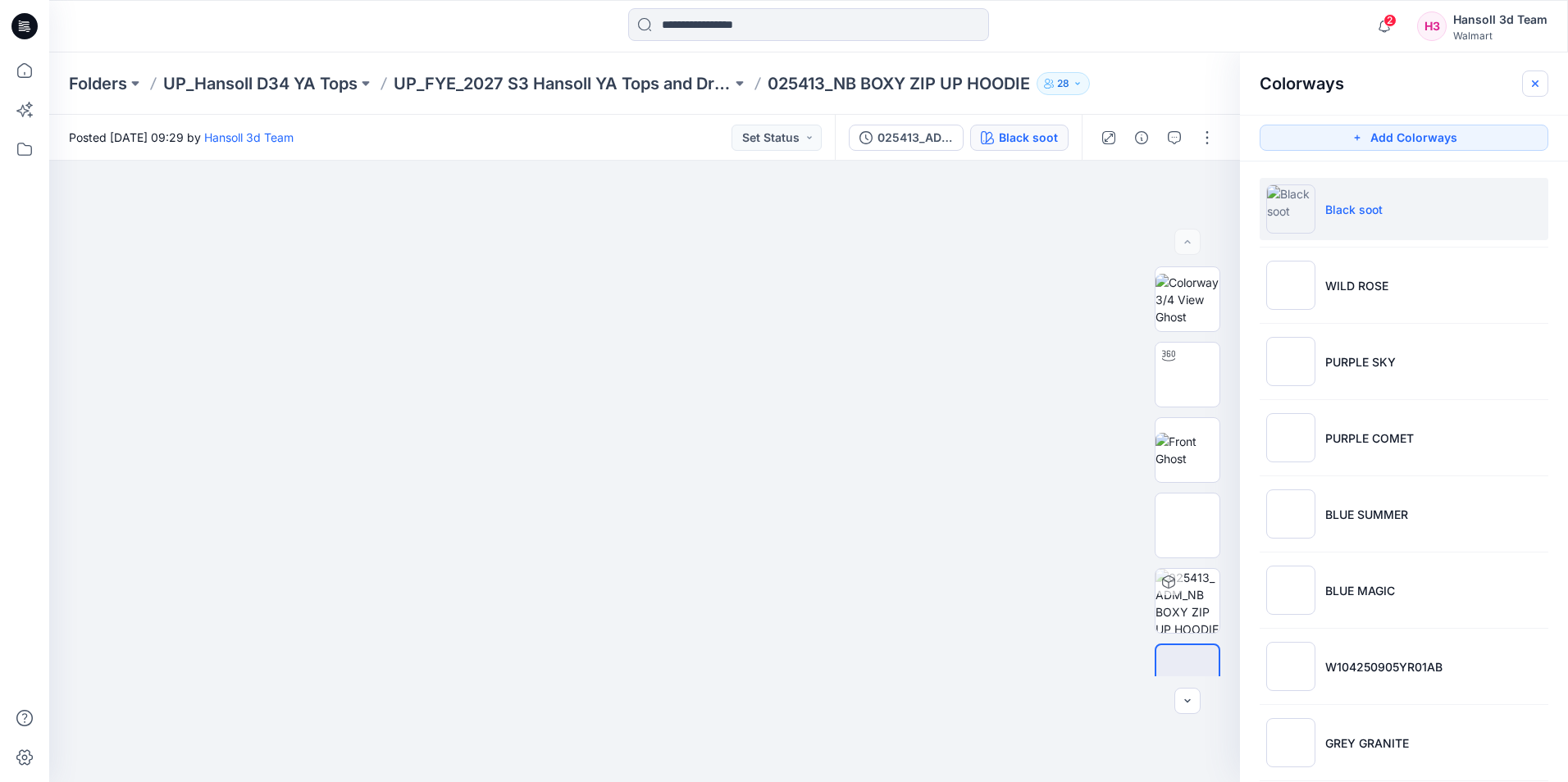
click at [1543, 82] on button "button" at bounding box center [1534, 83] width 27 height 27
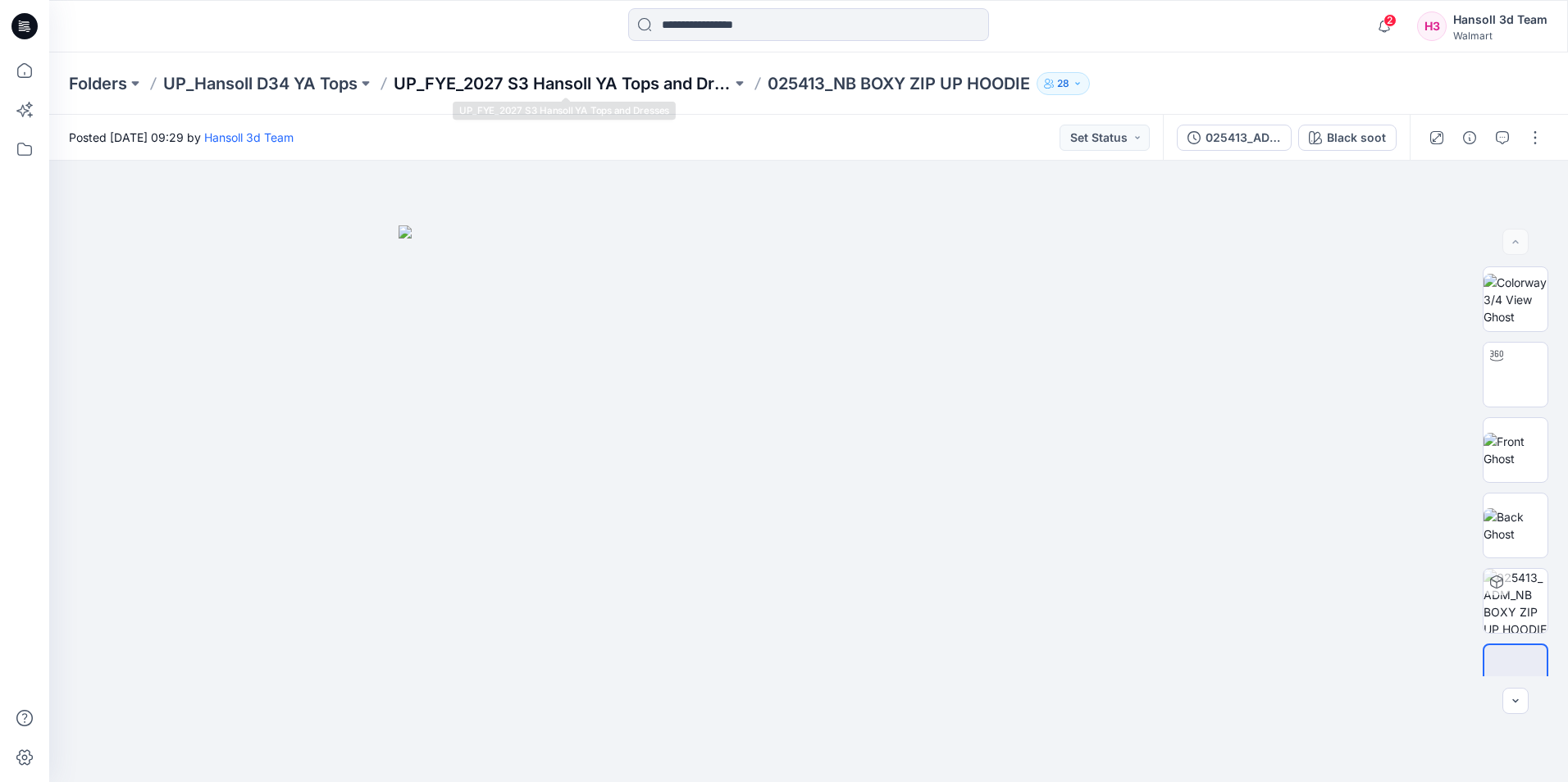
click at [651, 82] on p "UP_FYE_2027 S3 Hansoll YA Tops and Dresses" at bounding box center [563, 83] width 338 height 23
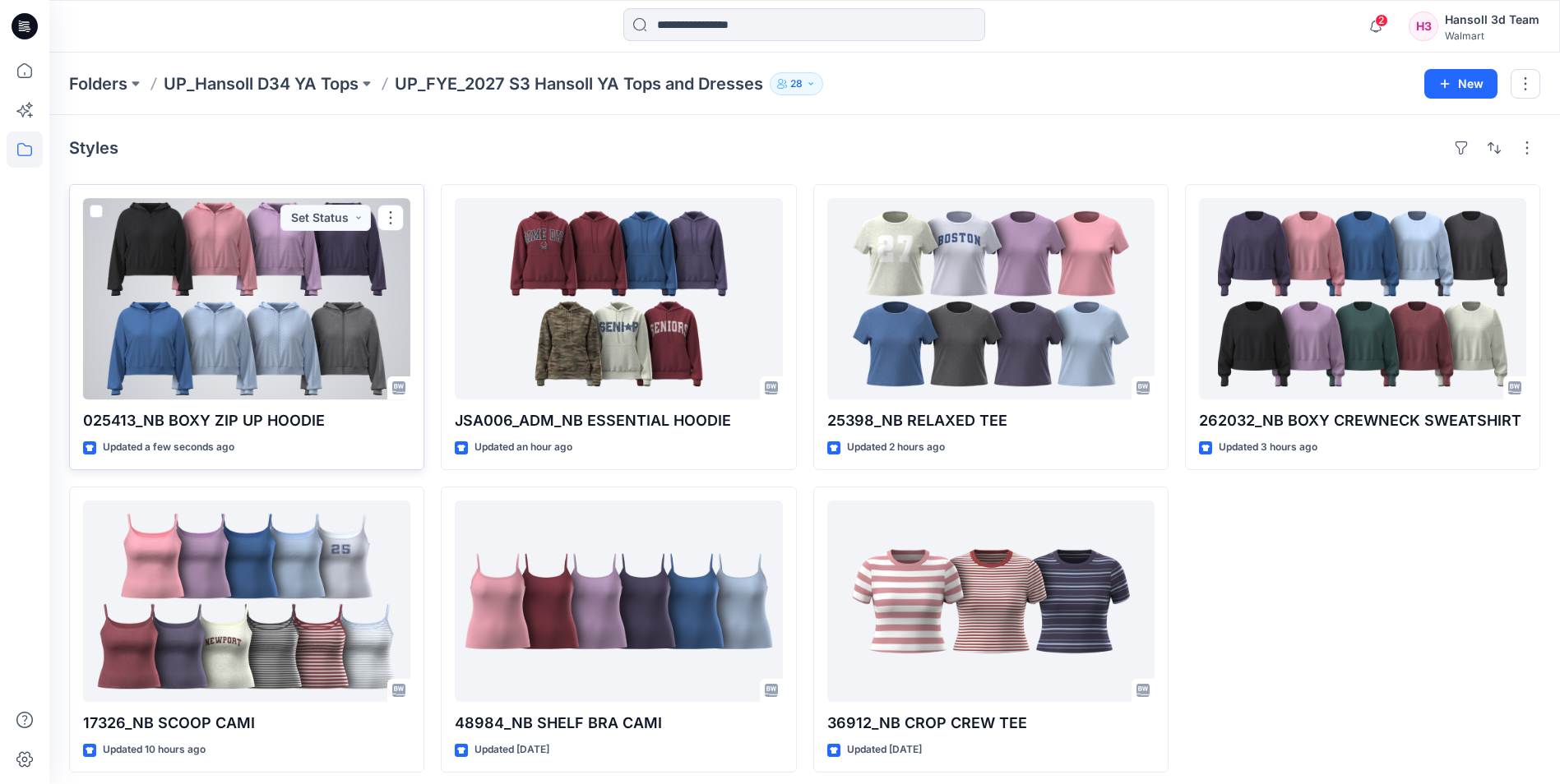
click at [261, 333] on div at bounding box center [247, 298] width 327 height 201
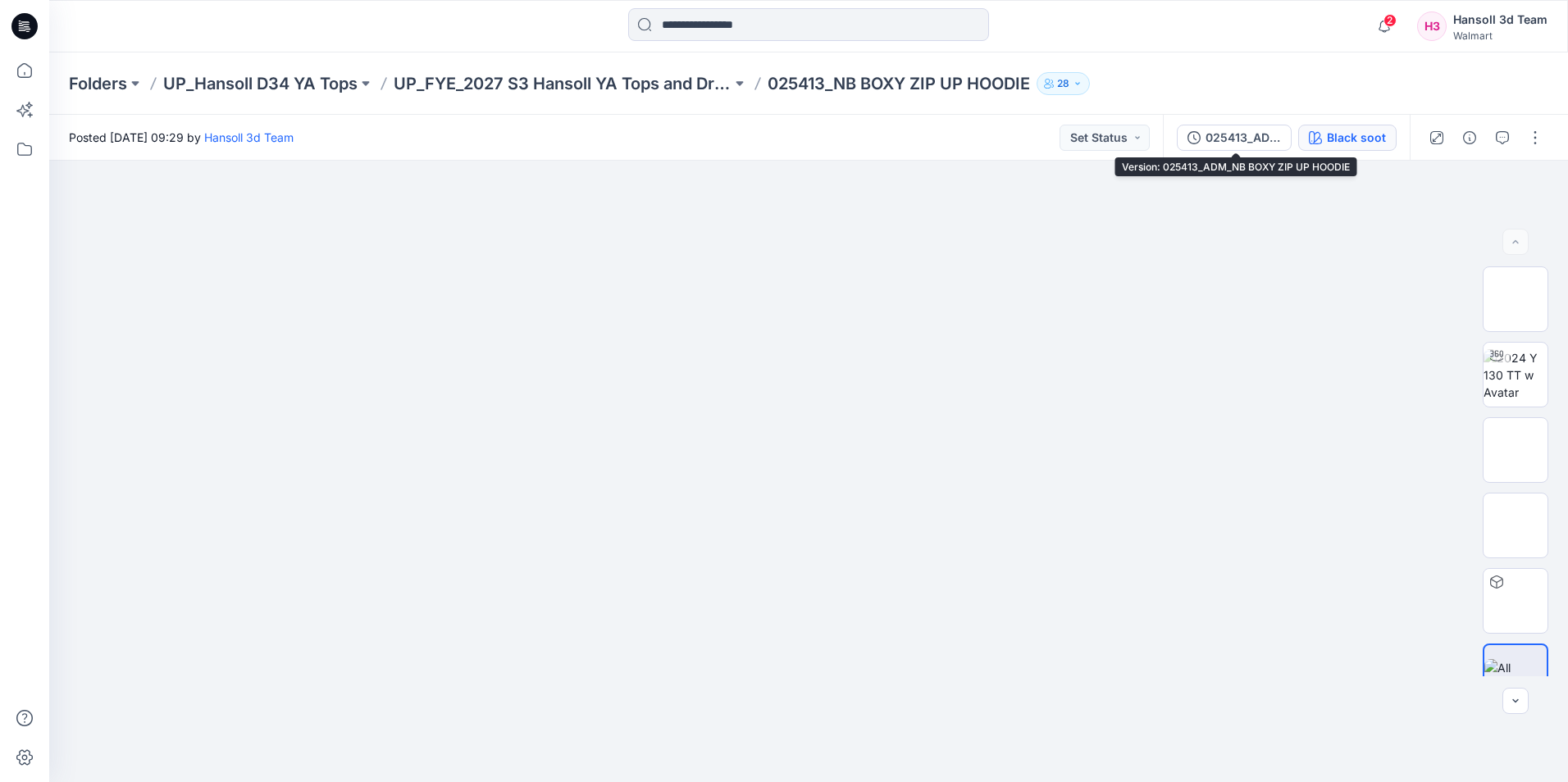
click at [1346, 128] on div "Black soot" at bounding box center [1356, 137] width 59 height 18
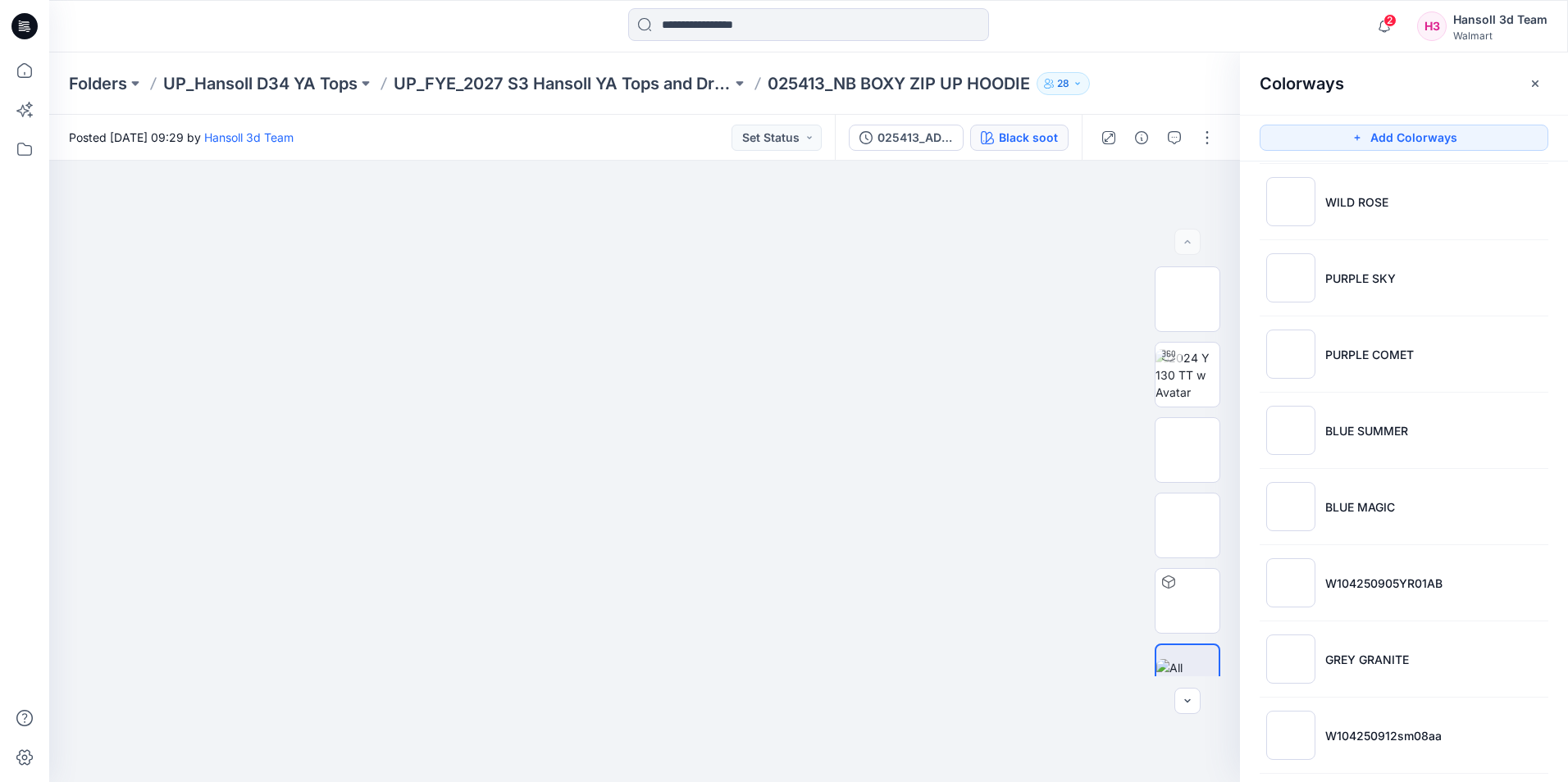
scroll to position [326, 0]
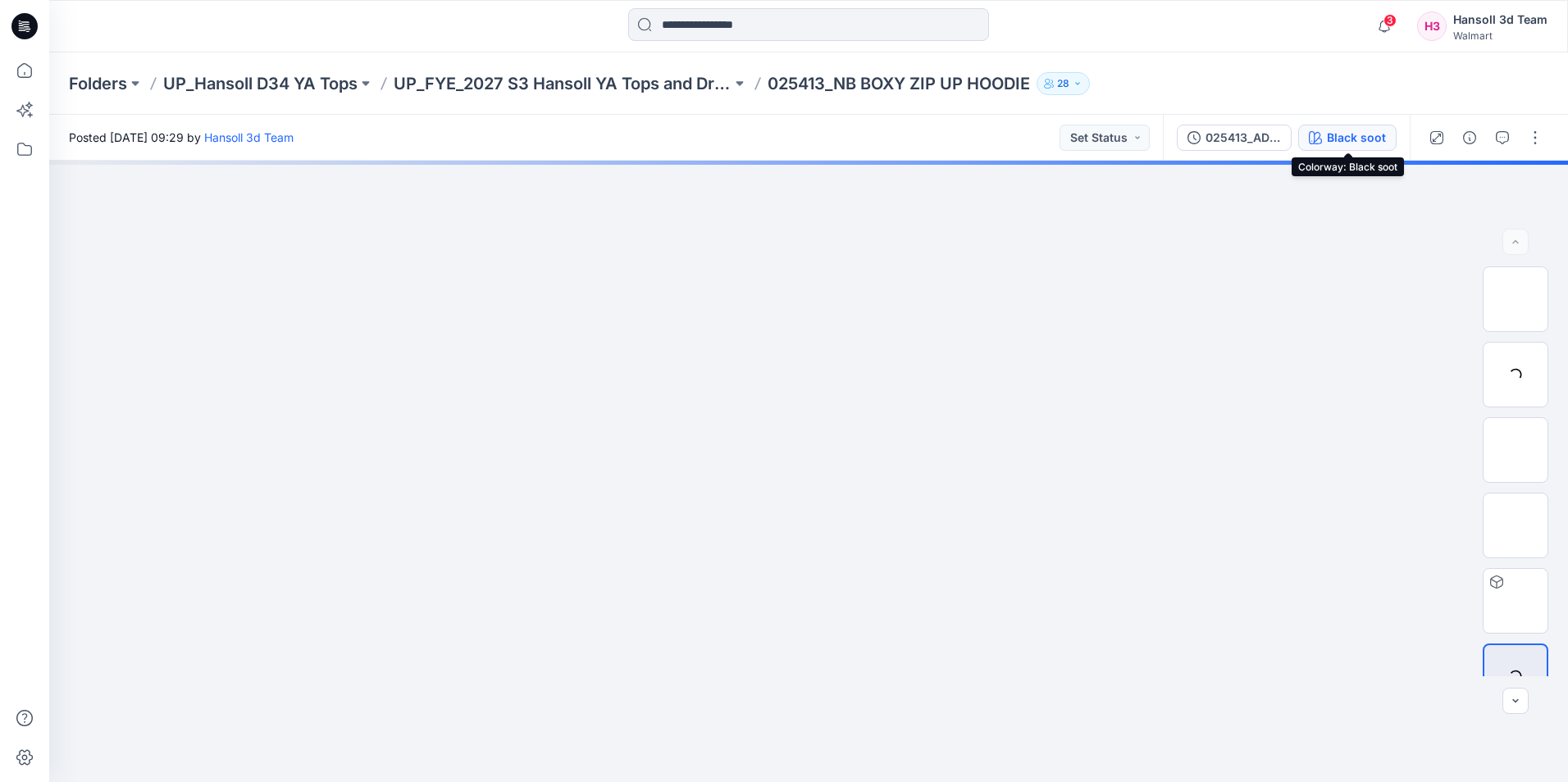
click at [1370, 135] on div "Black soot" at bounding box center [1356, 137] width 59 height 18
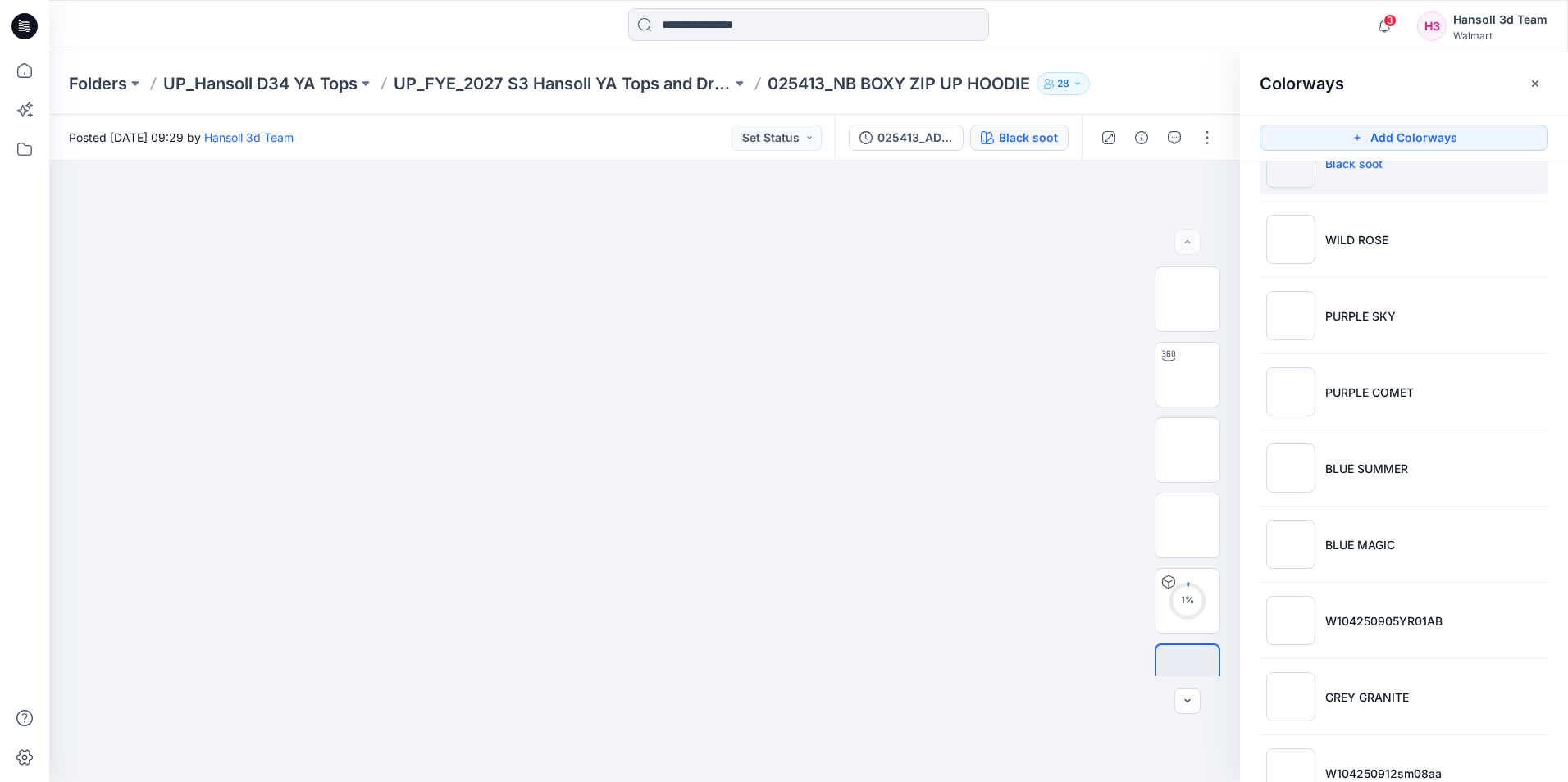
scroll to position [326, 0]
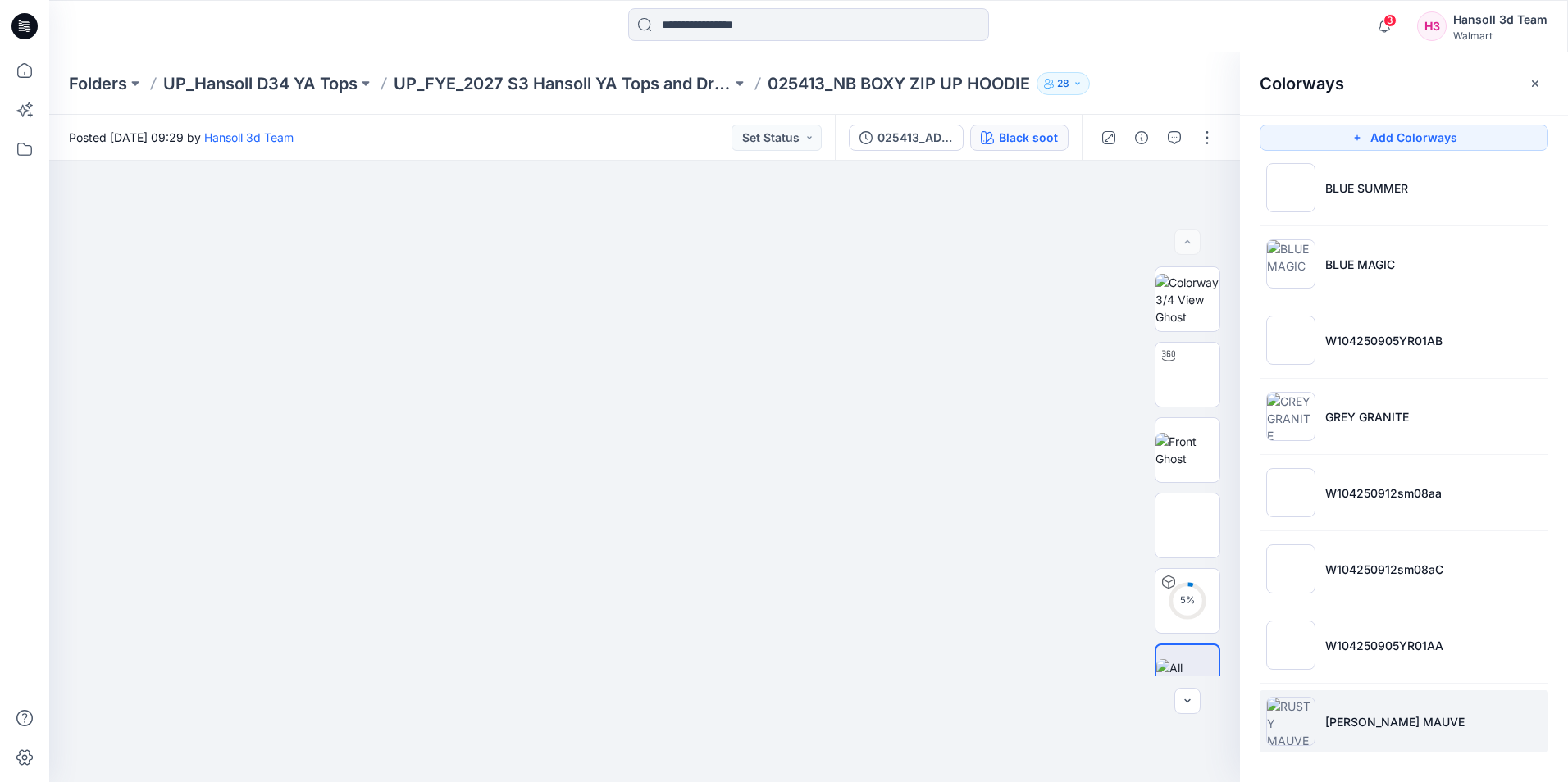
click at [1298, 713] on img at bounding box center [1291, 722] width 49 height 49
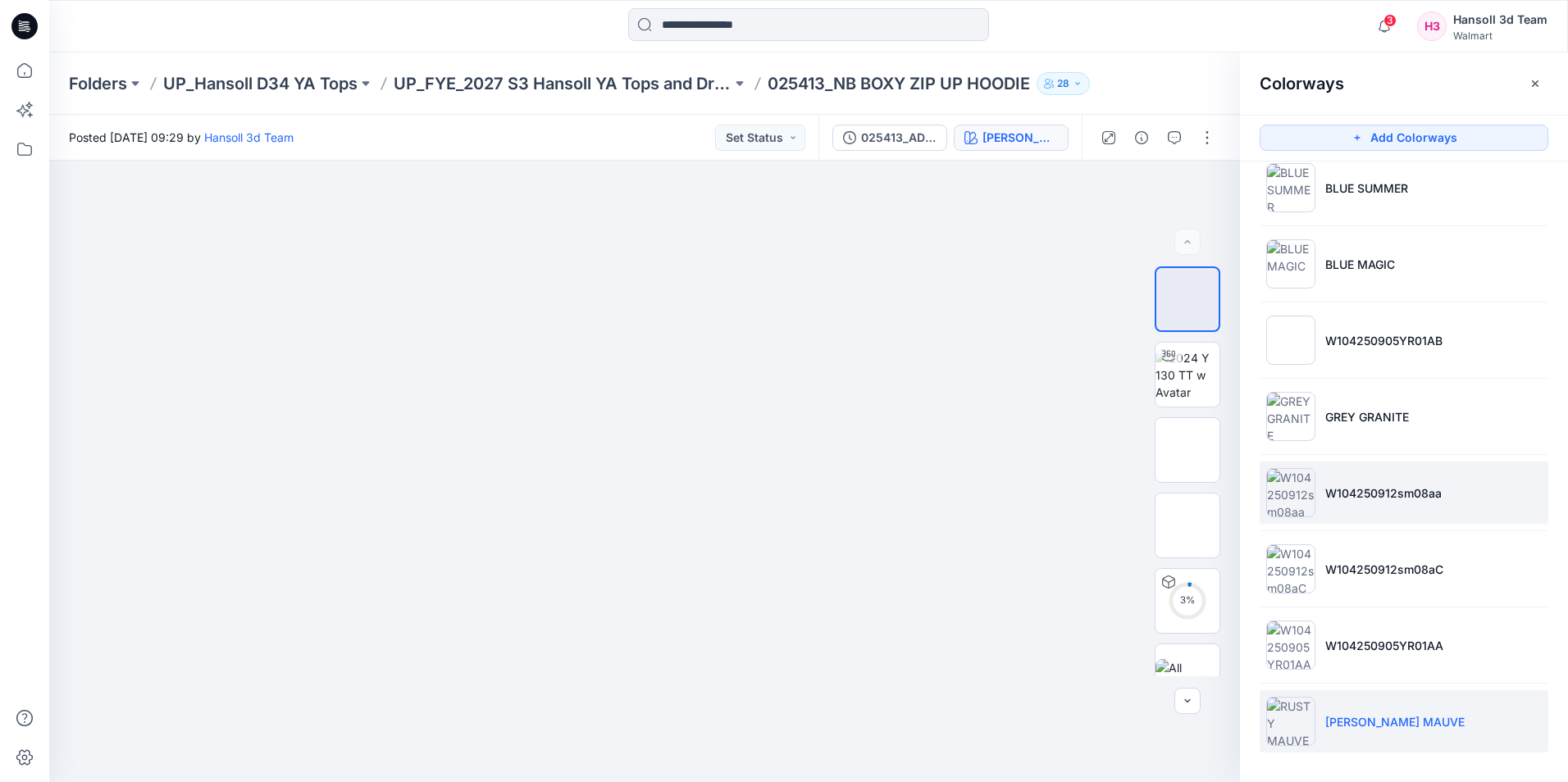
click at [1306, 489] on img at bounding box center [1291, 493] width 49 height 49
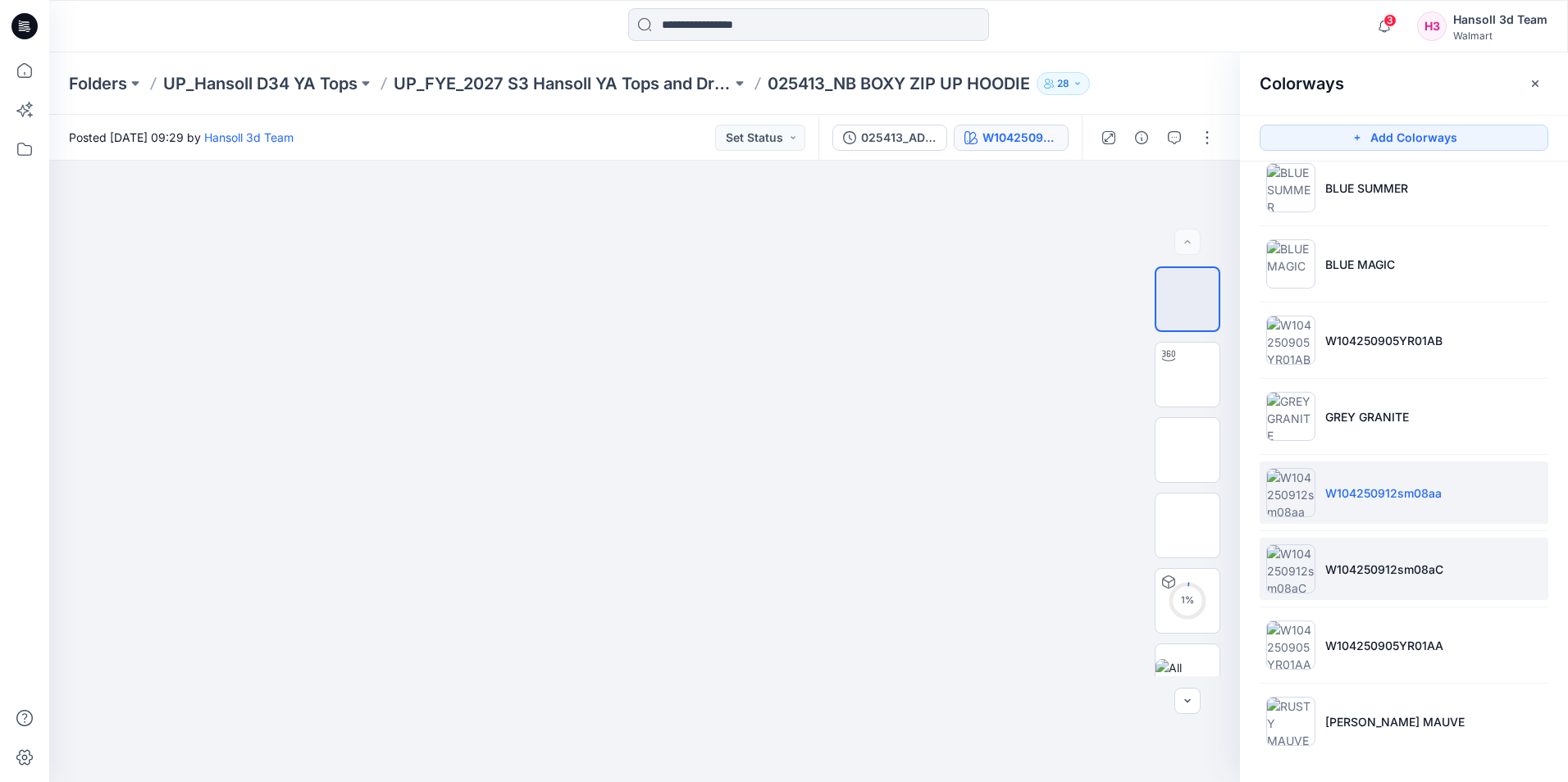
click at [1289, 579] on img at bounding box center [1291, 569] width 49 height 49
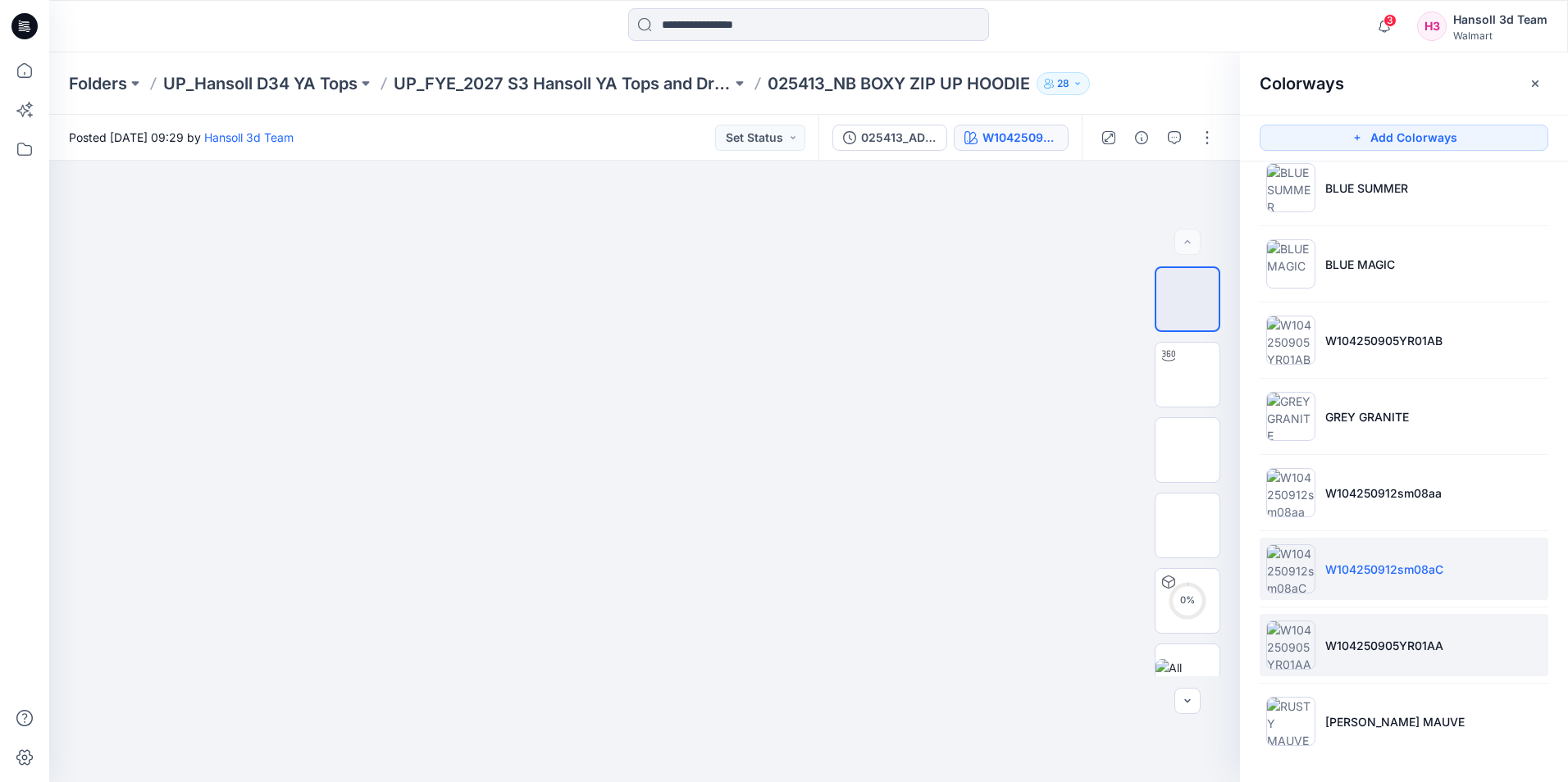
click at [1307, 663] on img at bounding box center [1291, 646] width 49 height 49
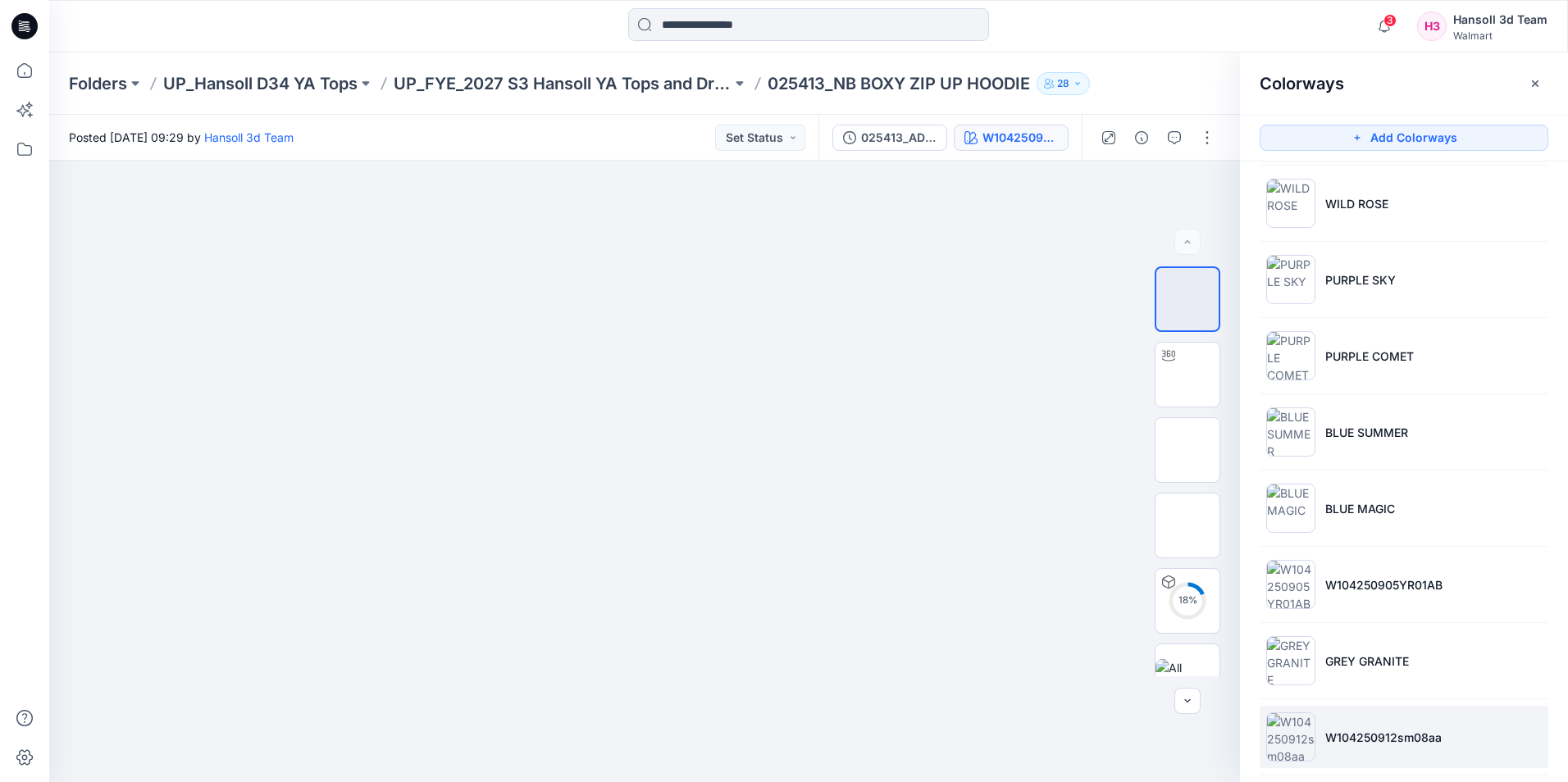
scroll to position [164, 0]
